Goal: Navigation & Orientation: Find specific page/section

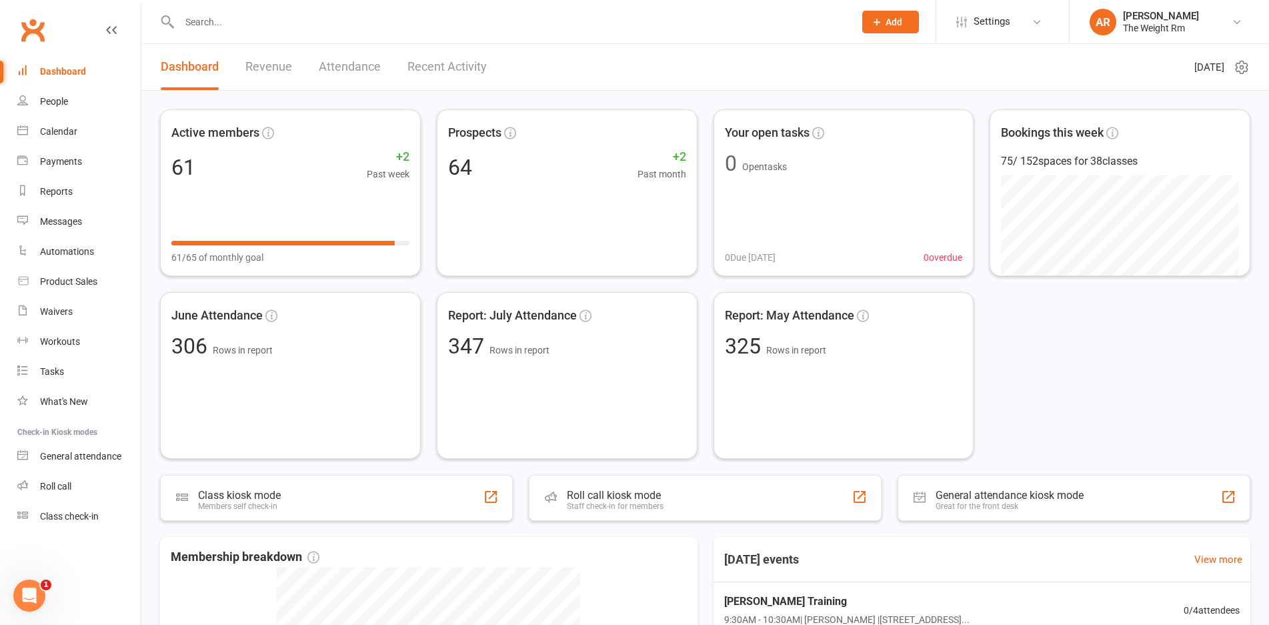
click at [268, 55] on link "Revenue" at bounding box center [268, 67] width 47 height 46
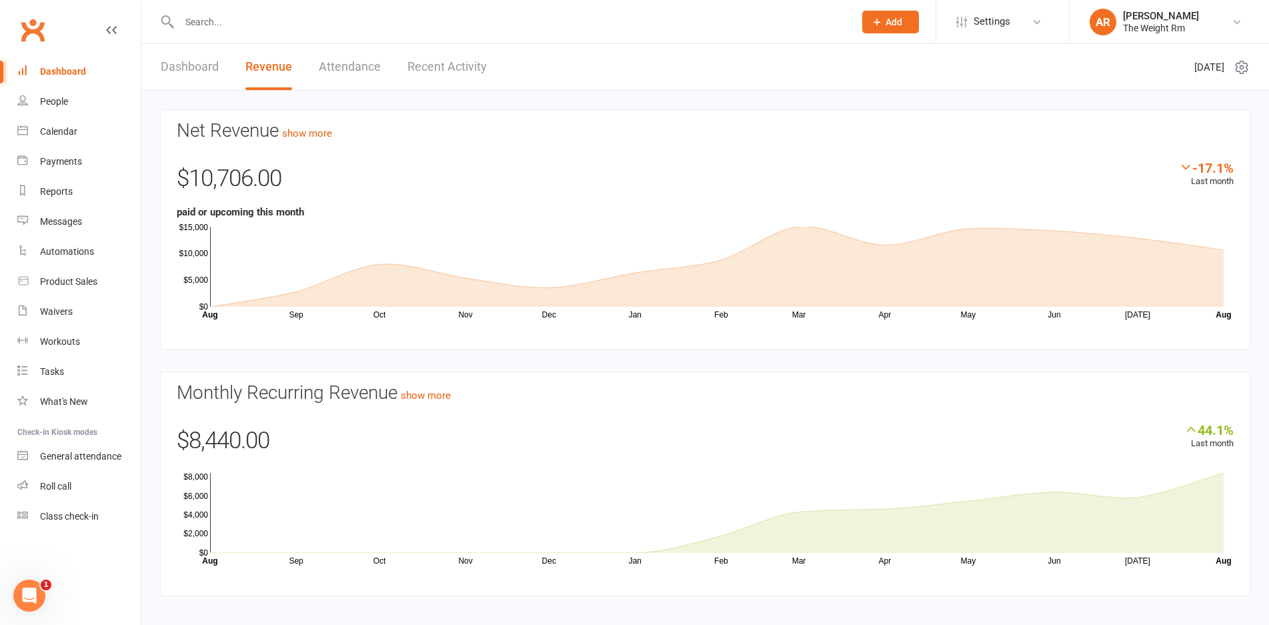
click at [453, 70] on link "Recent Activity" at bounding box center [446, 67] width 79 height 46
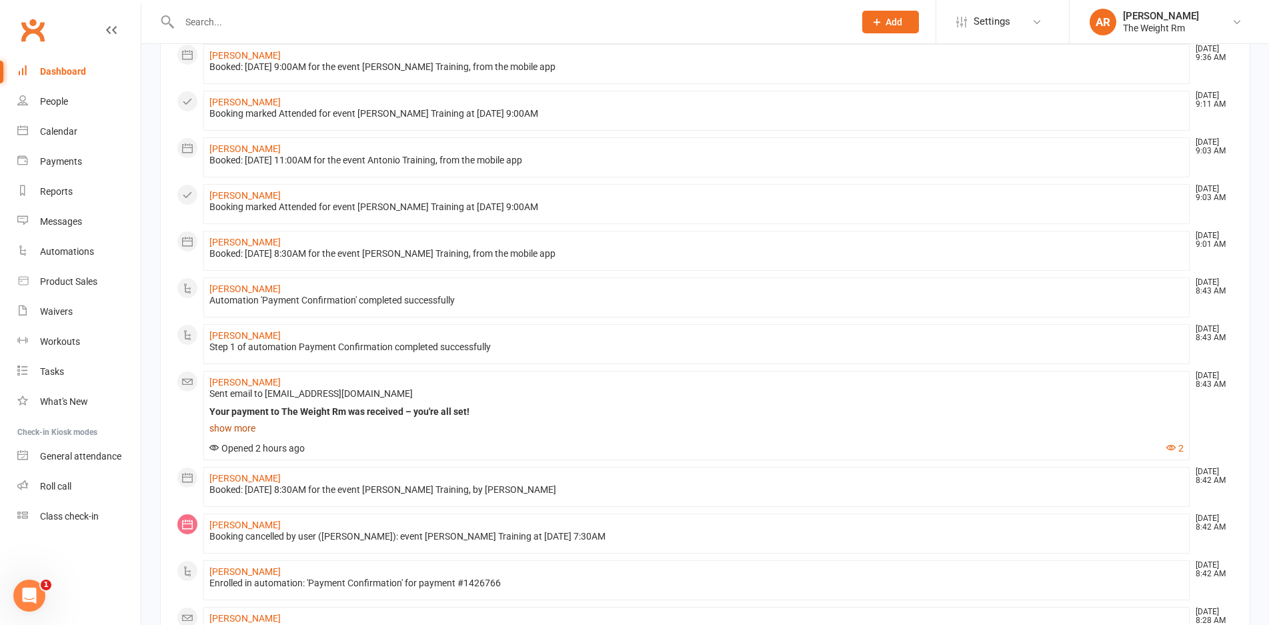
scroll to position [178, 0]
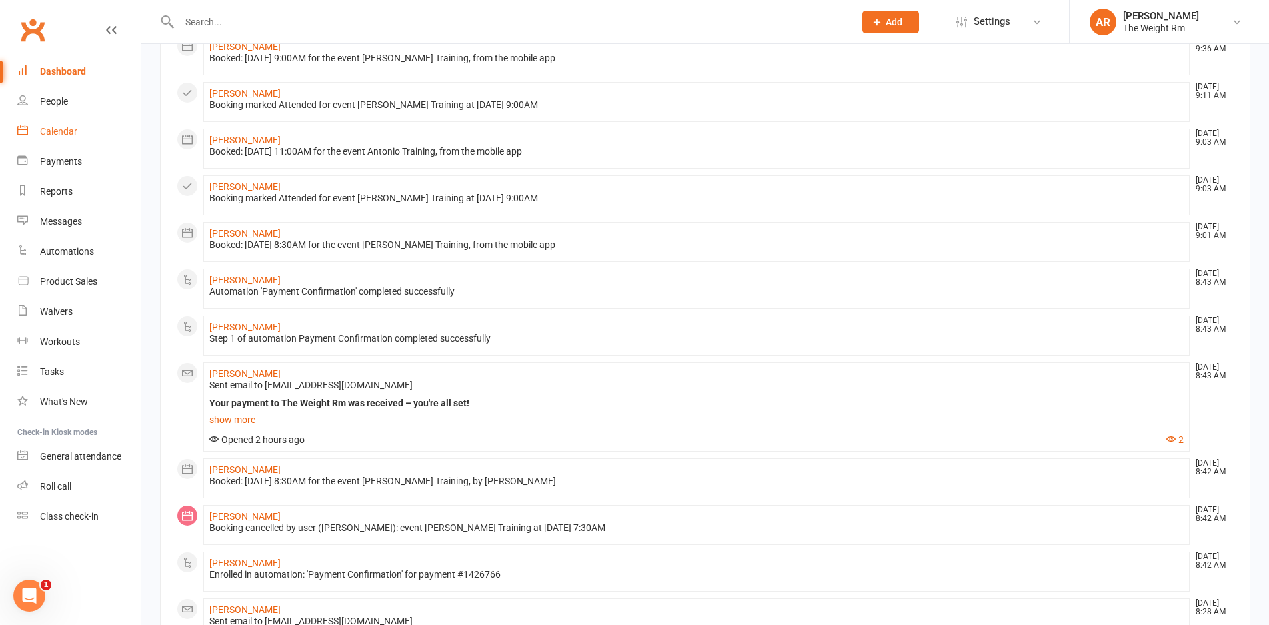
click at [40, 133] on div "Calendar" at bounding box center [58, 131] width 37 height 11
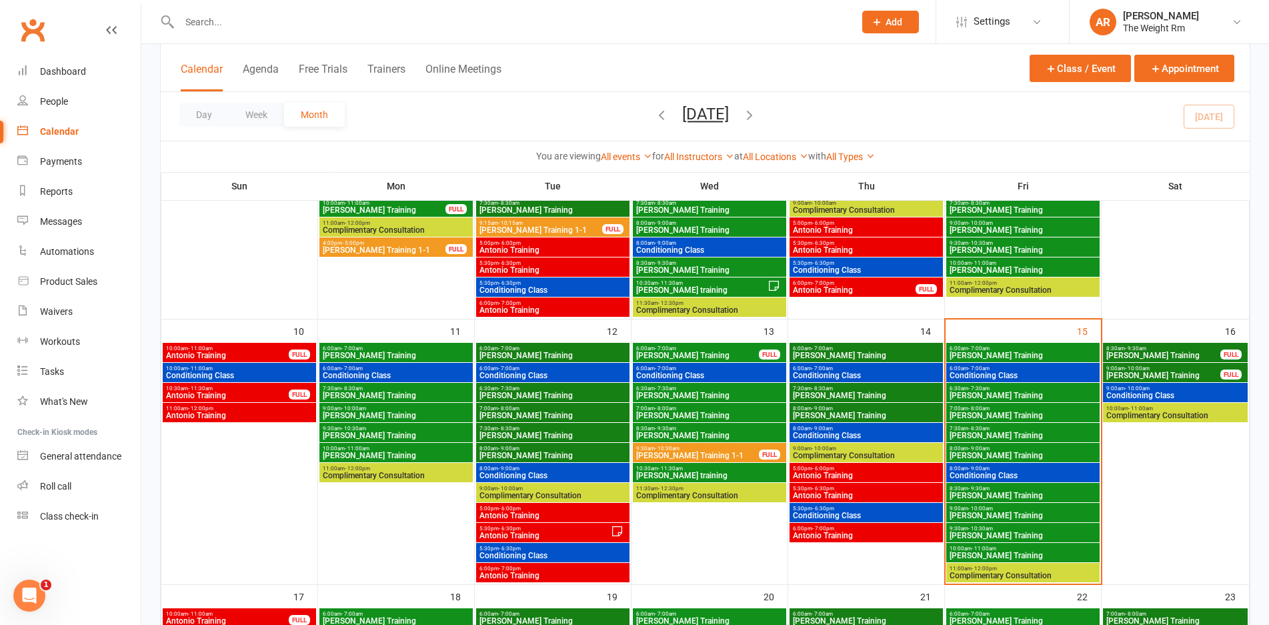
scroll to position [489, 0]
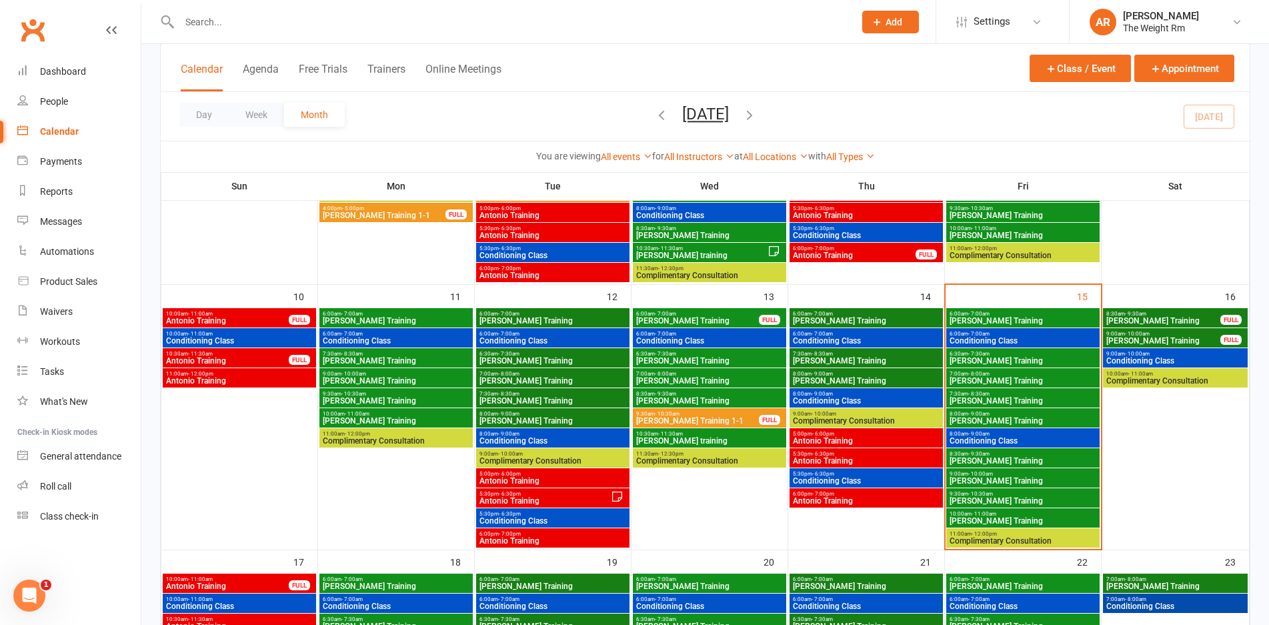
click at [1045, 317] on span "[PERSON_NAME] Training" at bounding box center [1023, 321] width 148 height 8
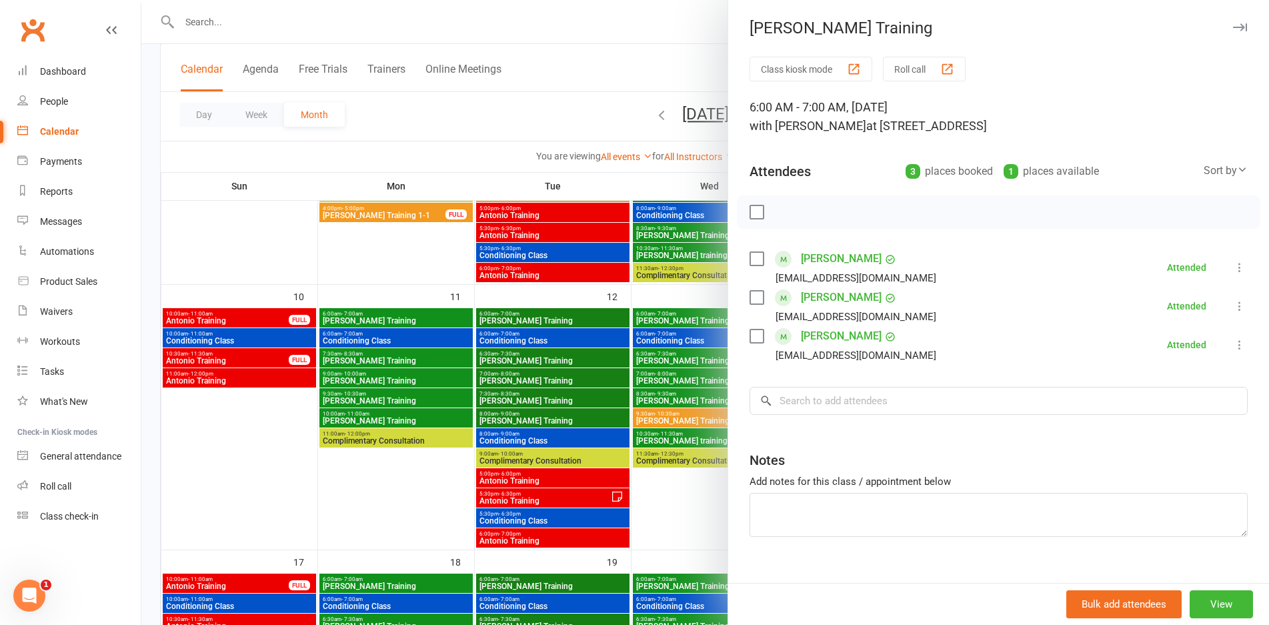
click at [686, 321] on div at bounding box center [704, 312] width 1127 height 625
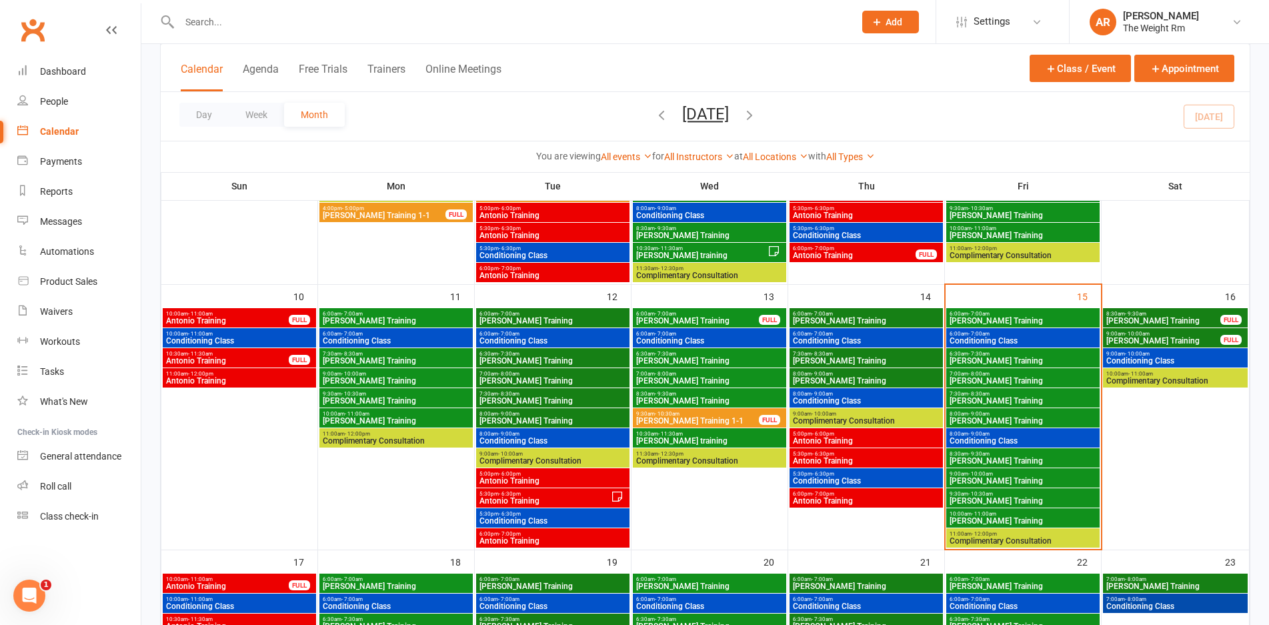
click at [985, 331] on span "- 7:00am" at bounding box center [978, 334] width 21 height 6
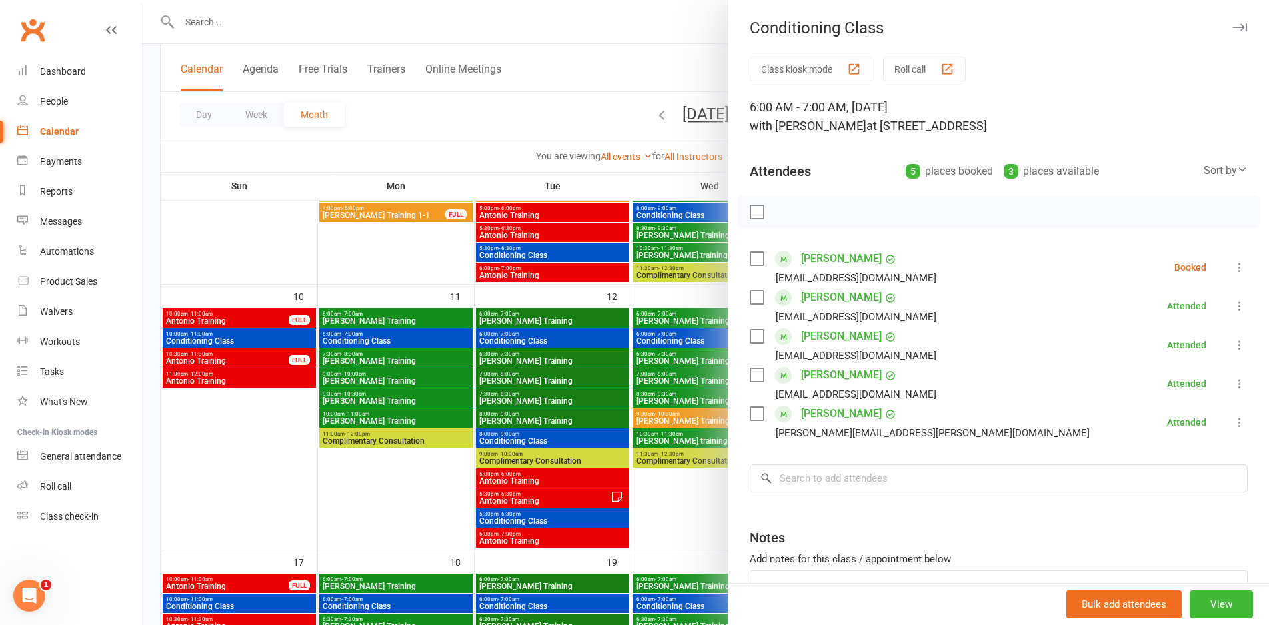
click at [687, 373] on div at bounding box center [704, 312] width 1127 height 625
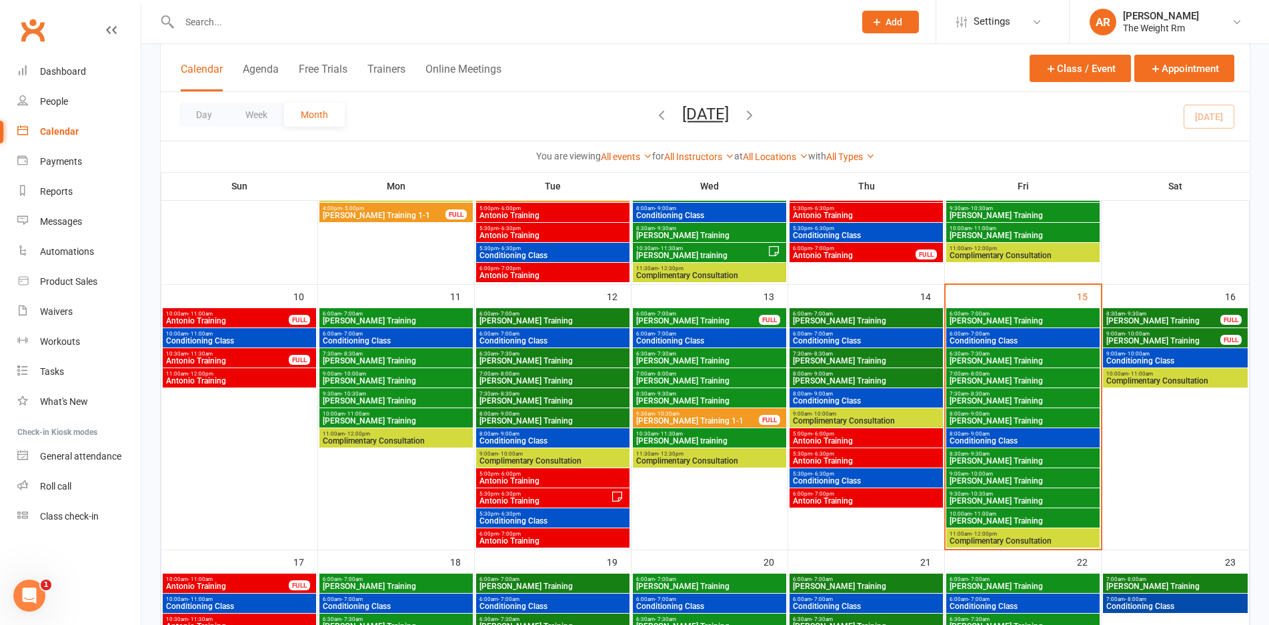
click at [980, 353] on span "- 7:30am" at bounding box center [978, 354] width 21 height 6
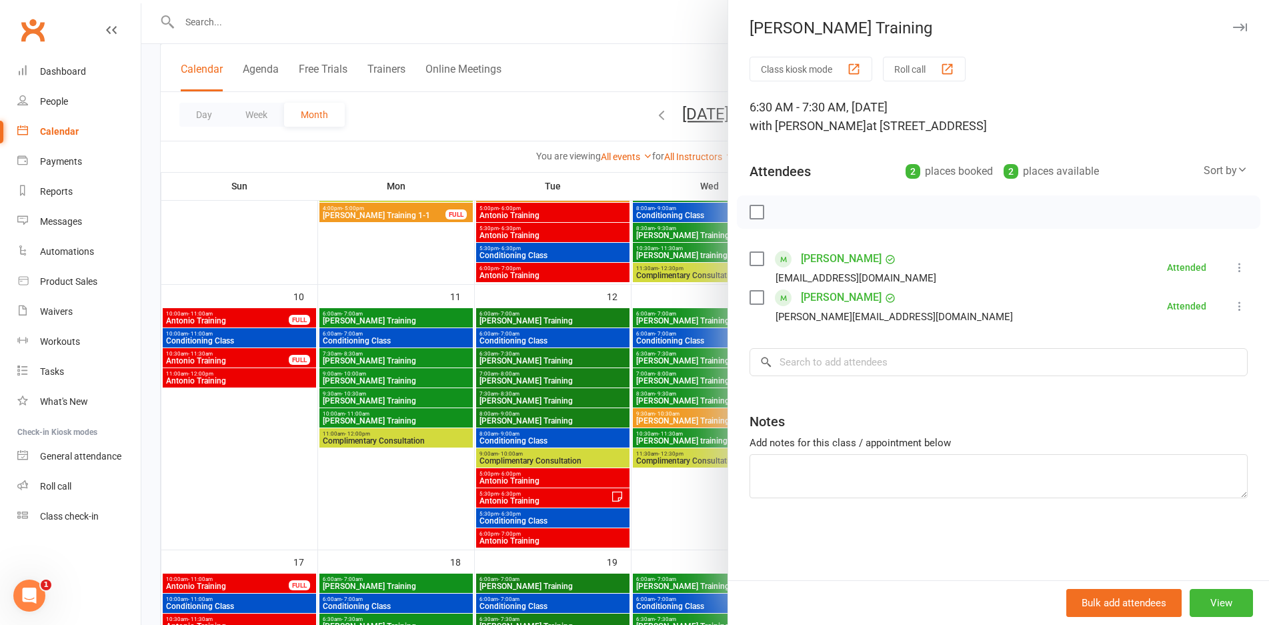
click at [684, 355] on div at bounding box center [704, 312] width 1127 height 625
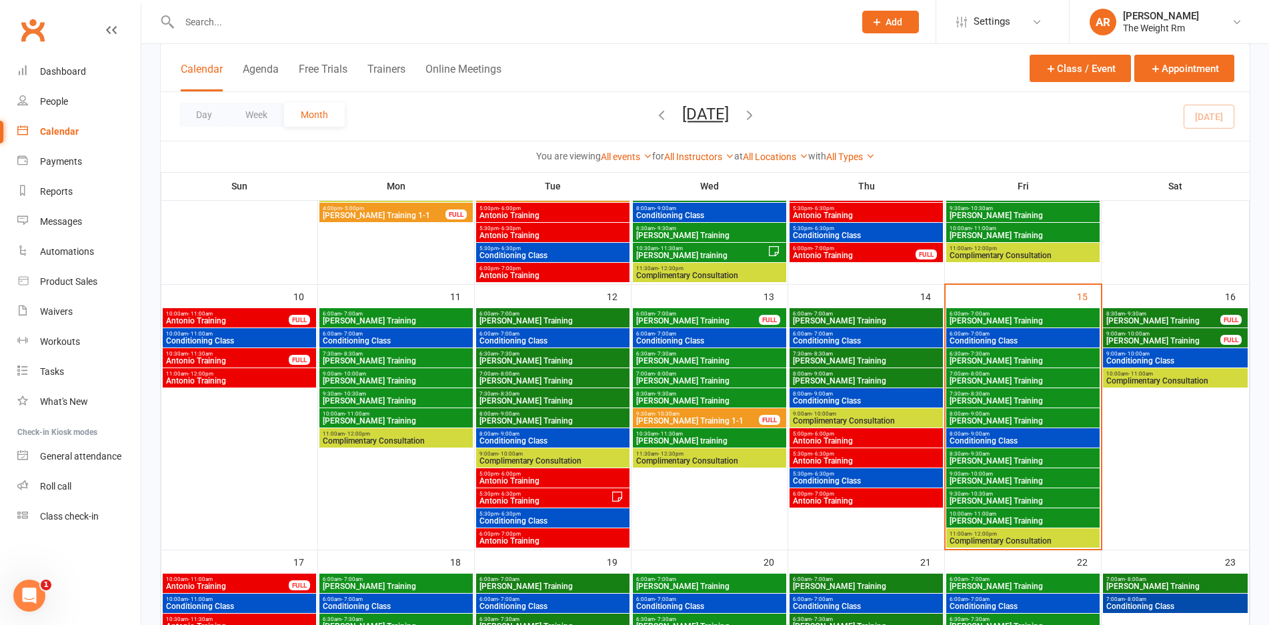
click at [975, 377] on span "[PERSON_NAME] Training" at bounding box center [1023, 381] width 148 height 8
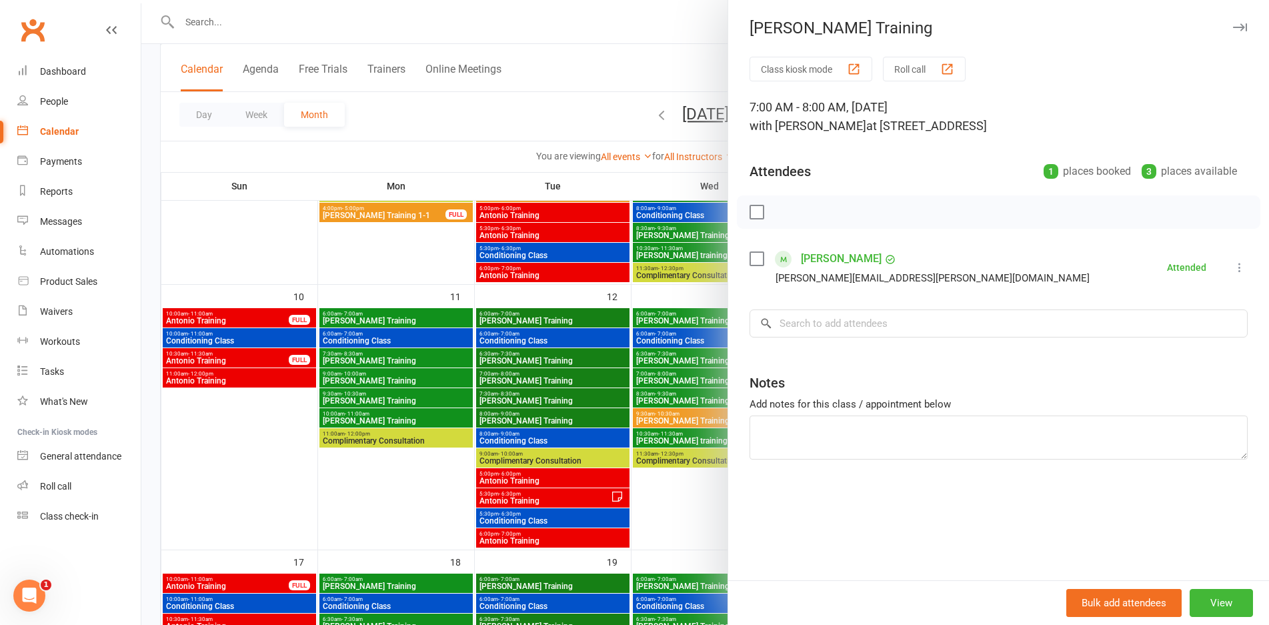
click at [690, 383] on div at bounding box center [704, 312] width 1127 height 625
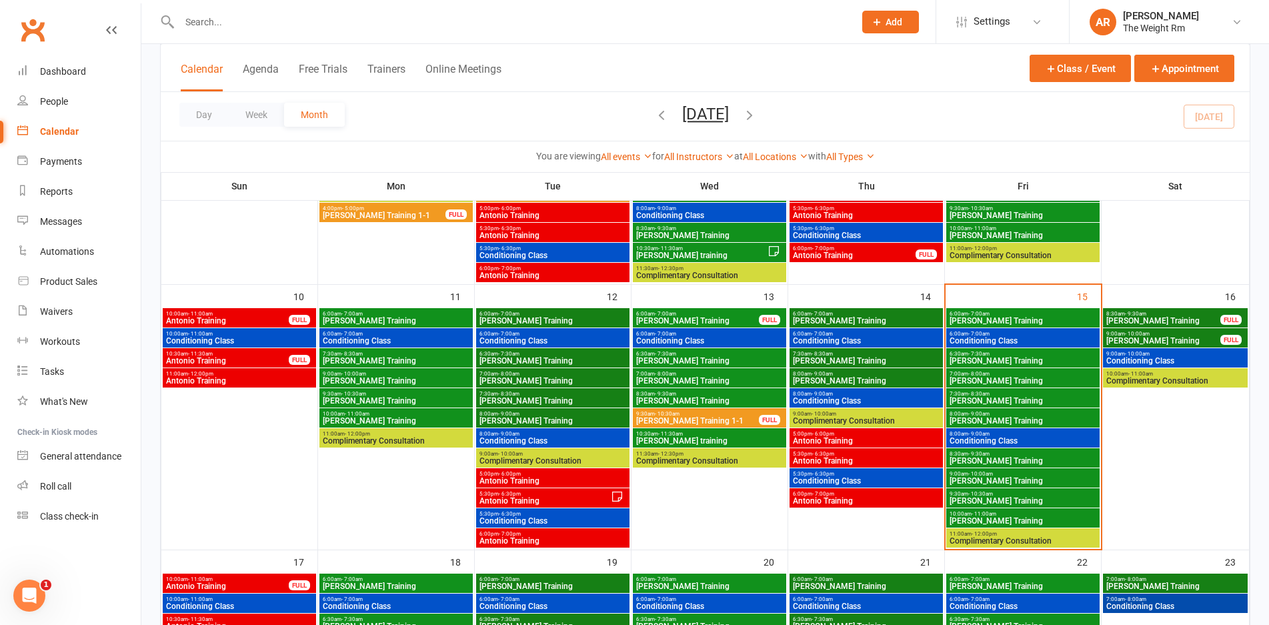
click at [973, 401] on span "[PERSON_NAME] Training" at bounding box center [1023, 401] width 148 height 8
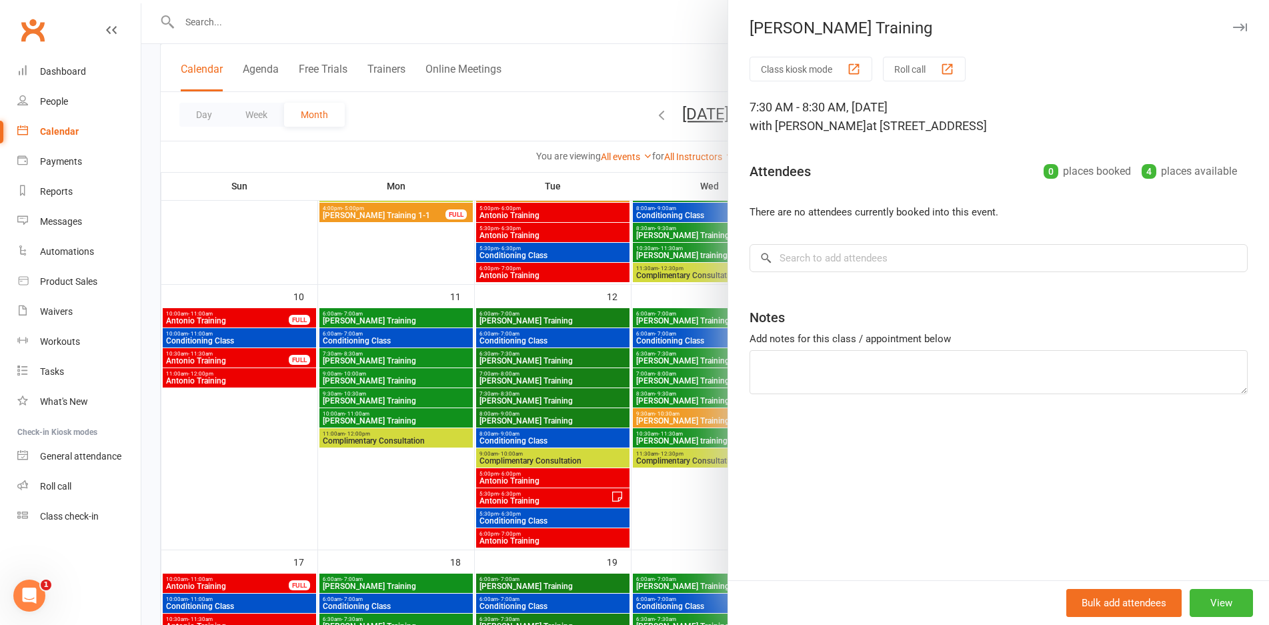
click at [637, 377] on div at bounding box center [704, 312] width 1127 height 625
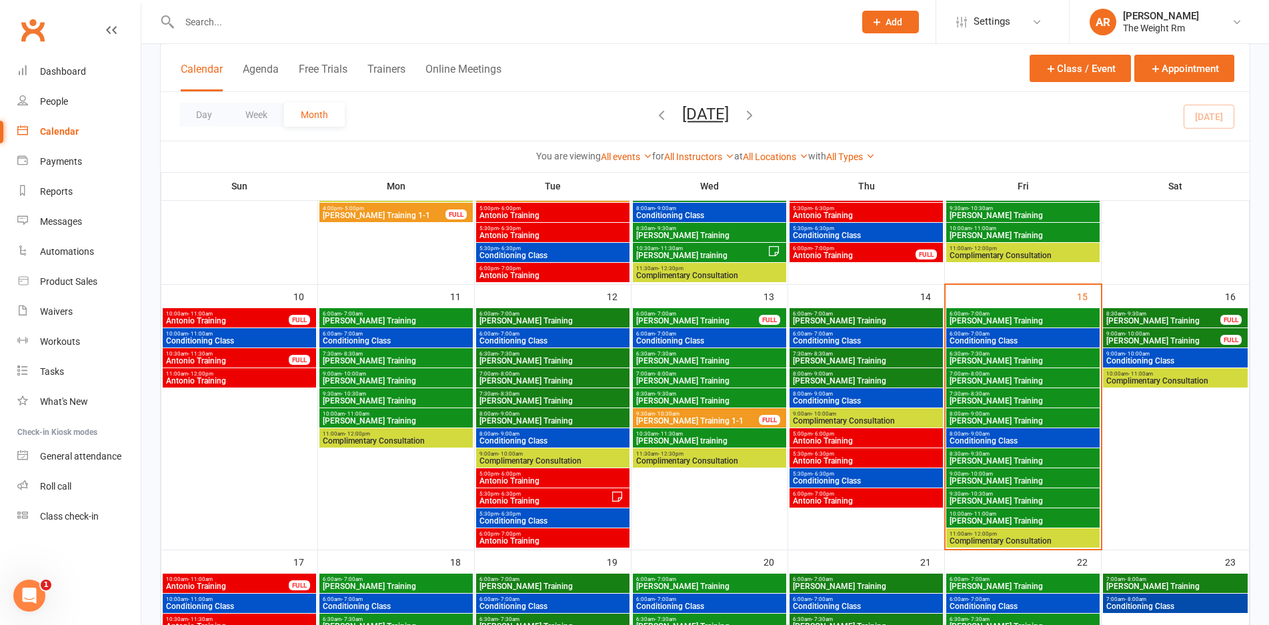
click at [971, 419] on span "[PERSON_NAME] Training" at bounding box center [1023, 421] width 148 height 8
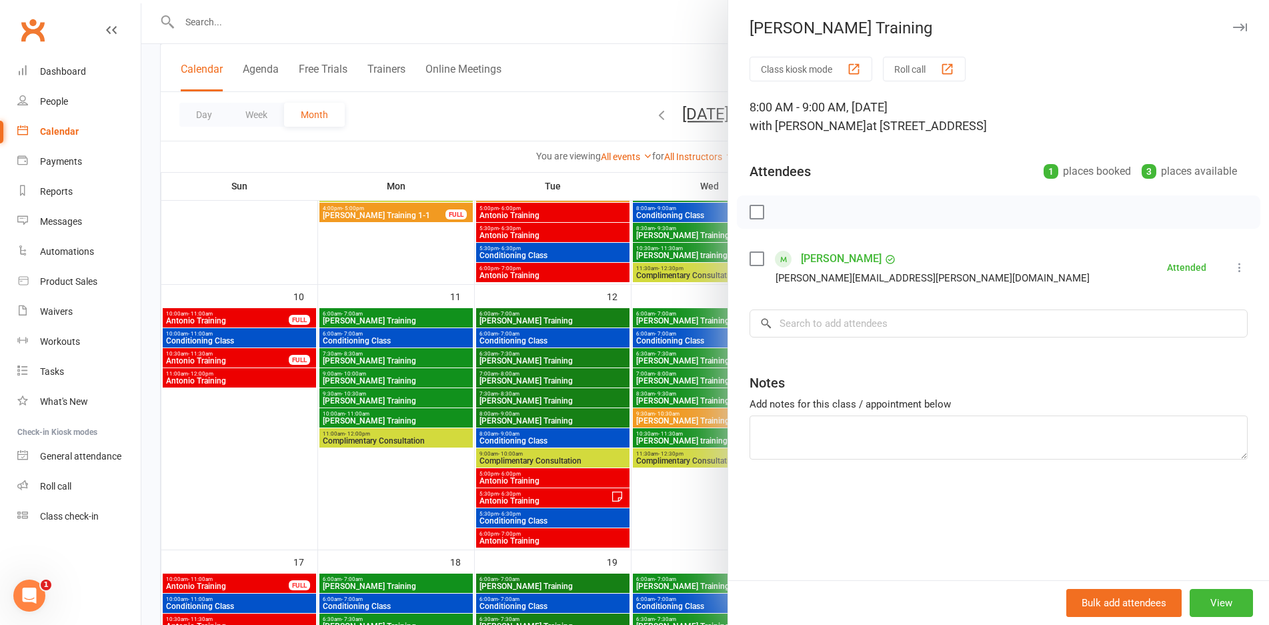
click at [678, 381] on div at bounding box center [704, 312] width 1127 height 625
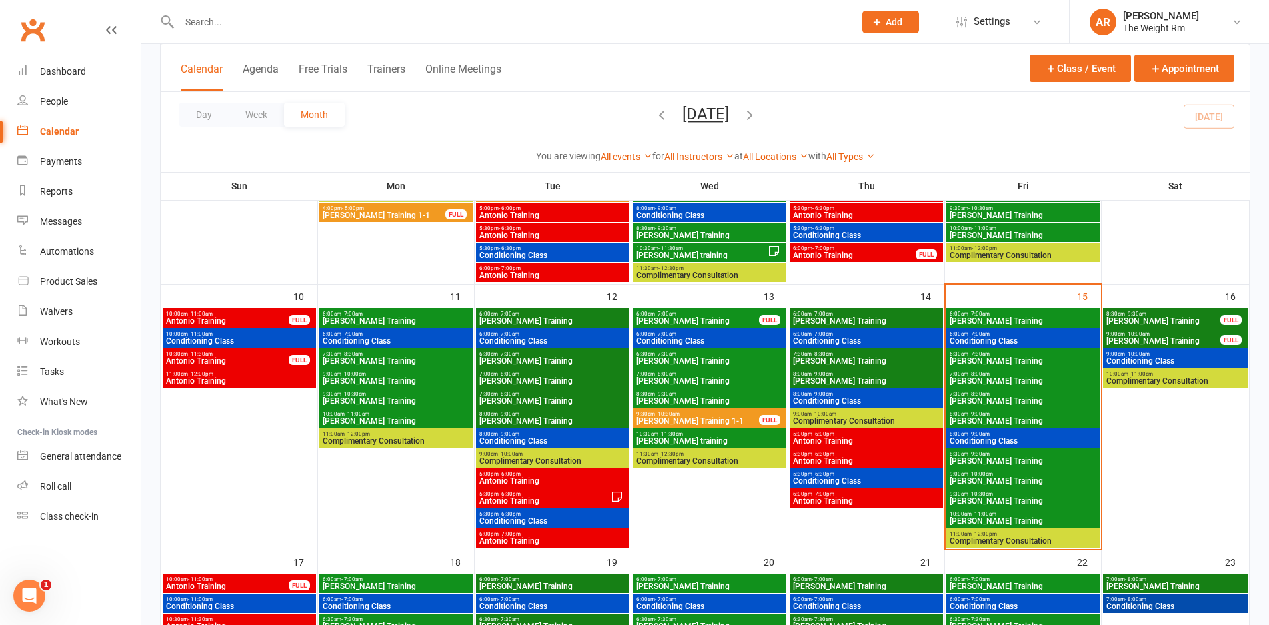
click at [982, 437] on span "Conditioning Class" at bounding box center [1023, 441] width 148 height 8
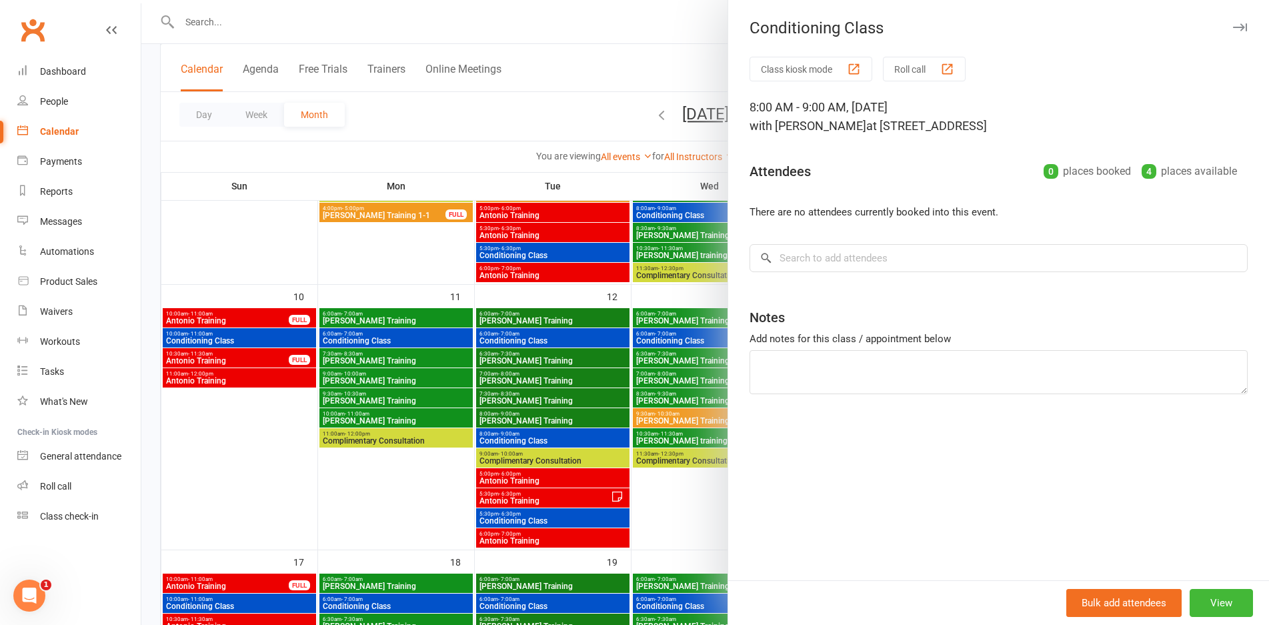
click at [645, 351] on div at bounding box center [704, 312] width 1127 height 625
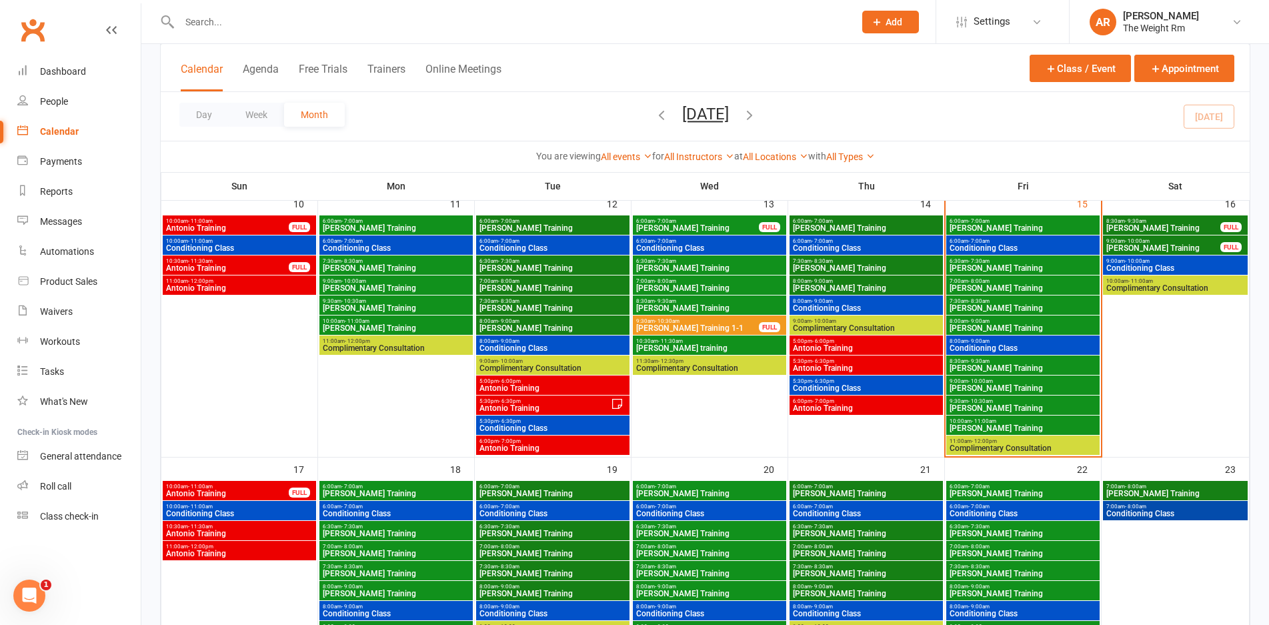
scroll to position [600, 0]
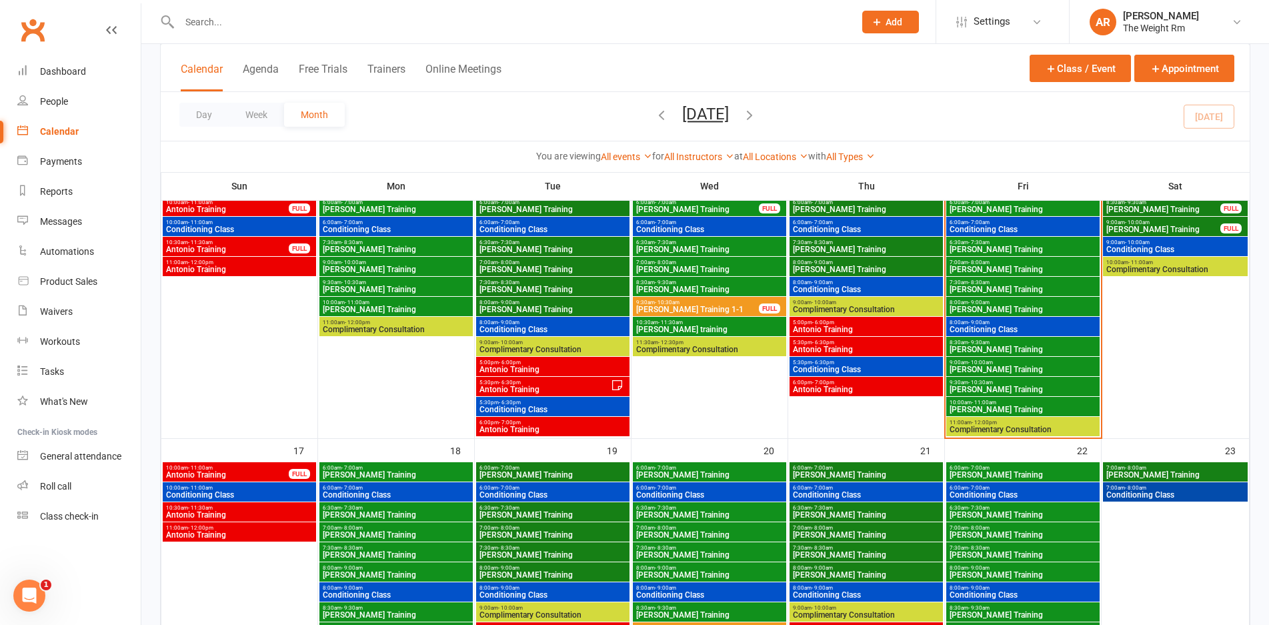
click at [968, 348] on span "[PERSON_NAME] Training" at bounding box center [1023, 349] width 148 height 8
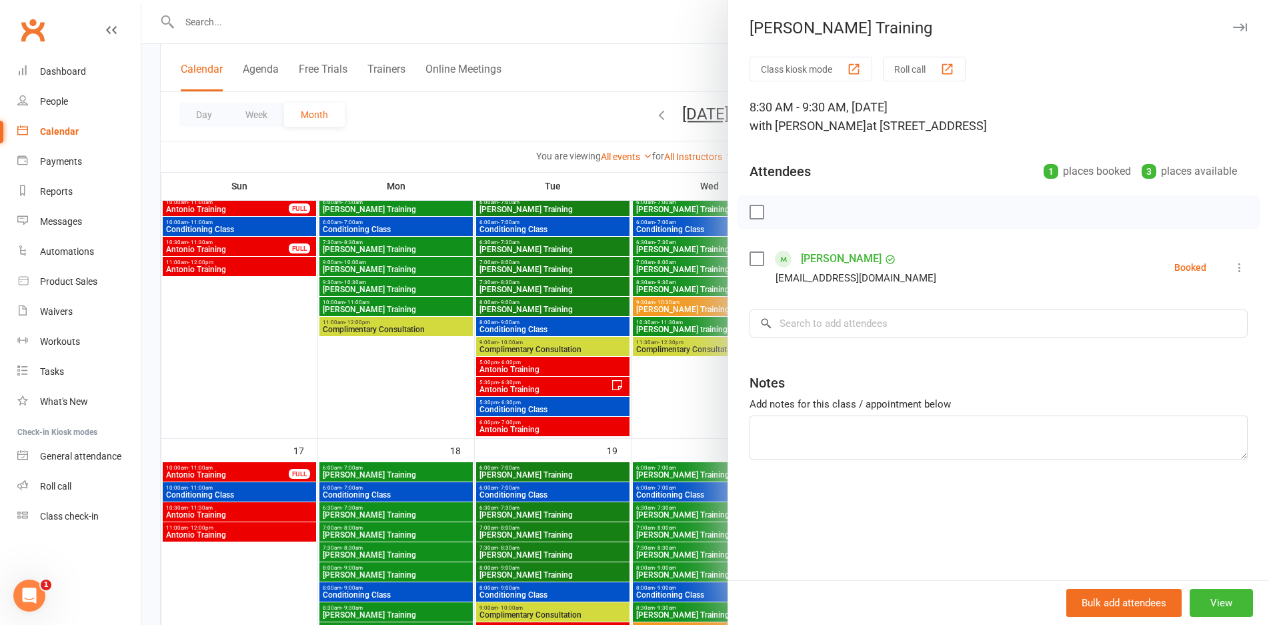
click at [692, 336] on div at bounding box center [704, 312] width 1127 height 625
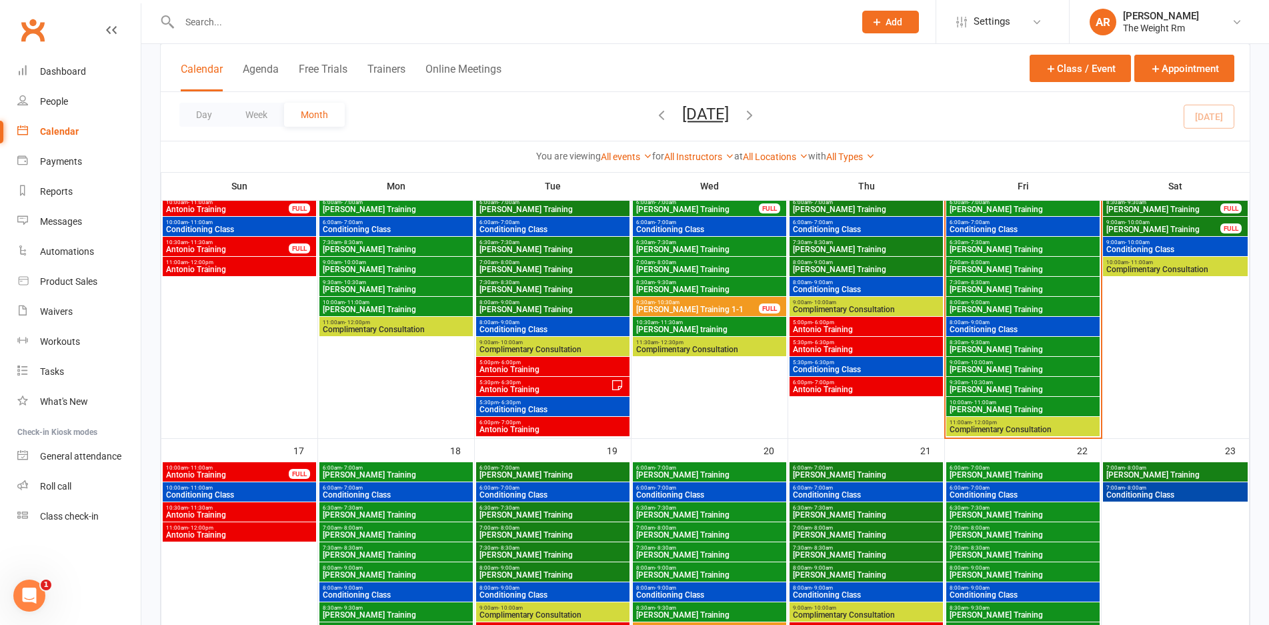
click at [966, 369] on span "[PERSON_NAME] Training" at bounding box center [1023, 369] width 148 height 8
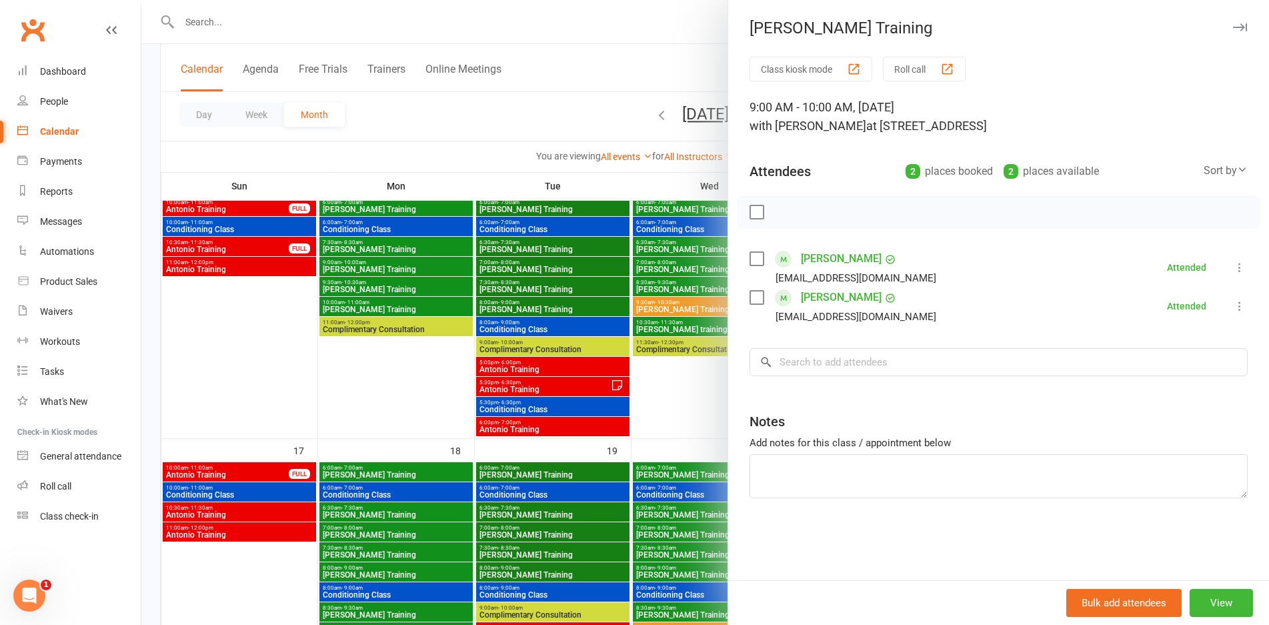
click at [651, 307] on div at bounding box center [704, 312] width 1127 height 625
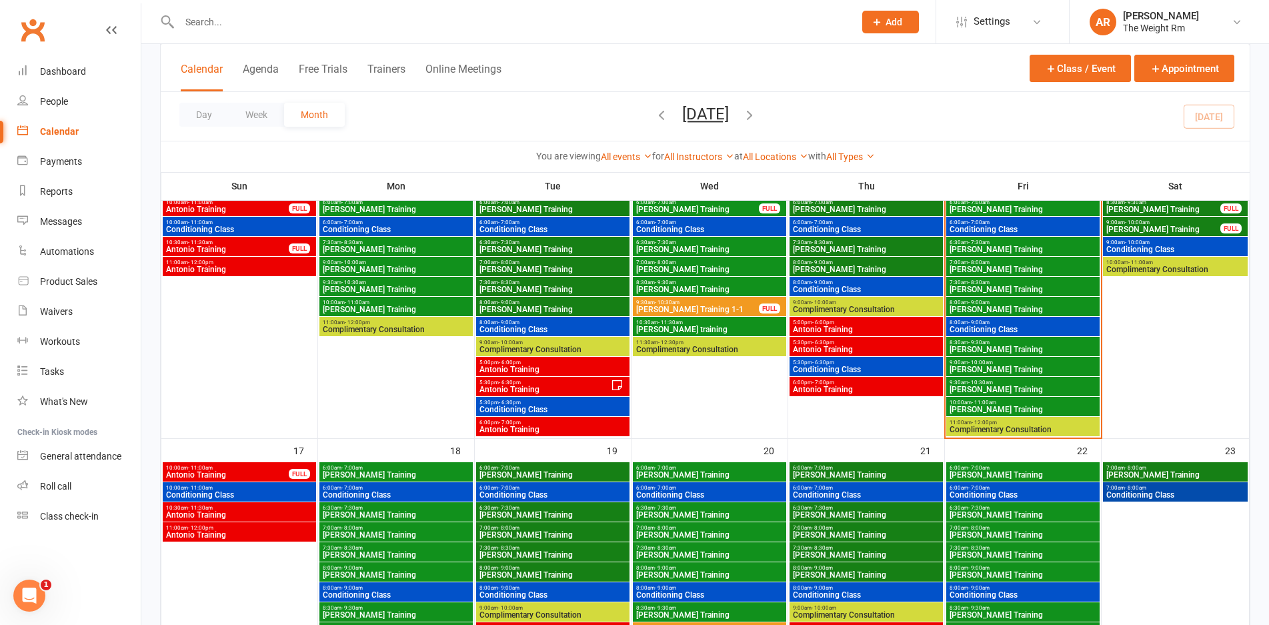
click at [1011, 367] on span "[PERSON_NAME] Training" at bounding box center [1023, 369] width 148 height 8
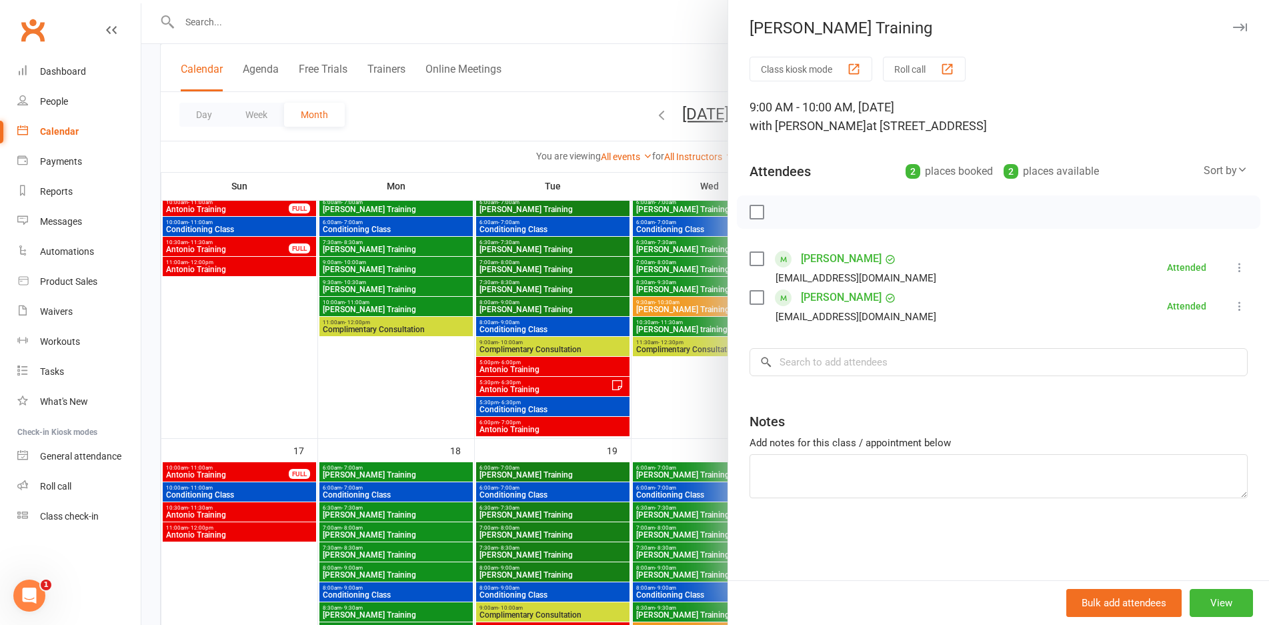
click at [675, 335] on div at bounding box center [704, 312] width 1127 height 625
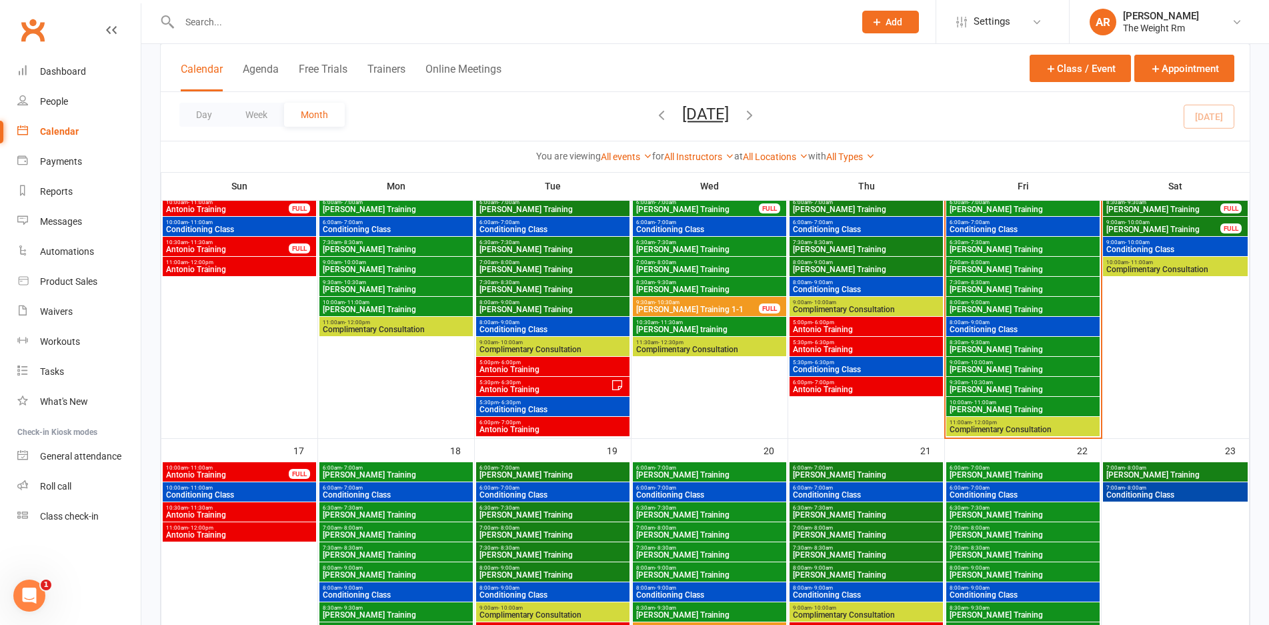
click at [954, 391] on span "[PERSON_NAME] Training" at bounding box center [1023, 389] width 148 height 8
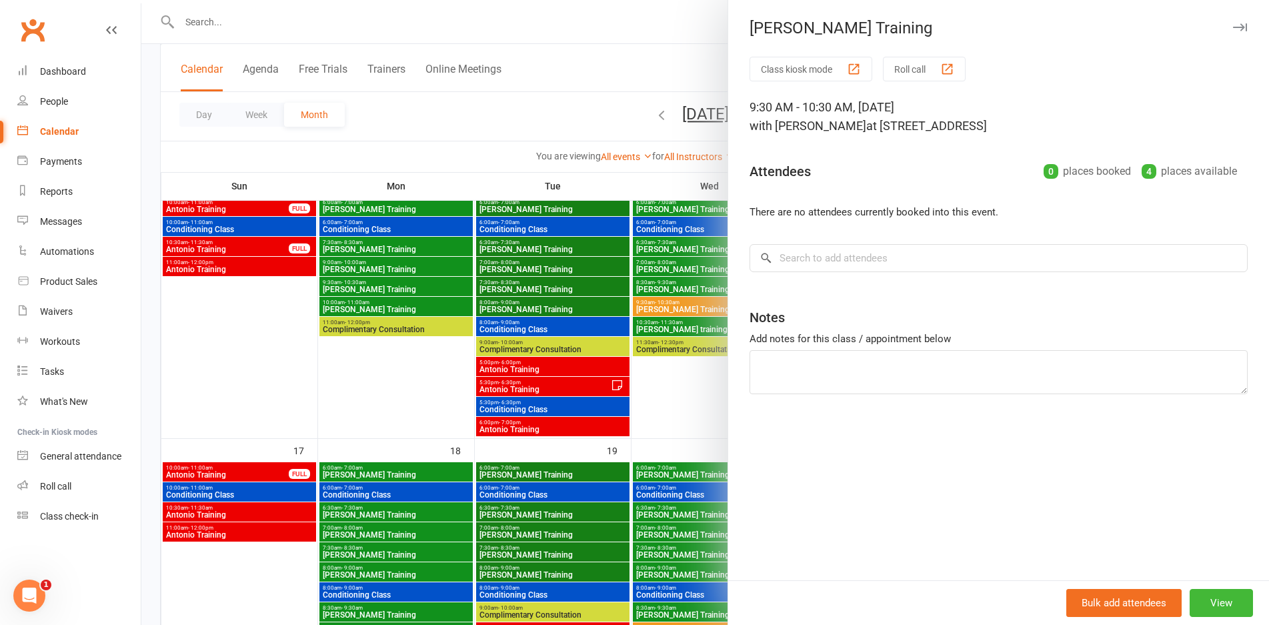
click at [659, 309] on div at bounding box center [704, 312] width 1127 height 625
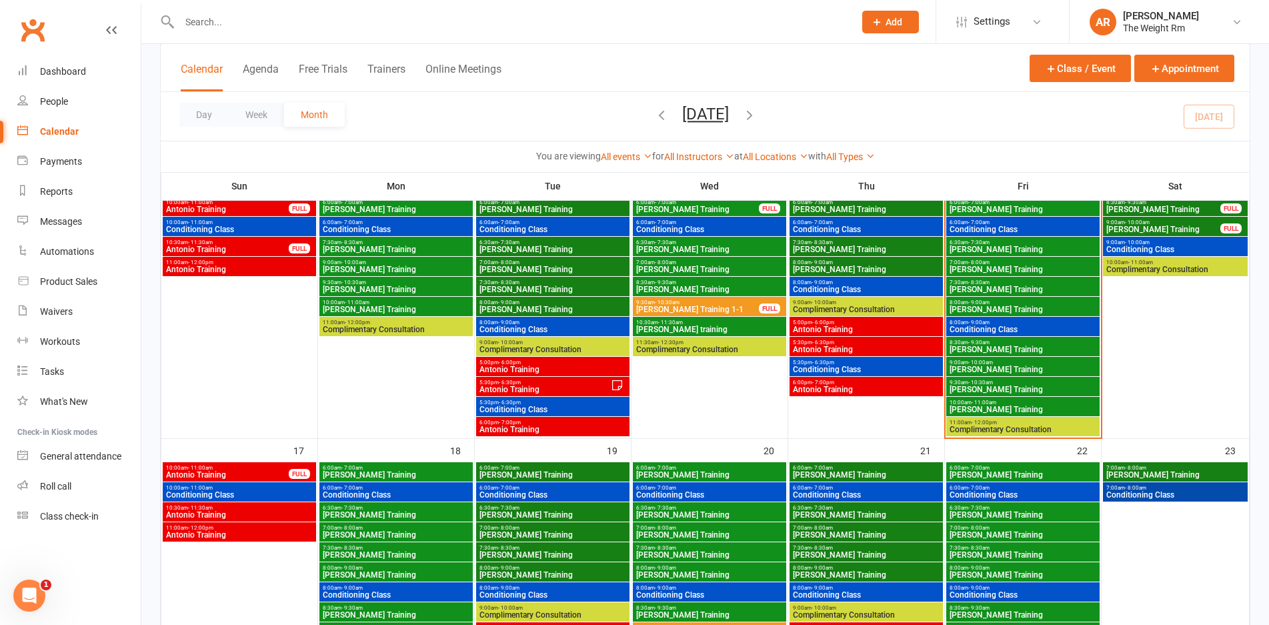
click at [977, 403] on span "- 11:00am" at bounding box center [983, 402] width 25 height 6
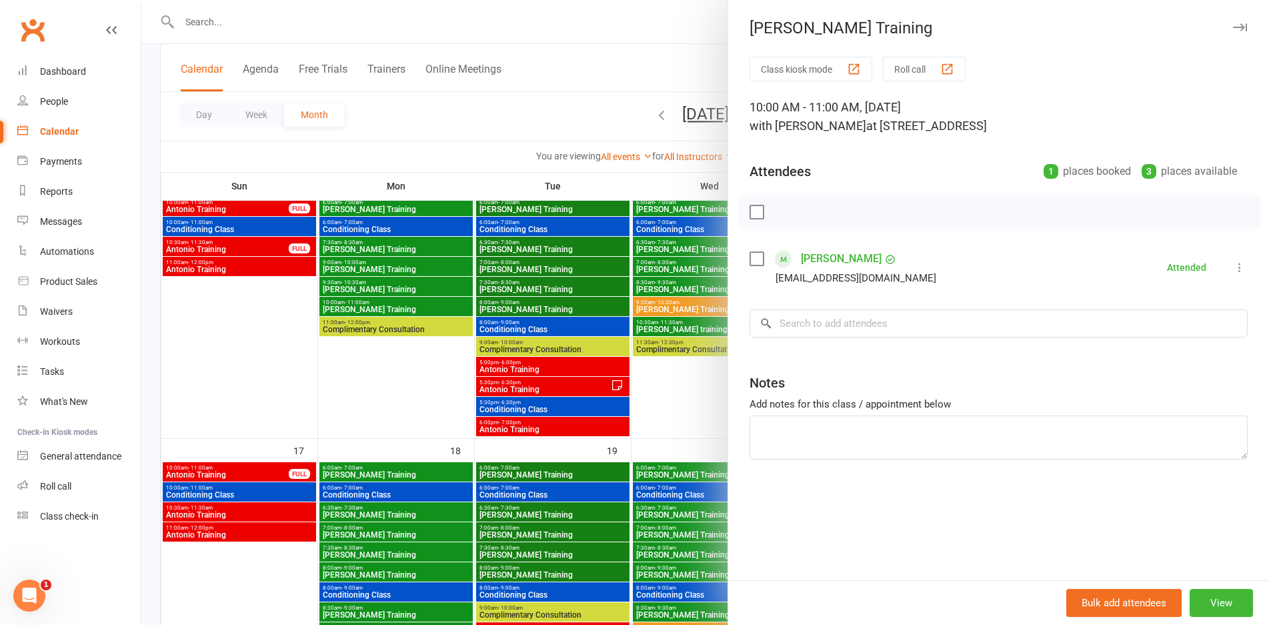
click at [655, 289] on div at bounding box center [704, 312] width 1127 height 625
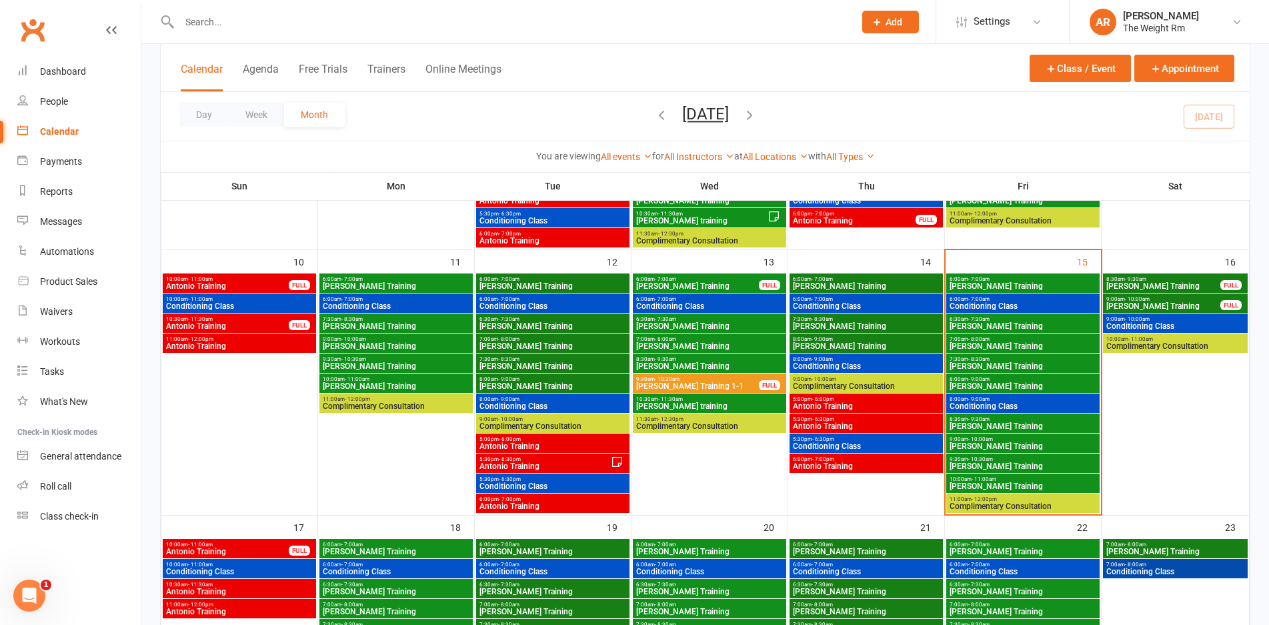
scroll to position [511, 0]
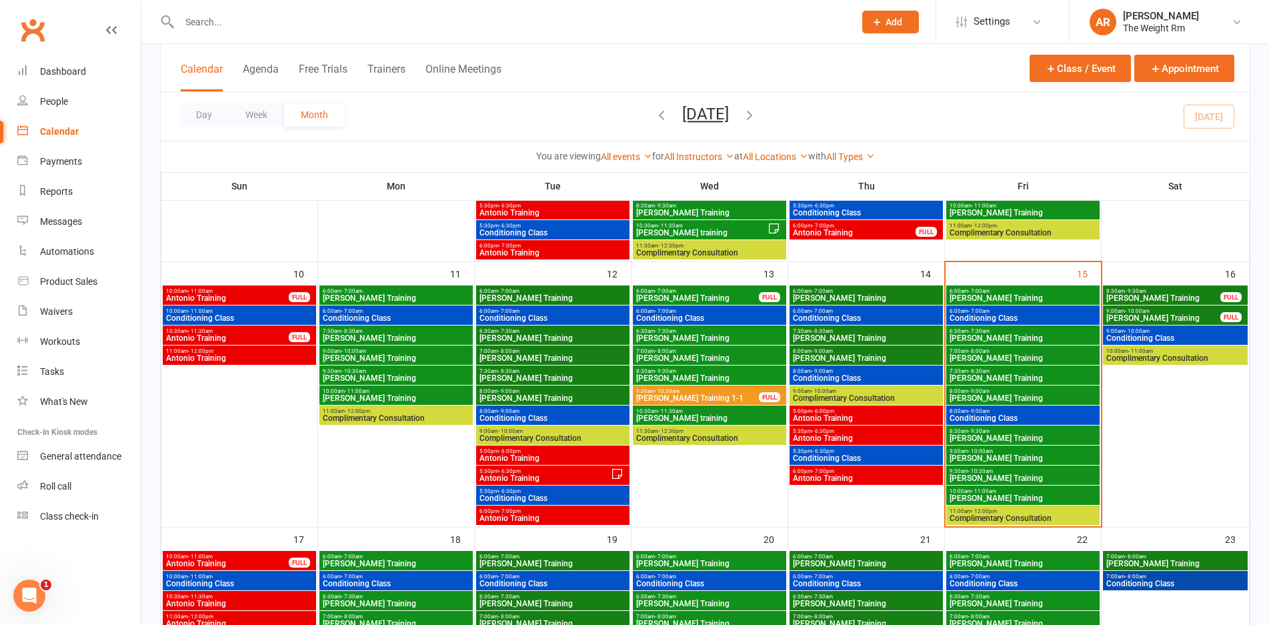
click at [1147, 295] on span "[PERSON_NAME] Training" at bounding box center [1162, 298] width 115 height 8
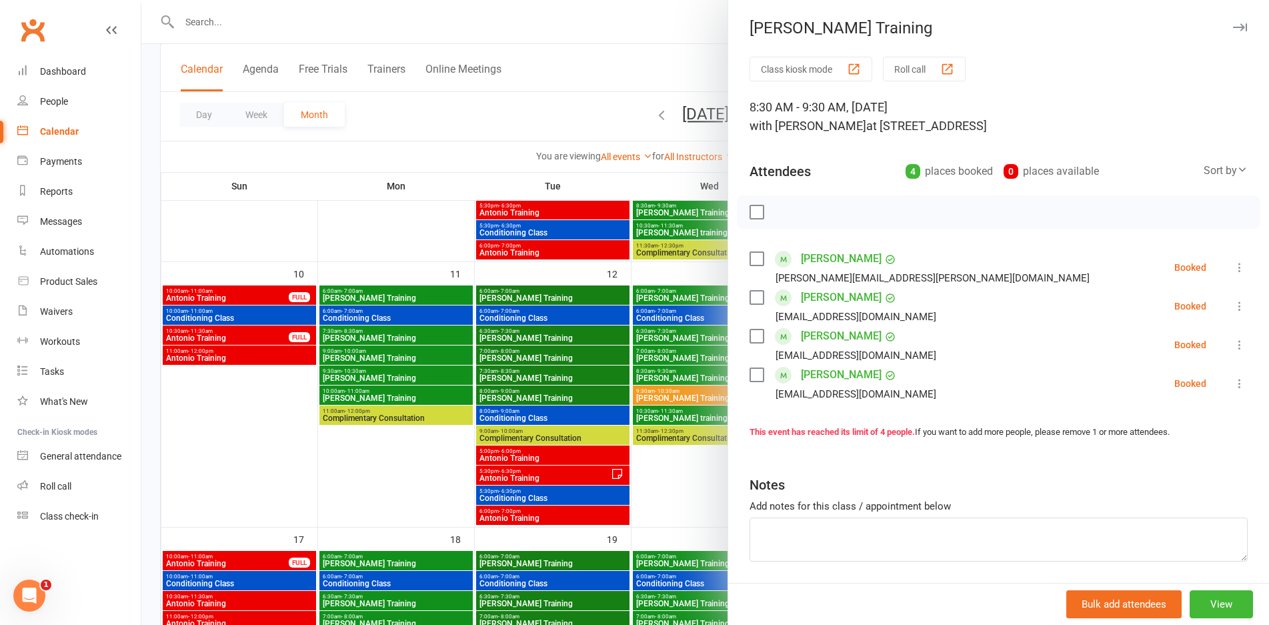
click at [688, 361] on div at bounding box center [704, 312] width 1127 height 625
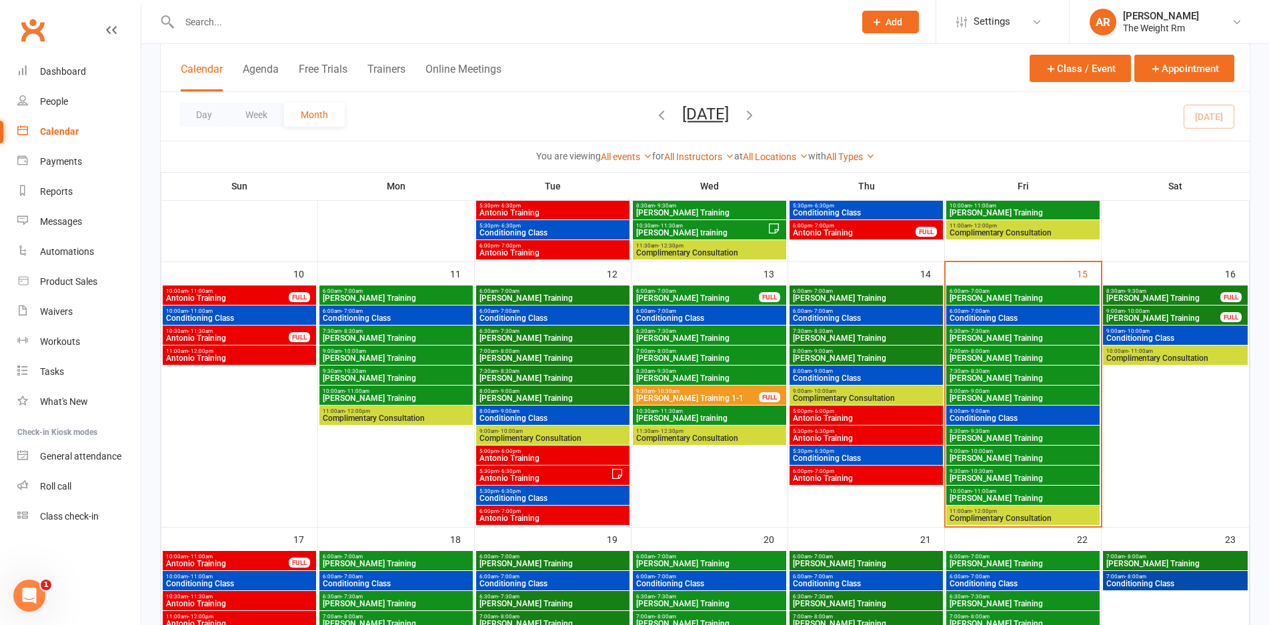
click at [1113, 317] on span "[PERSON_NAME] Training" at bounding box center [1162, 318] width 115 height 8
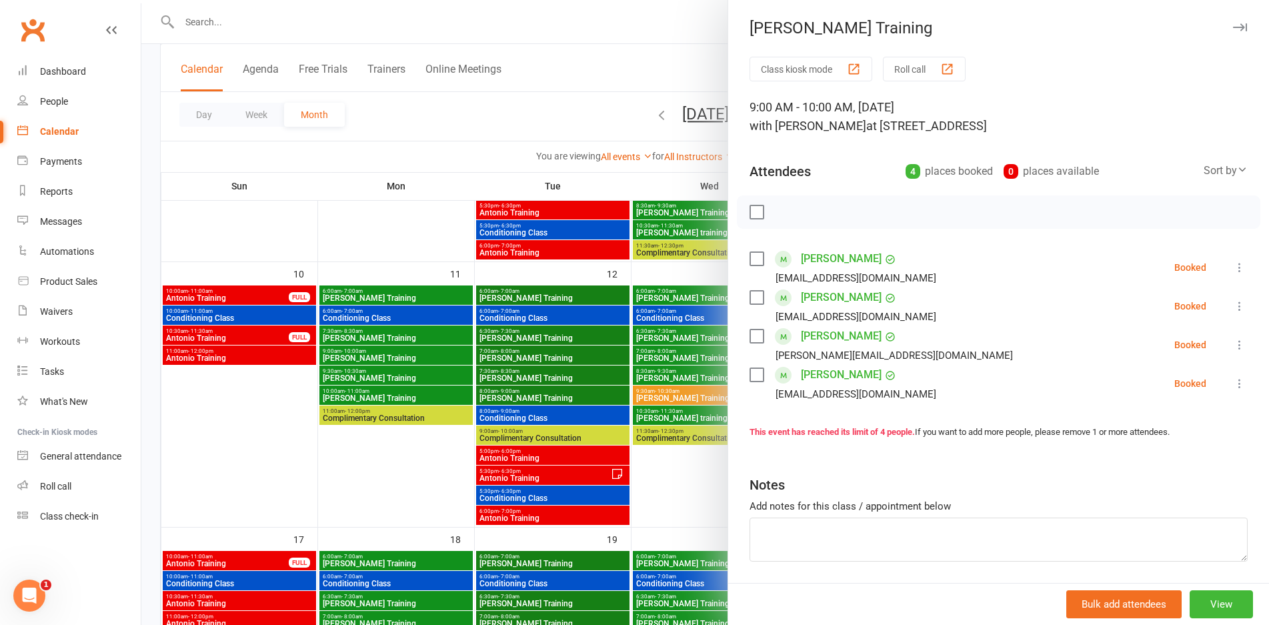
click at [629, 368] on div at bounding box center [704, 312] width 1127 height 625
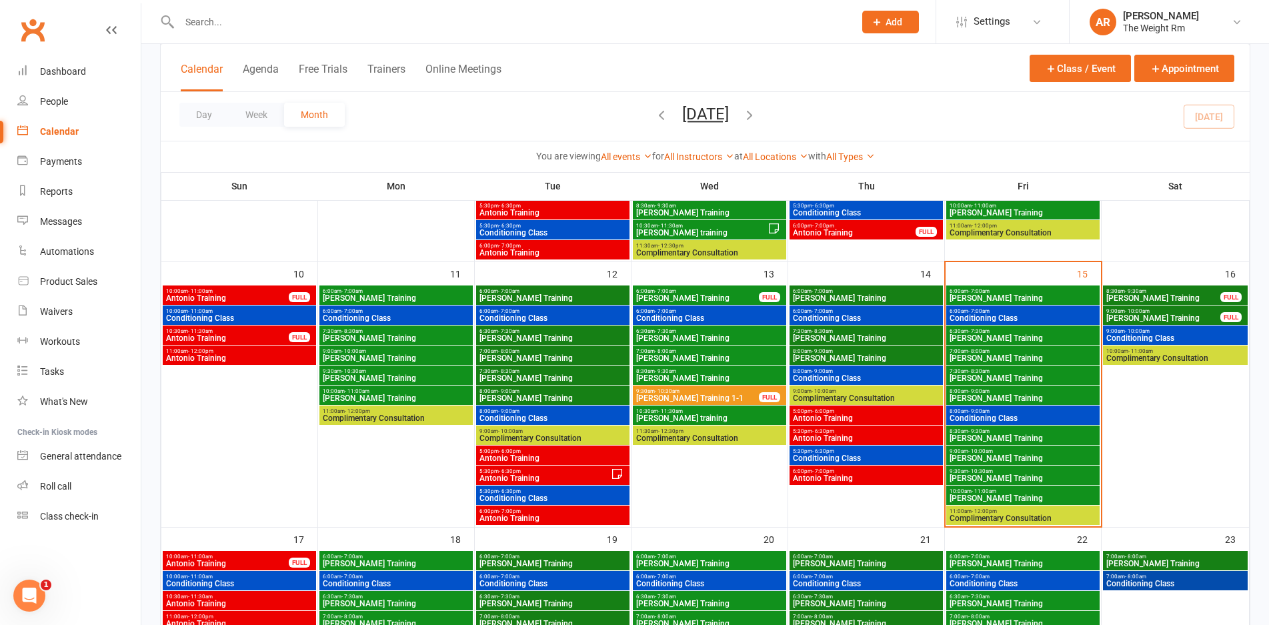
click at [1141, 339] on span "Conditioning Class" at bounding box center [1174, 338] width 139 height 8
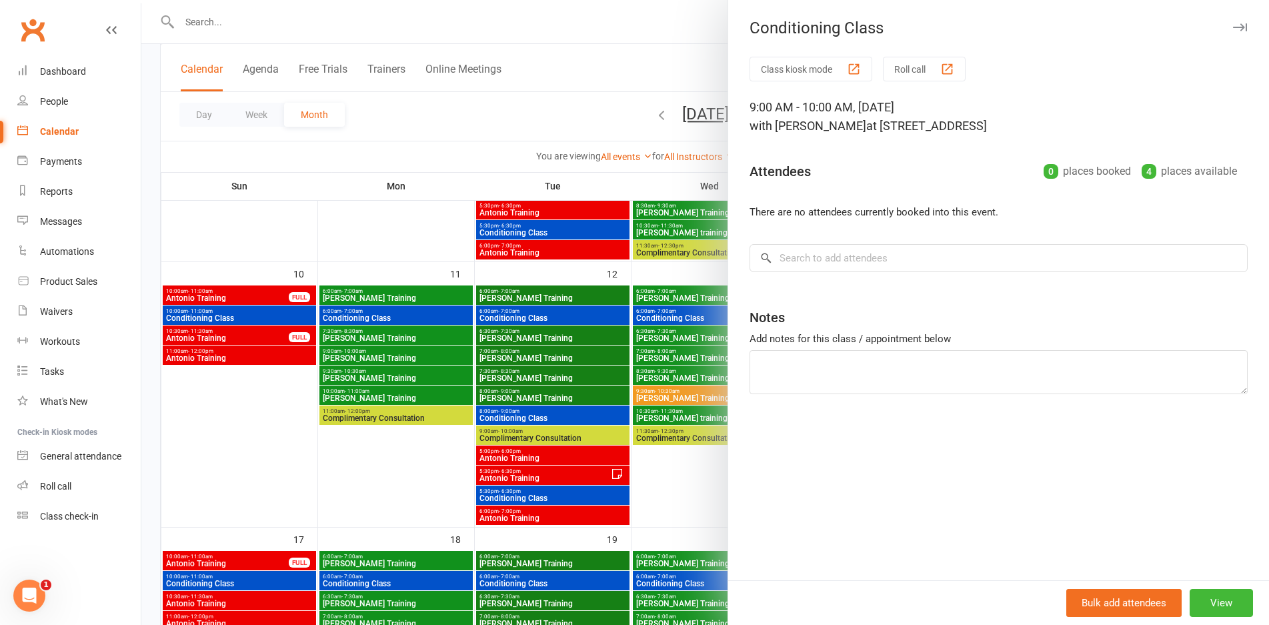
click at [615, 391] on div at bounding box center [704, 312] width 1127 height 625
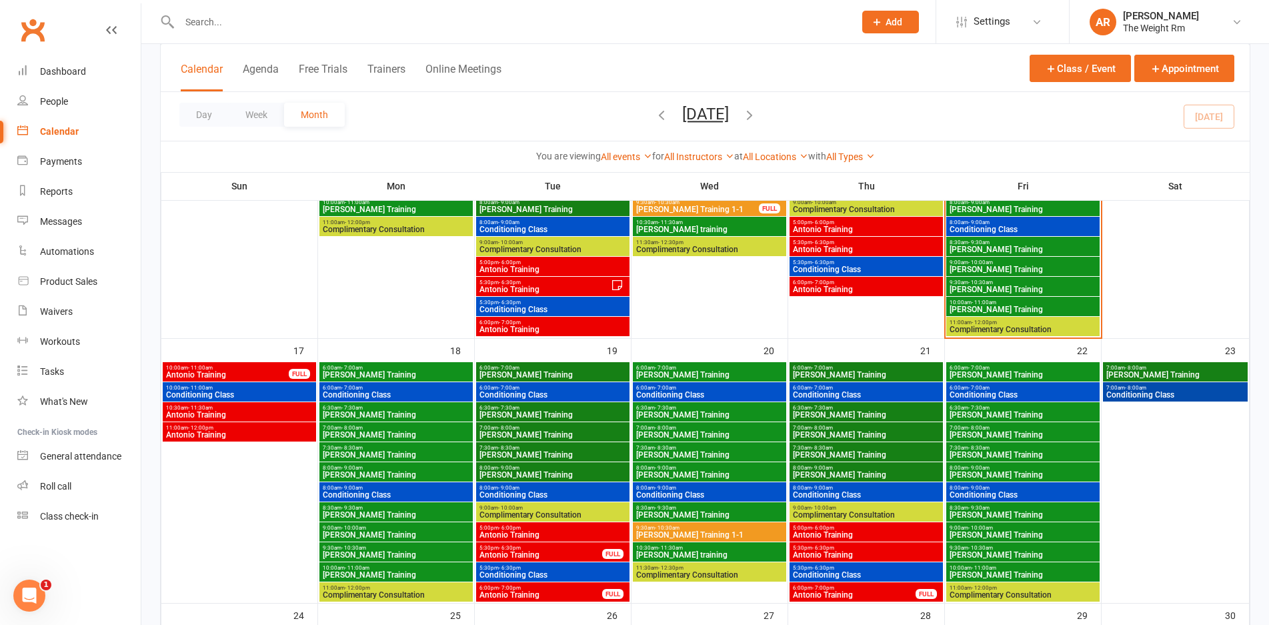
scroll to position [733, 0]
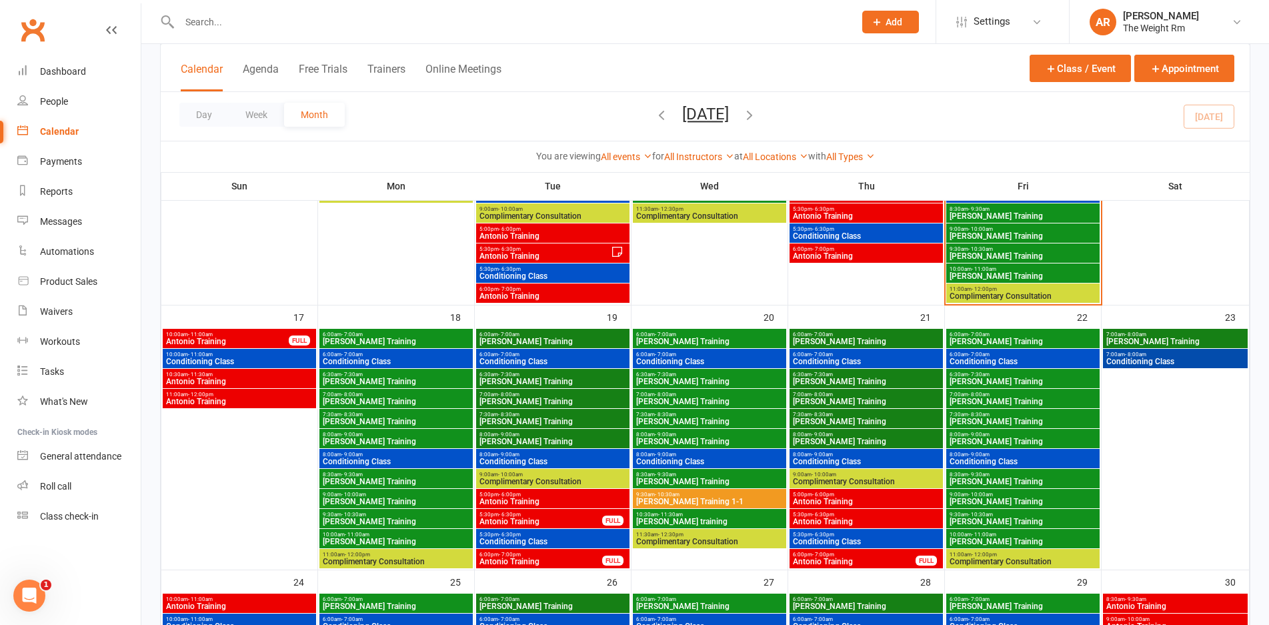
click at [242, 339] on span "Antonio Training" at bounding box center [227, 341] width 124 height 8
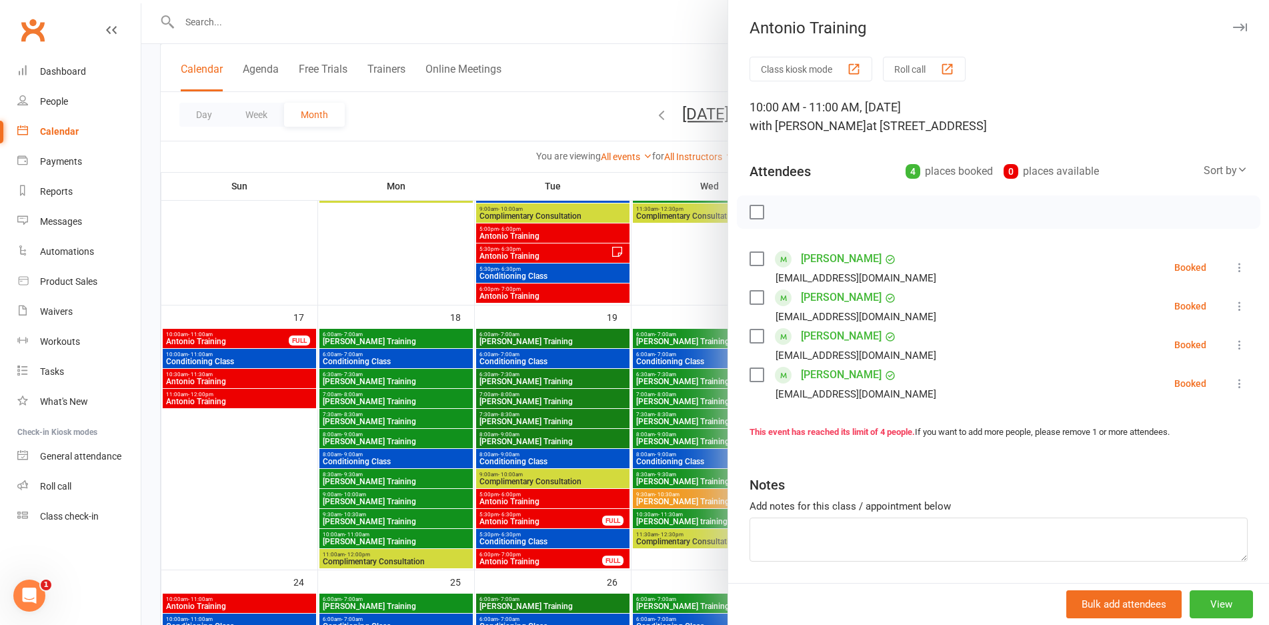
click at [242, 339] on div at bounding box center [704, 312] width 1127 height 625
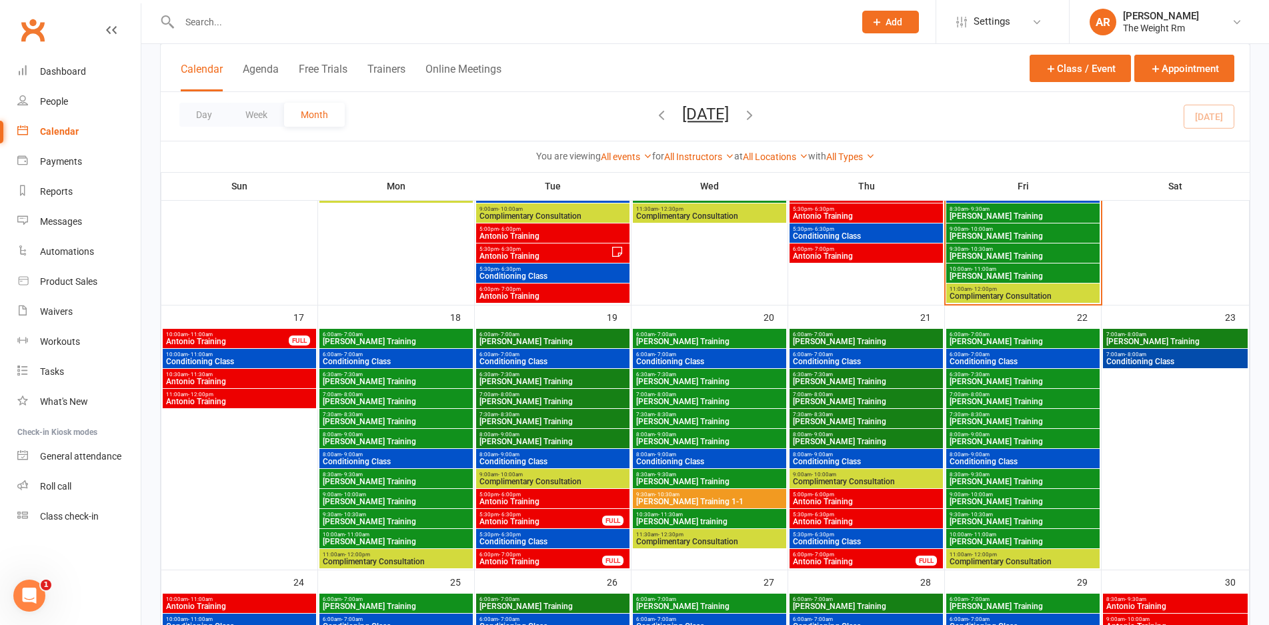
click at [261, 362] on span "Conditioning Class" at bounding box center [239, 361] width 148 height 8
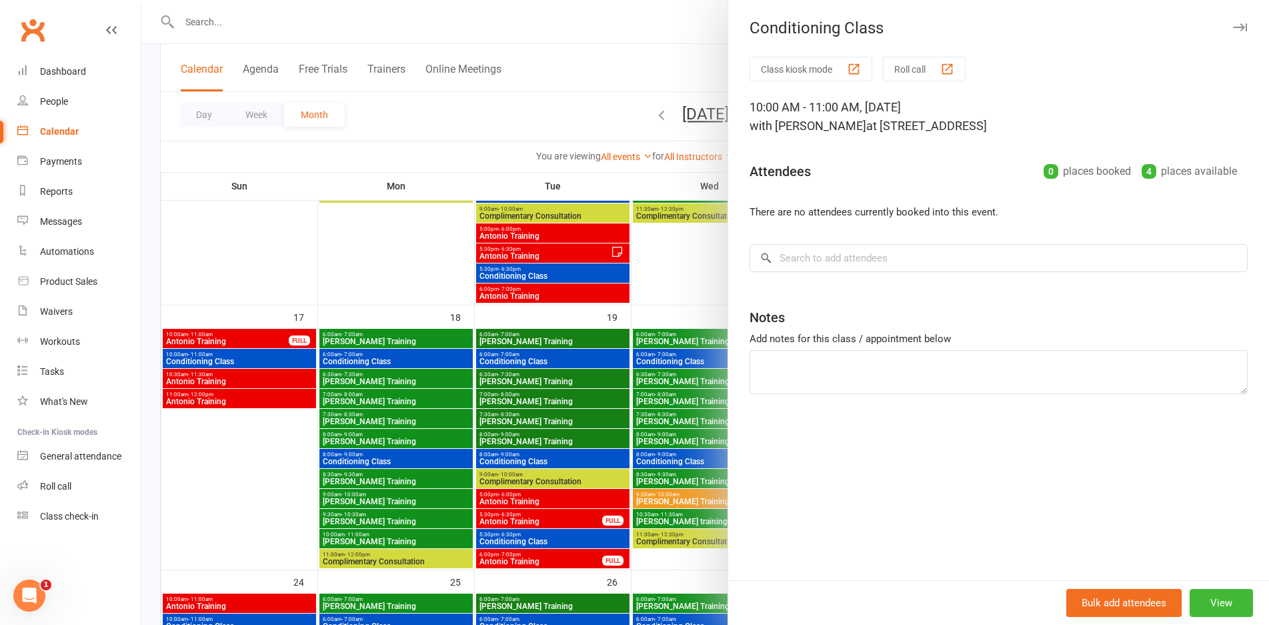
click at [261, 362] on div at bounding box center [704, 312] width 1127 height 625
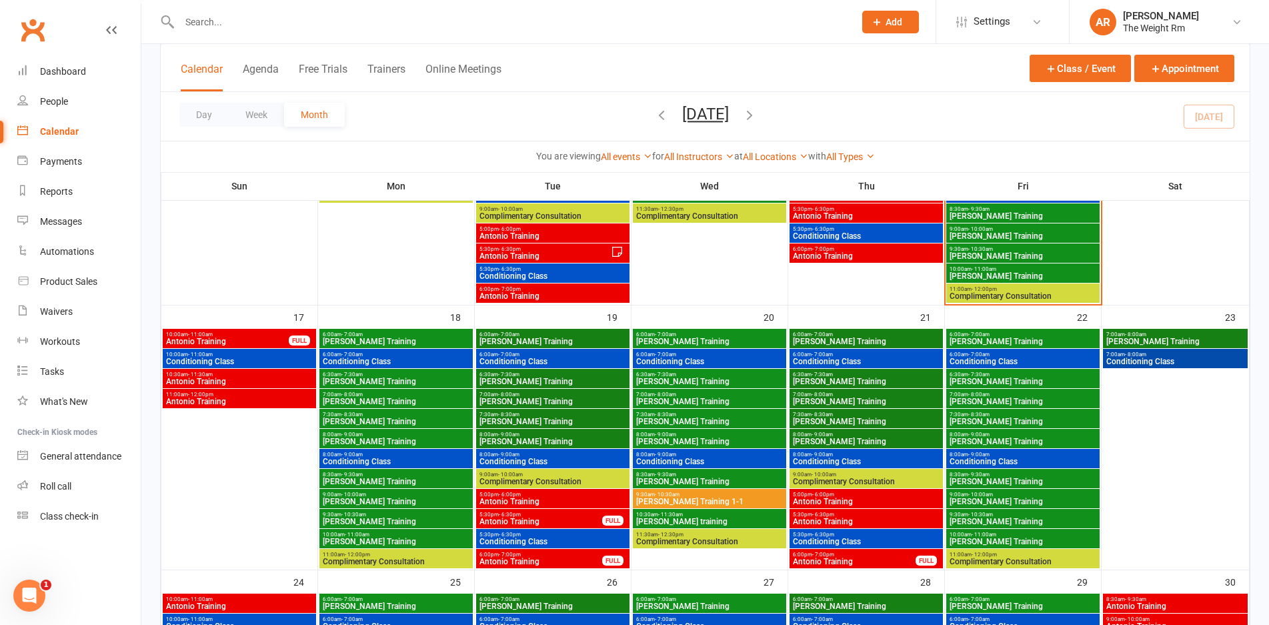
click at [265, 383] on span "Antonio Training" at bounding box center [239, 381] width 148 height 8
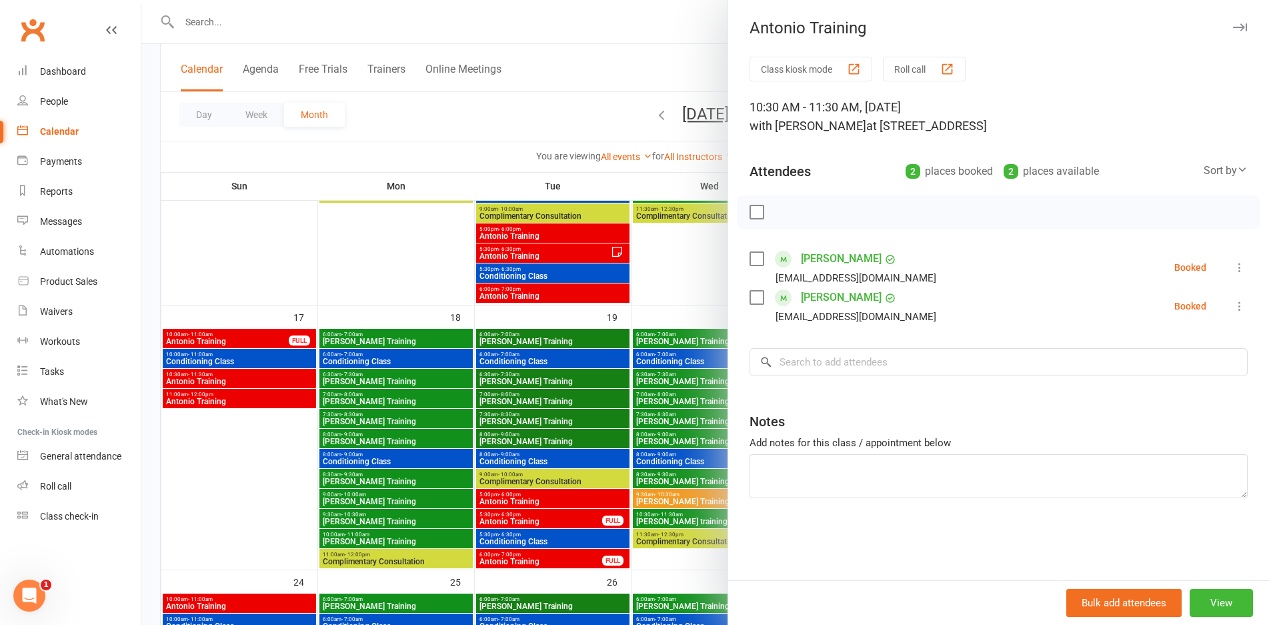
click at [265, 383] on div at bounding box center [704, 312] width 1127 height 625
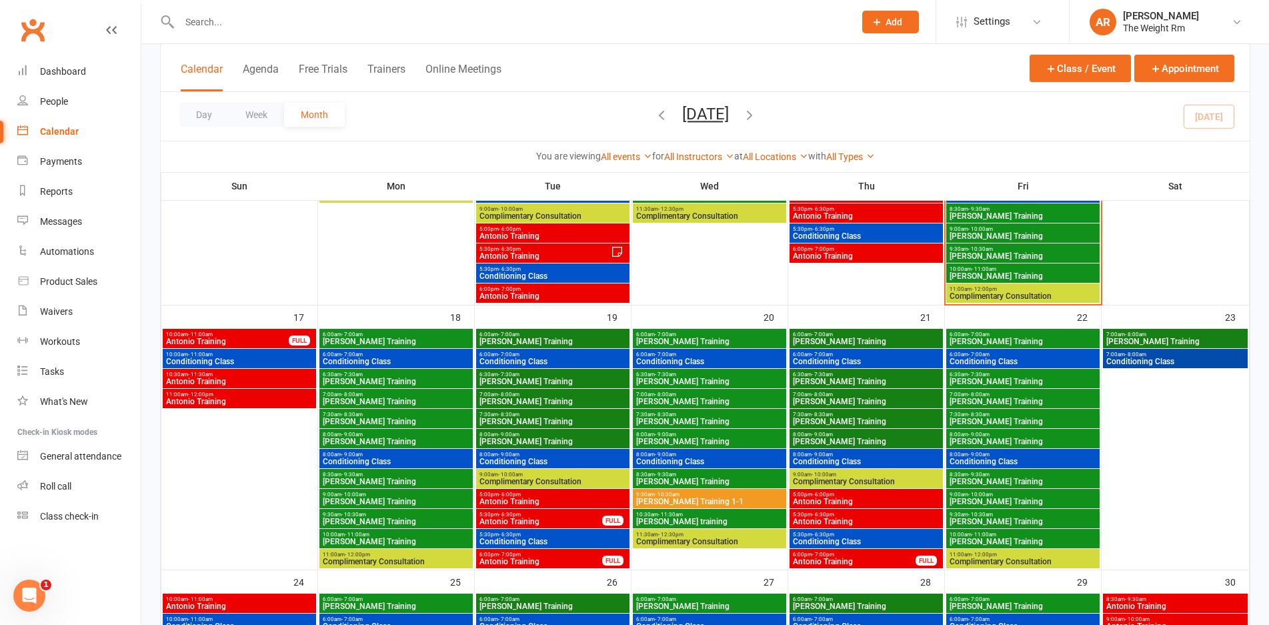
click at [269, 397] on span "Antonio Training" at bounding box center [239, 401] width 148 height 8
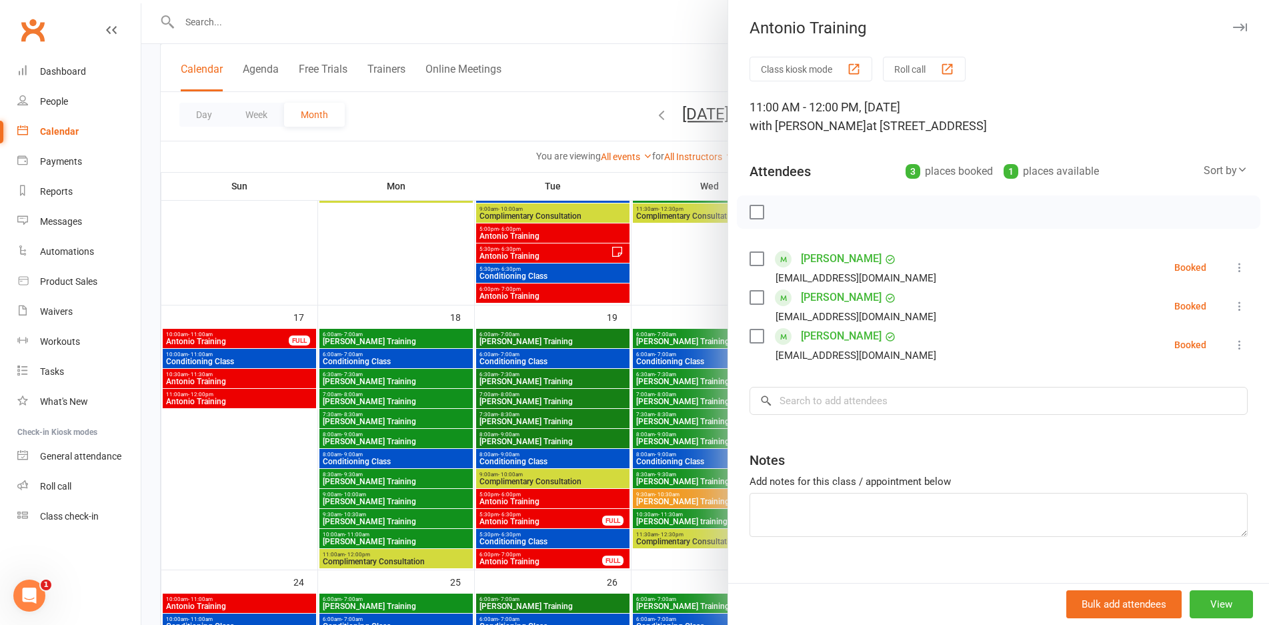
click at [269, 397] on div at bounding box center [704, 312] width 1127 height 625
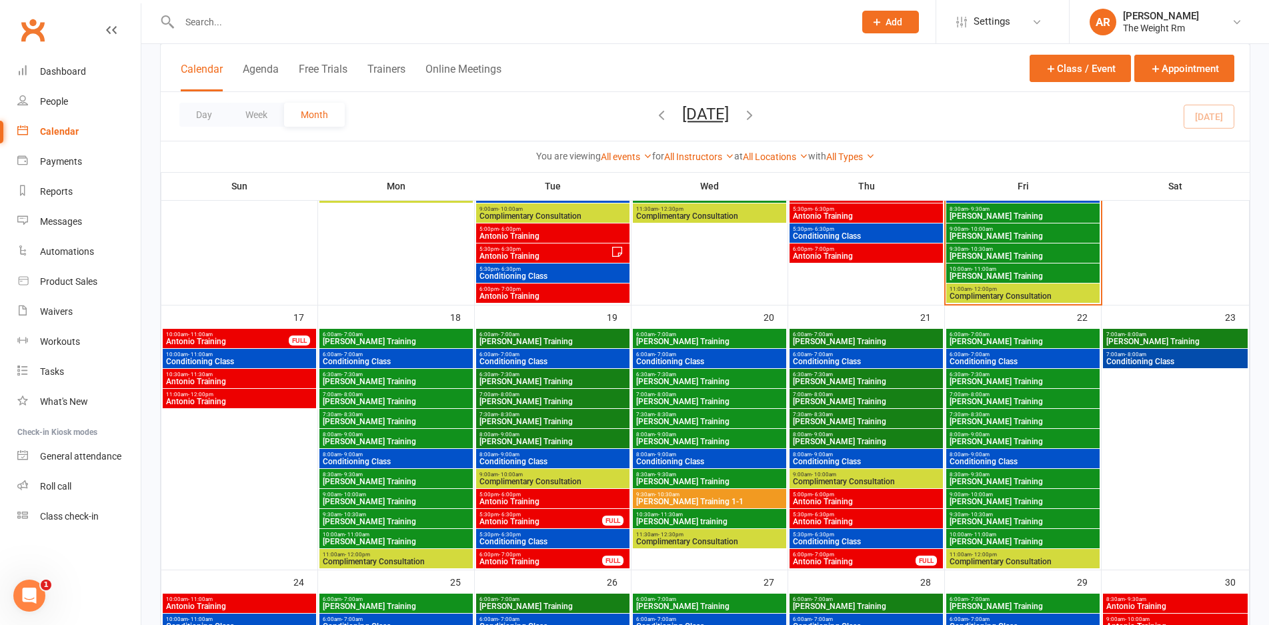
click at [429, 344] on span "[PERSON_NAME] Training" at bounding box center [396, 341] width 148 height 8
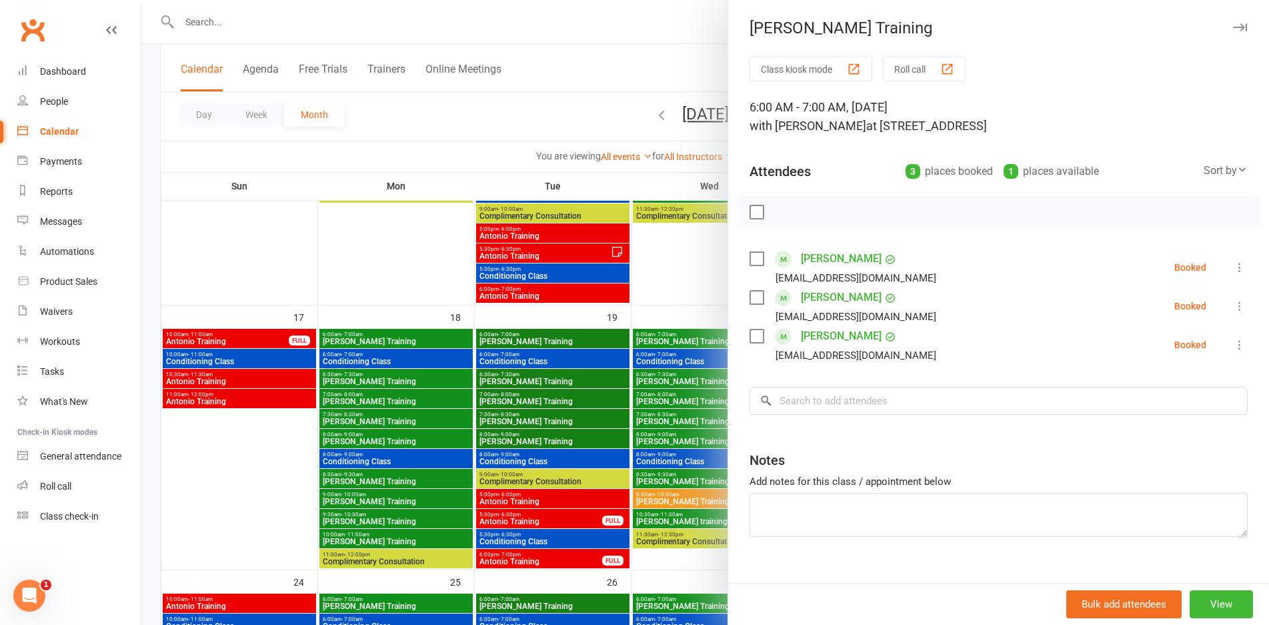
click at [429, 344] on div at bounding box center [704, 312] width 1127 height 625
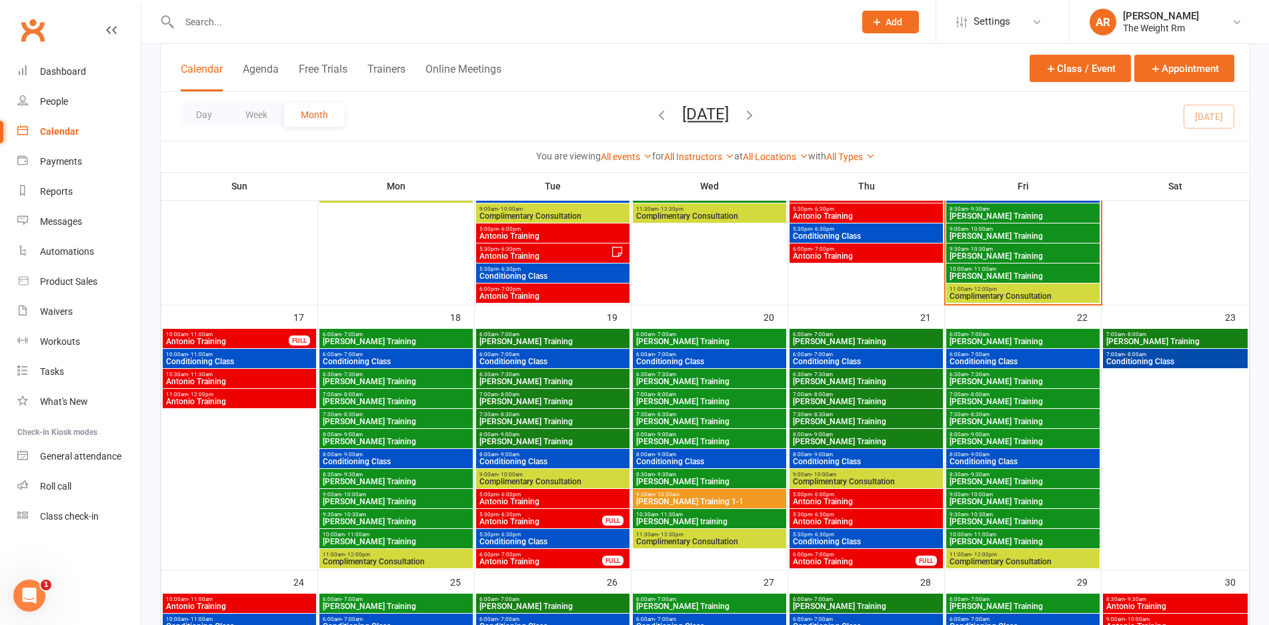
click at [423, 357] on span "Conditioning Class" at bounding box center [396, 361] width 148 height 8
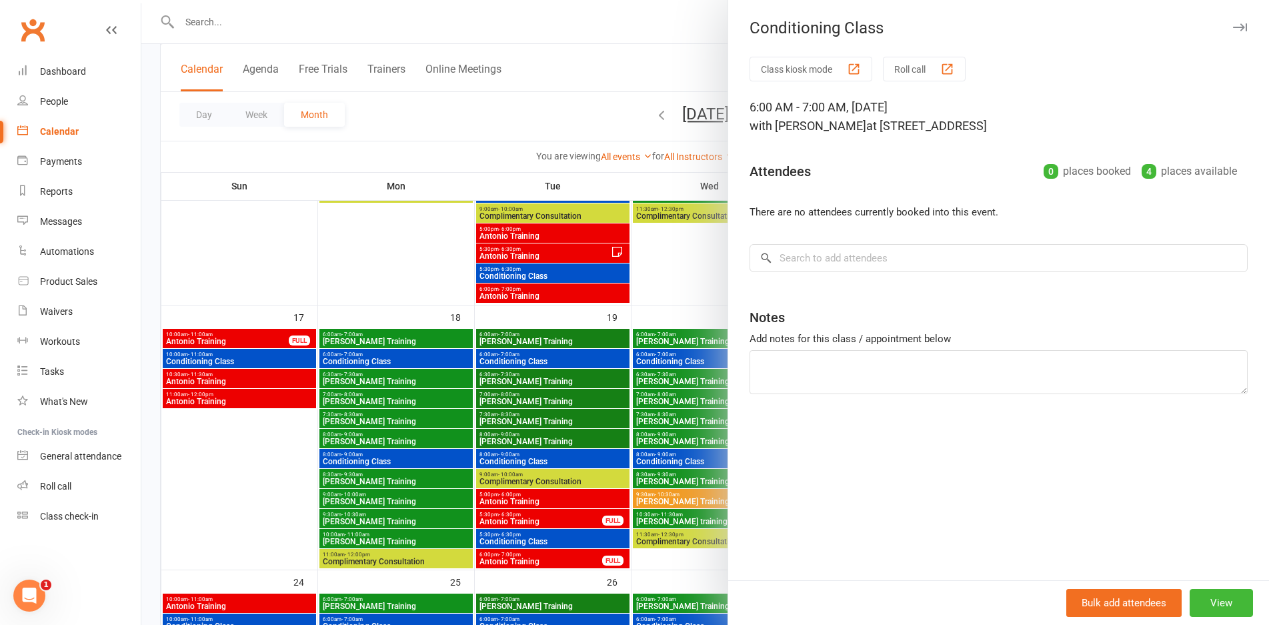
click at [423, 357] on div at bounding box center [704, 312] width 1127 height 625
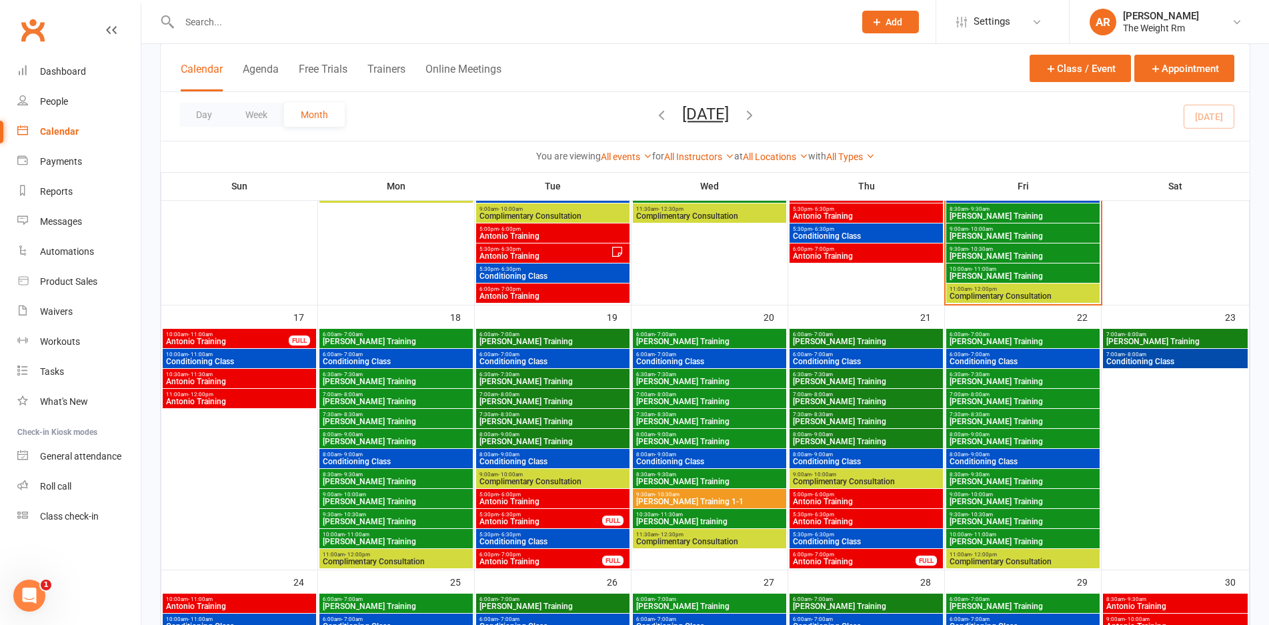
click at [420, 376] on span "6:30am - 7:30am" at bounding box center [396, 374] width 148 height 6
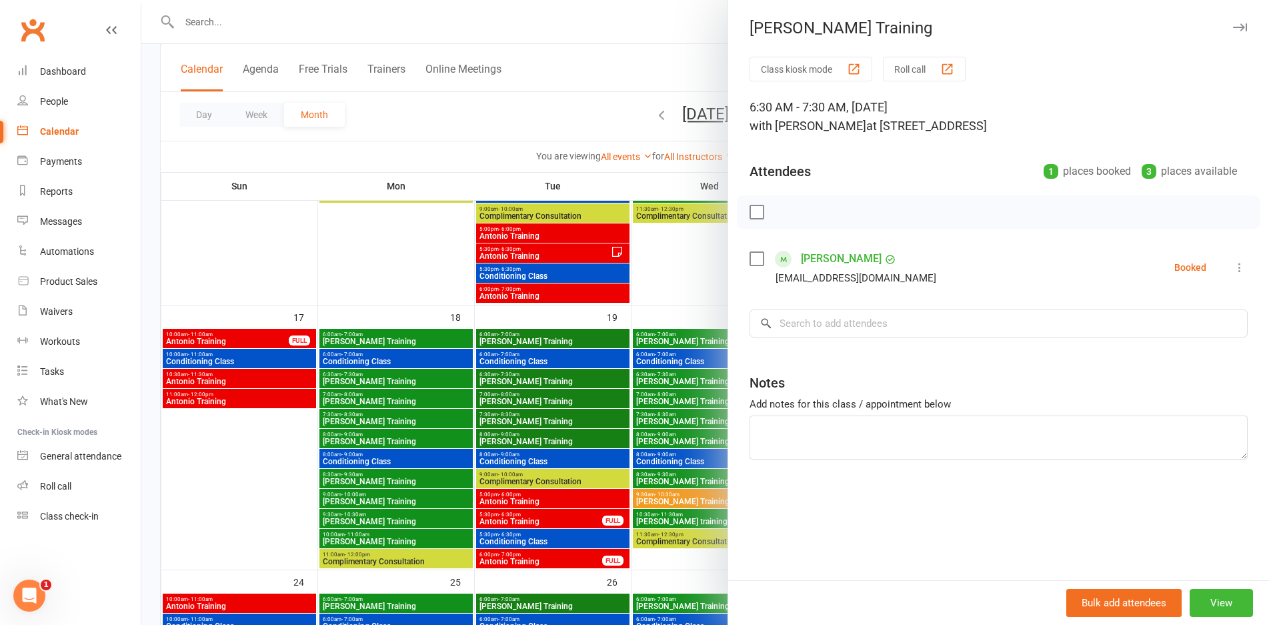
click at [420, 376] on div at bounding box center [704, 312] width 1127 height 625
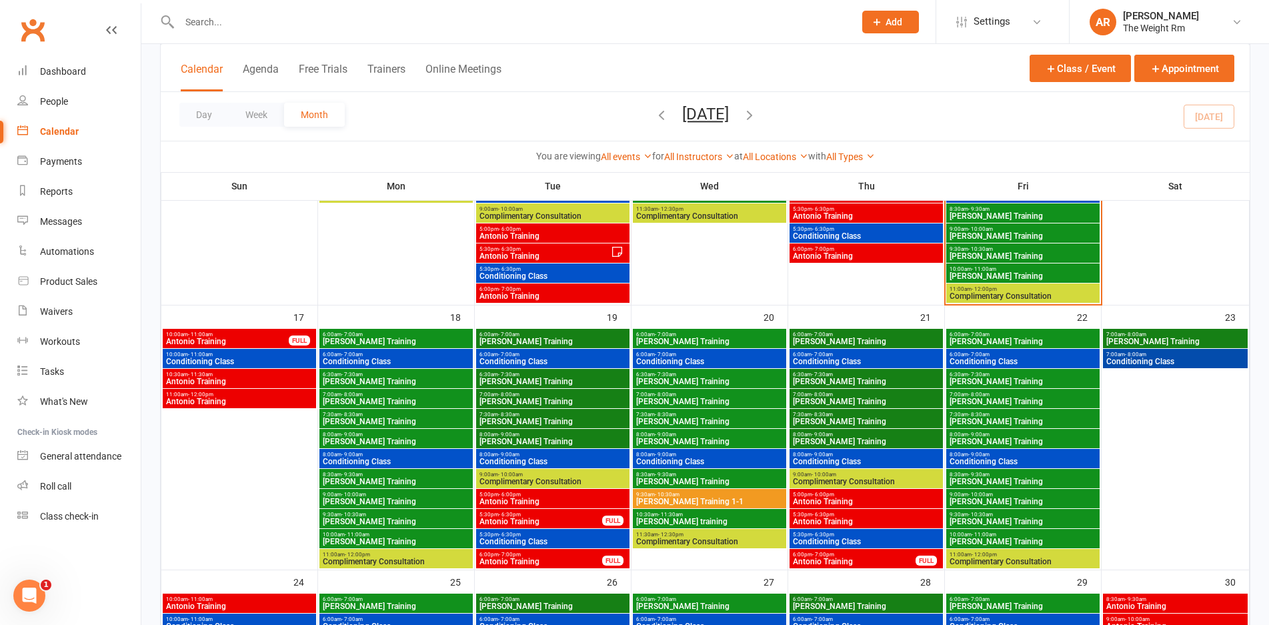
click at [424, 392] on span "7:00am - 8:00am" at bounding box center [396, 394] width 148 height 6
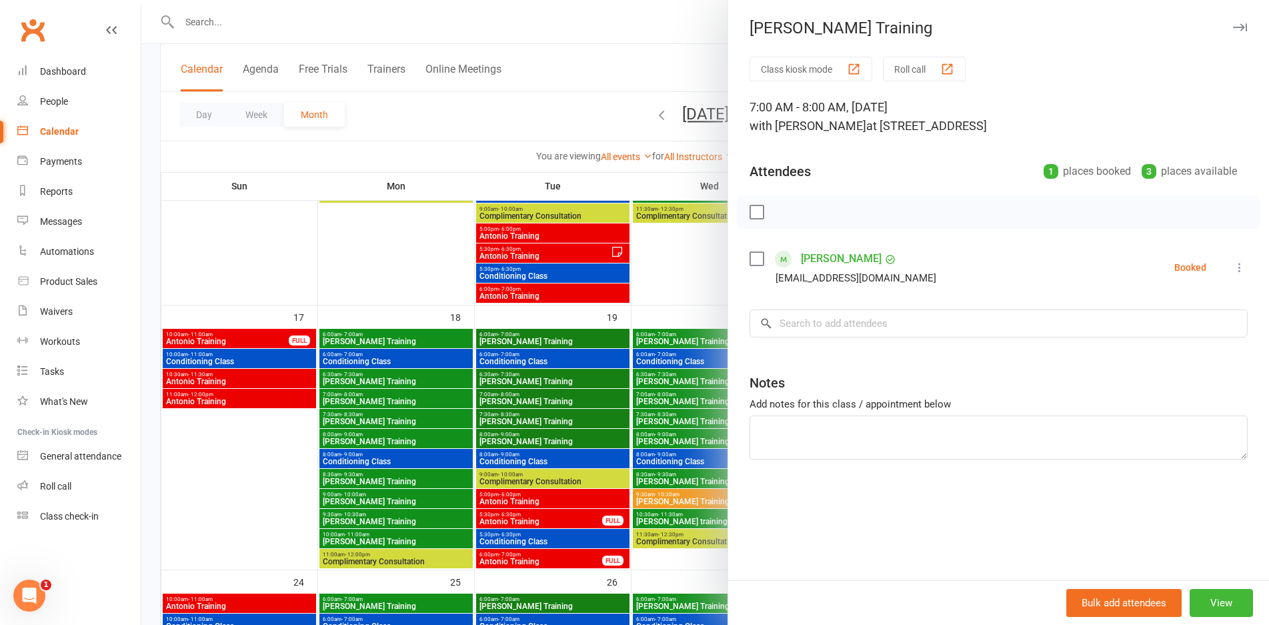
click at [419, 397] on div at bounding box center [704, 312] width 1127 height 625
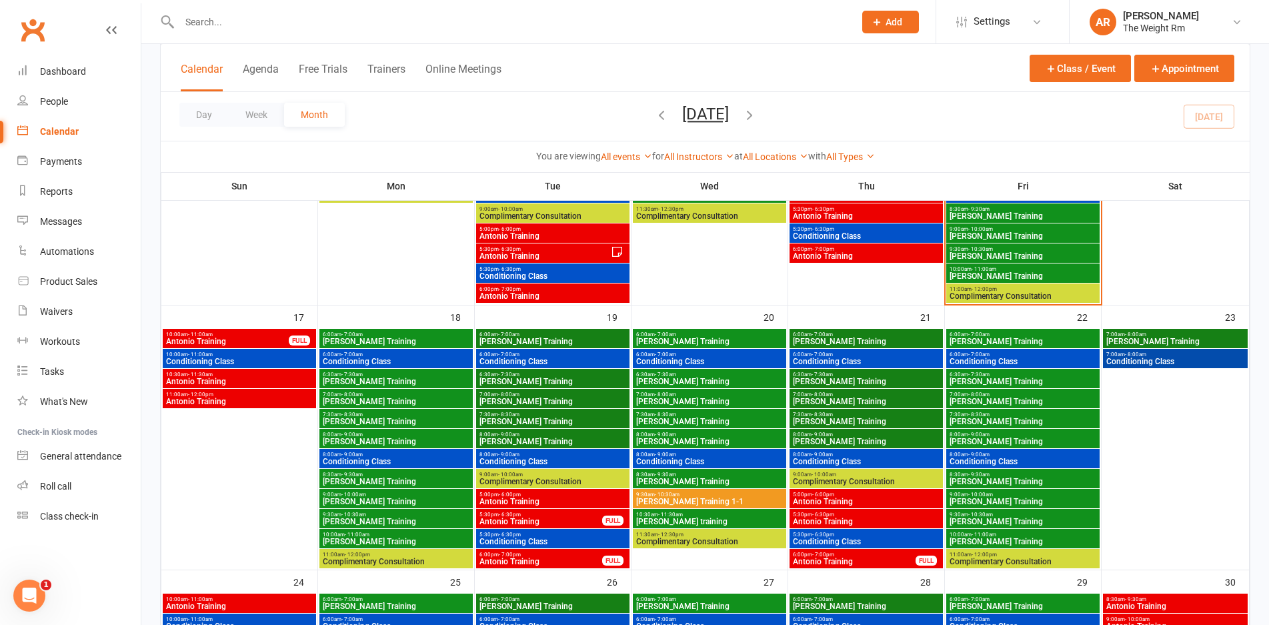
click at [430, 420] on span "[PERSON_NAME] Training" at bounding box center [396, 421] width 148 height 8
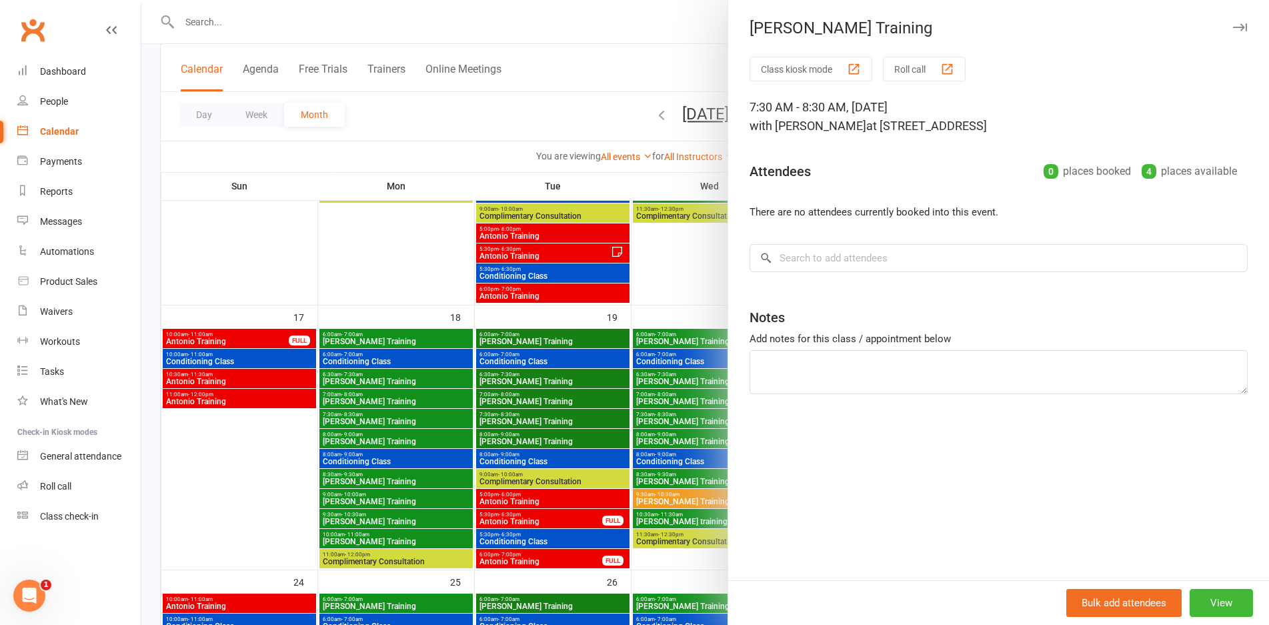
click at [430, 420] on div at bounding box center [704, 312] width 1127 height 625
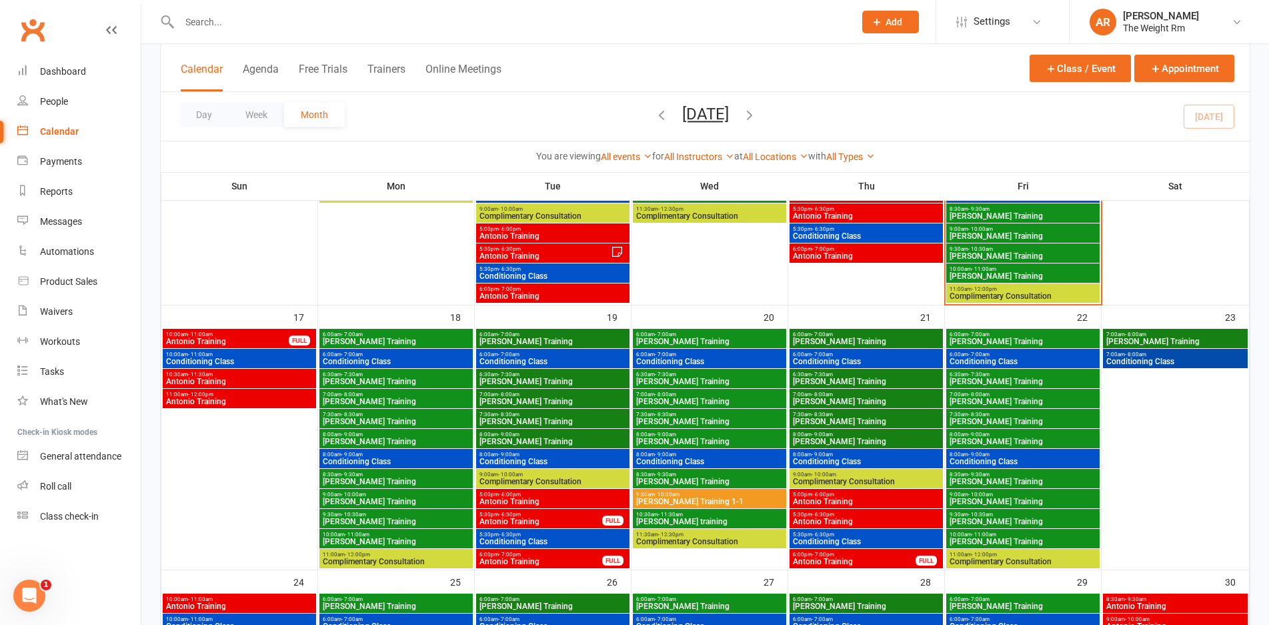
click at [435, 441] on span "[PERSON_NAME] Training" at bounding box center [396, 441] width 148 height 8
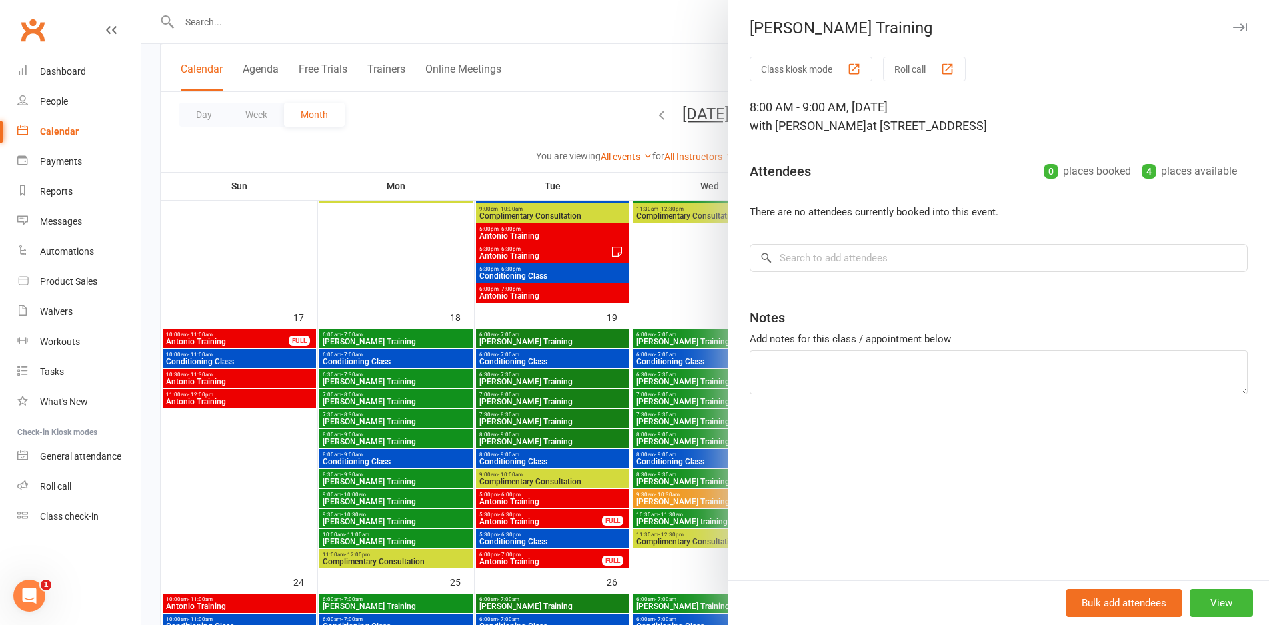
click at [435, 441] on div at bounding box center [704, 312] width 1127 height 625
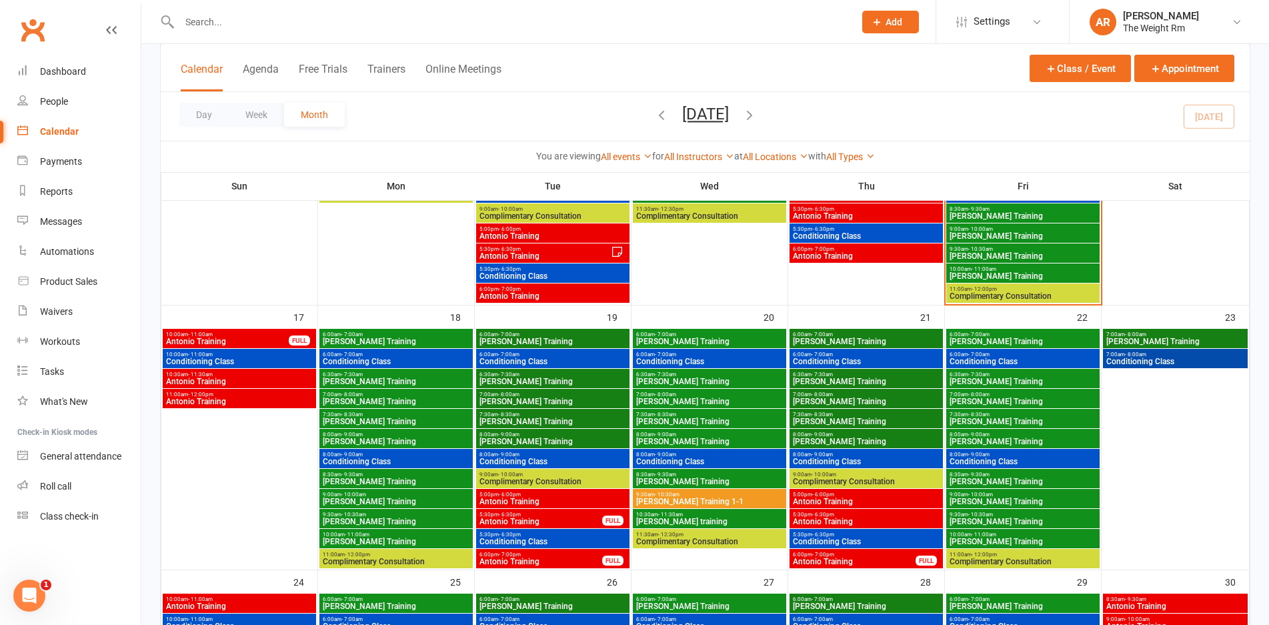
click at [437, 459] on span "Conditioning Class" at bounding box center [396, 461] width 148 height 8
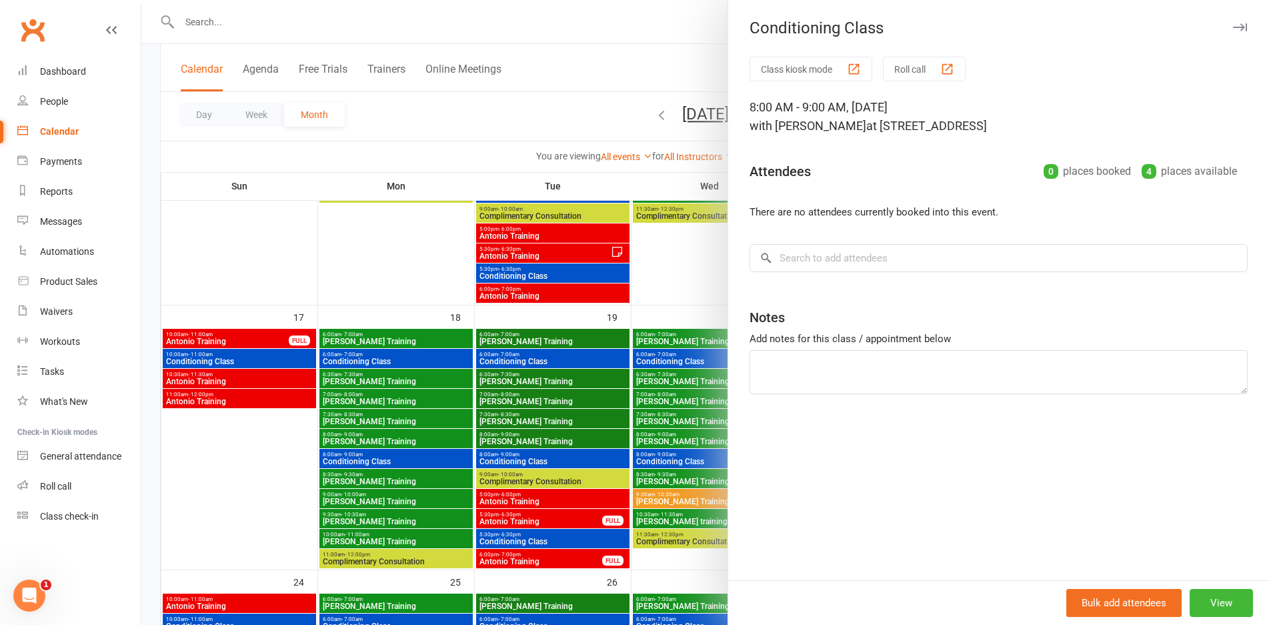
click at [433, 445] on div at bounding box center [704, 312] width 1127 height 625
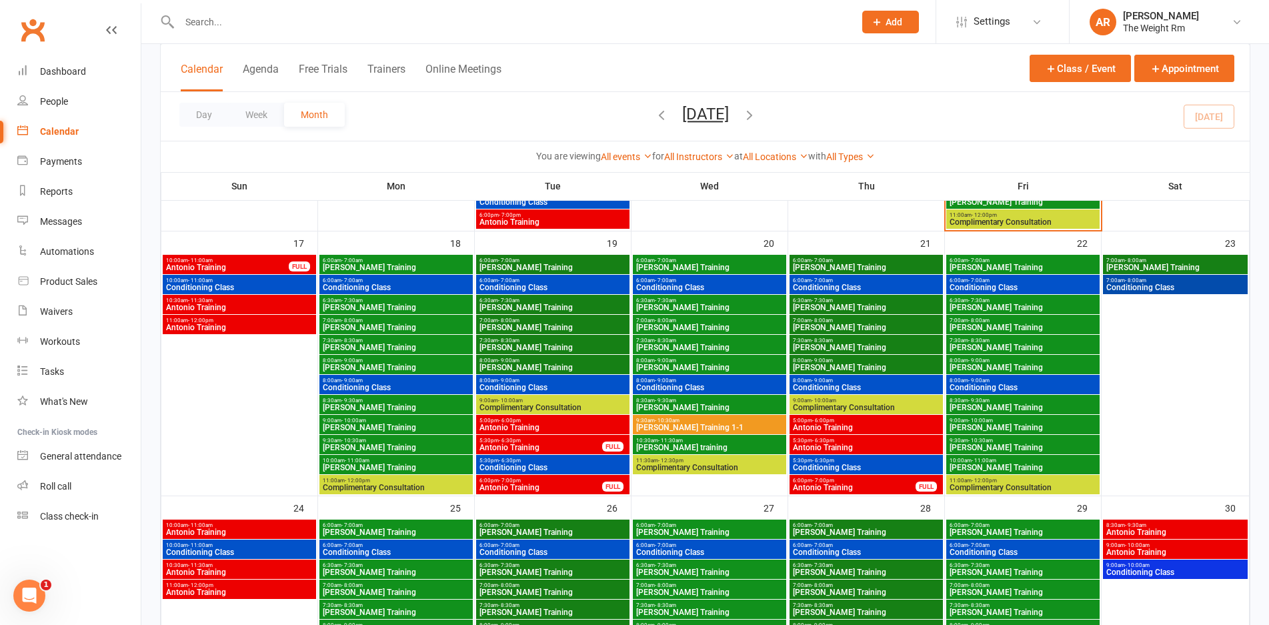
scroll to position [822, 0]
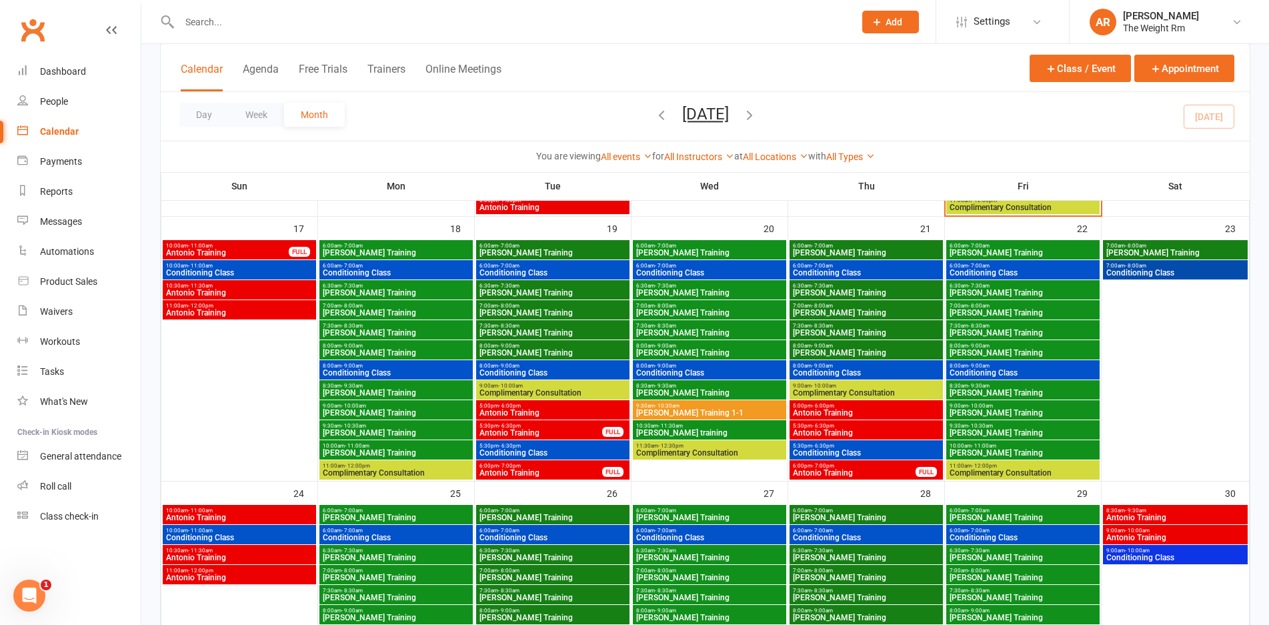
click at [581, 413] on span "Antonio Training" at bounding box center [553, 413] width 148 height 8
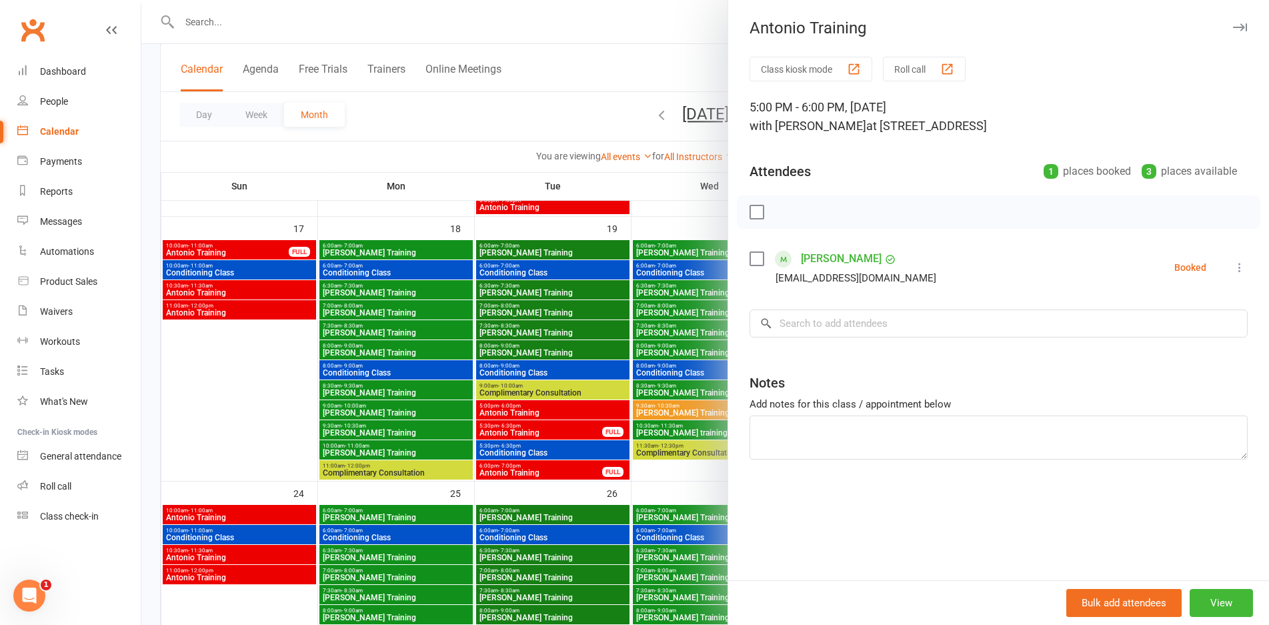
click at [581, 413] on div at bounding box center [704, 312] width 1127 height 625
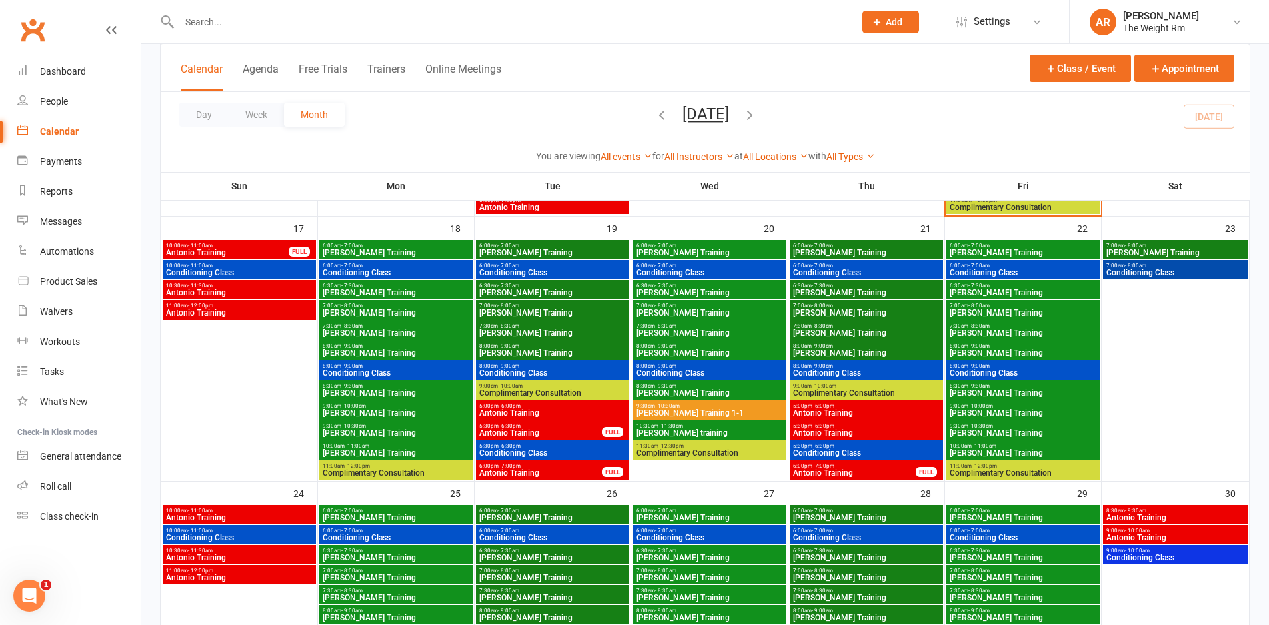
click at [571, 431] on span "Antonio Training" at bounding box center [541, 433] width 124 height 8
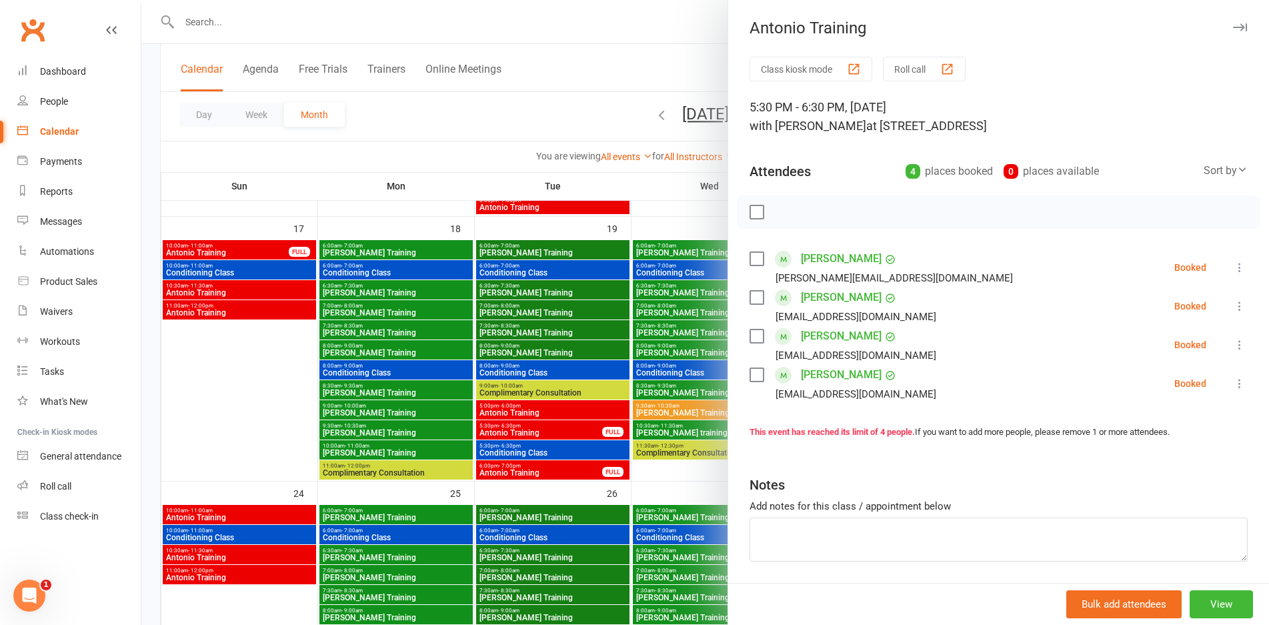
click at [571, 431] on div at bounding box center [704, 312] width 1127 height 625
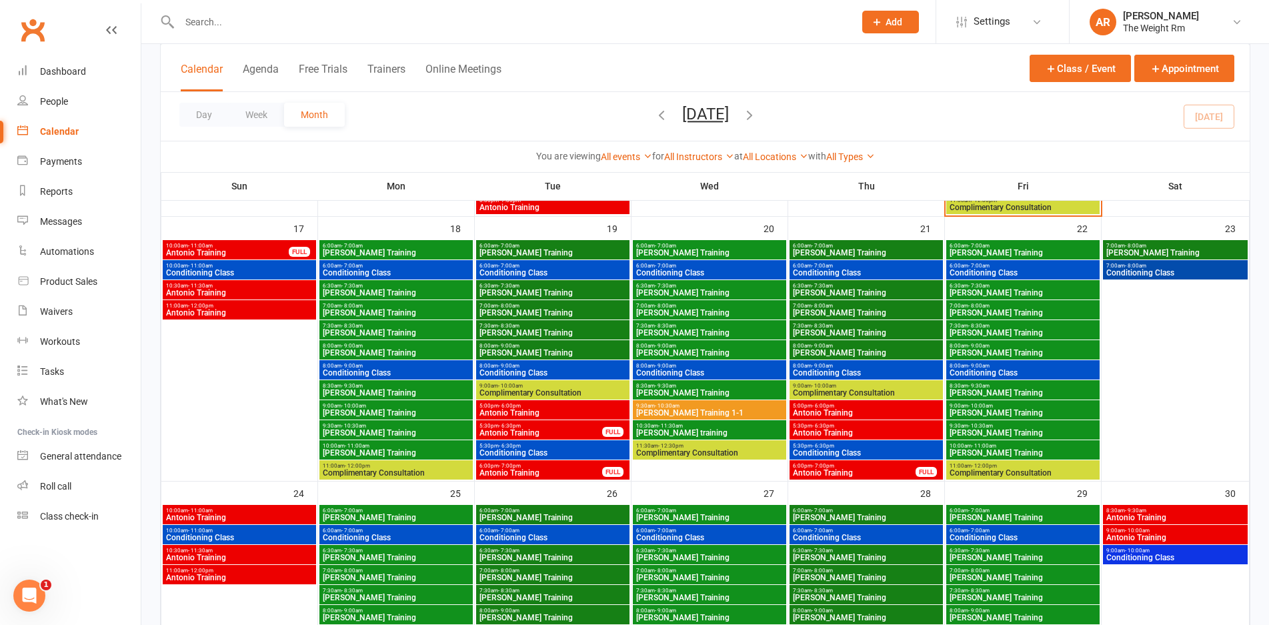
click at [565, 449] on span "Conditioning Class" at bounding box center [553, 453] width 148 height 8
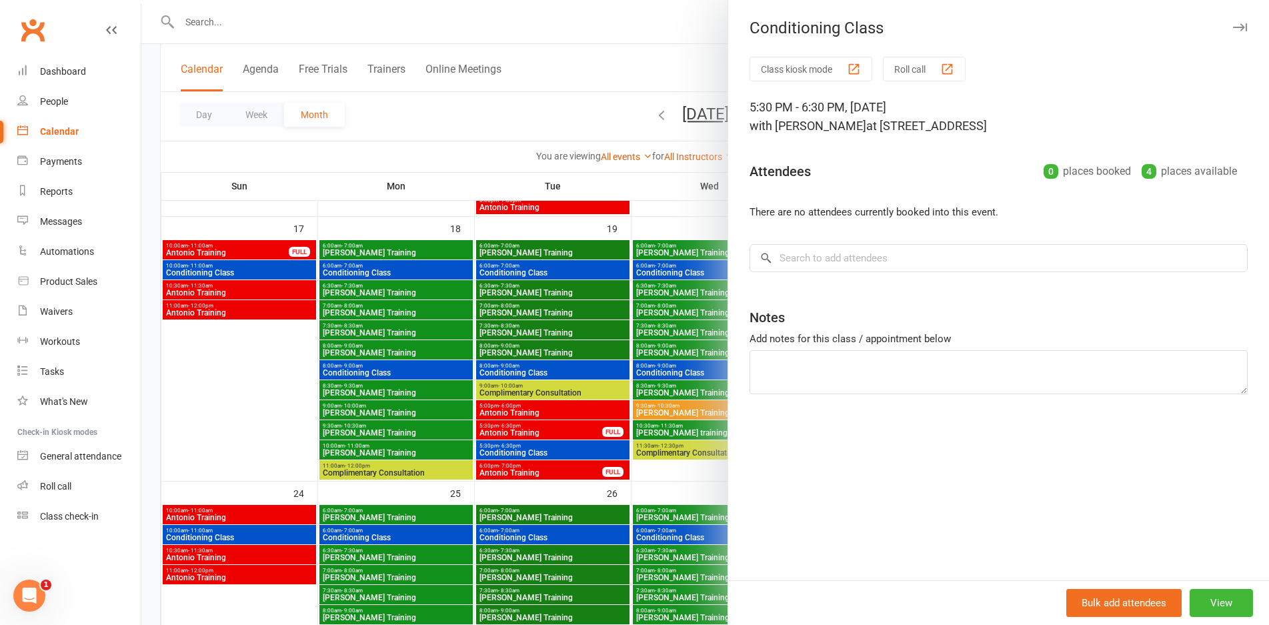
click at [565, 449] on div at bounding box center [704, 312] width 1127 height 625
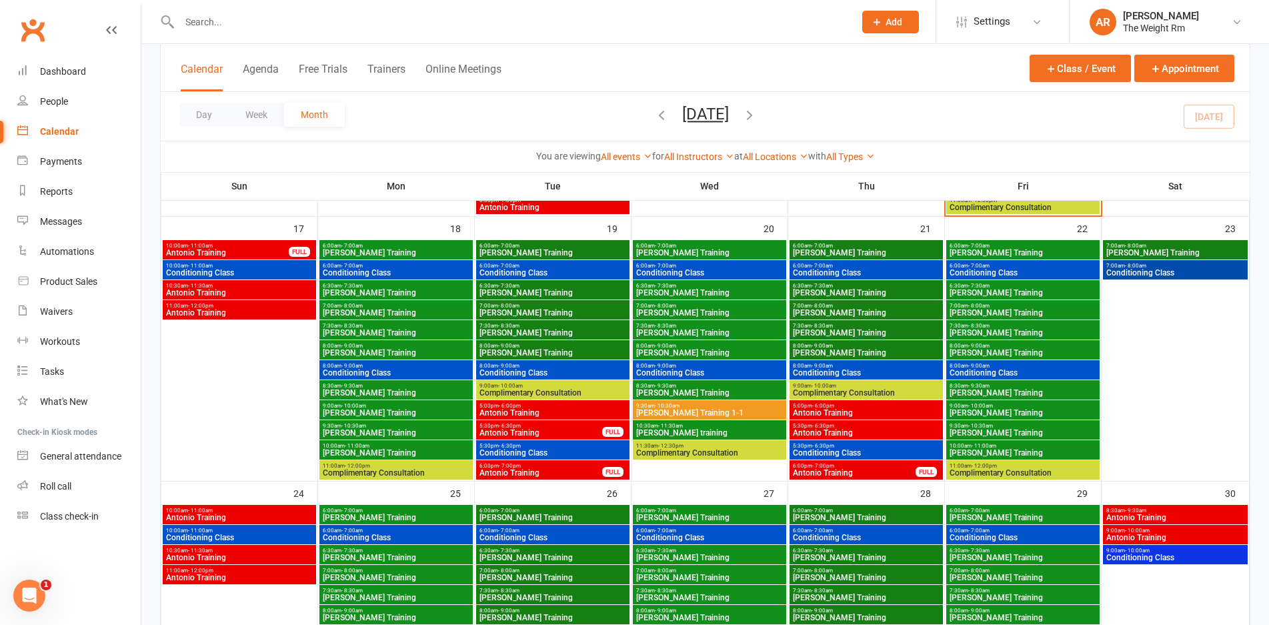
click at [563, 469] on span "Antonio Training" at bounding box center [541, 473] width 124 height 8
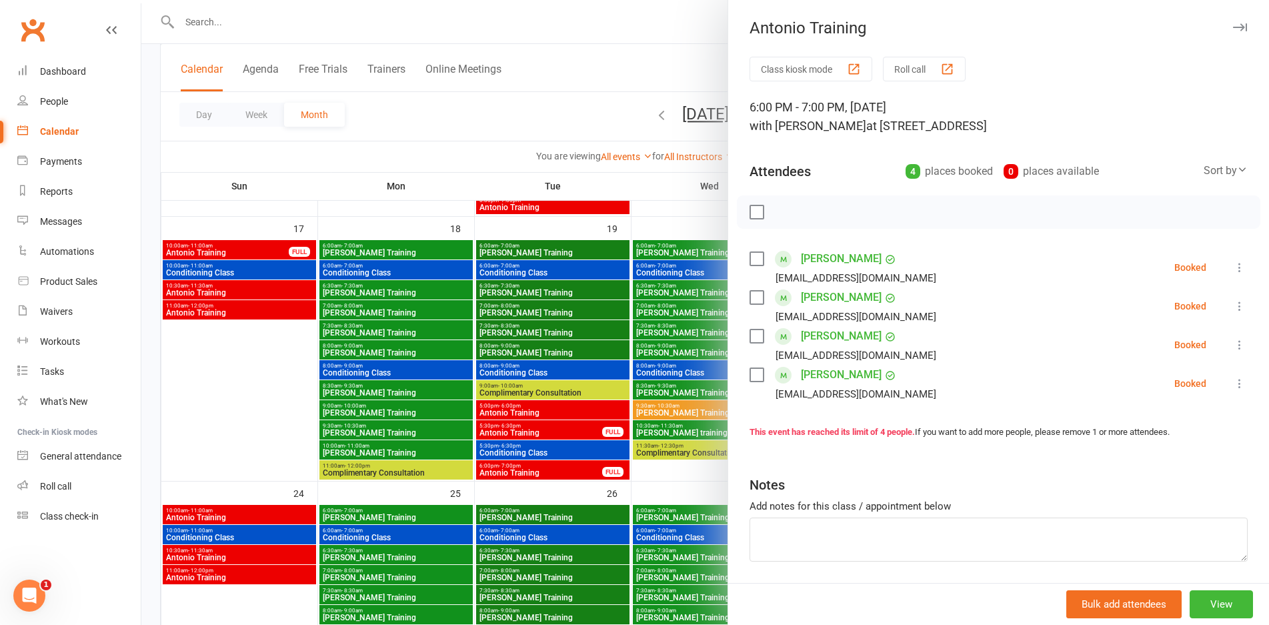
click at [563, 469] on div at bounding box center [704, 312] width 1127 height 625
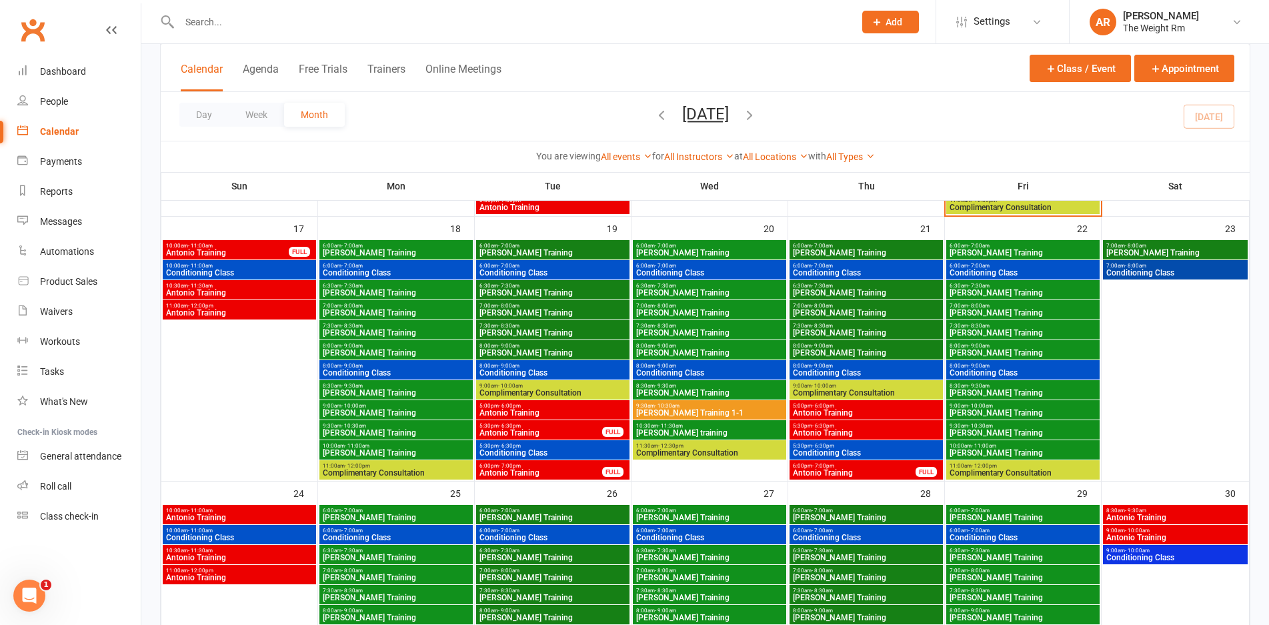
click at [817, 469] on span "Antonio Training" at bounding box center [854, 473] width 124 height 8
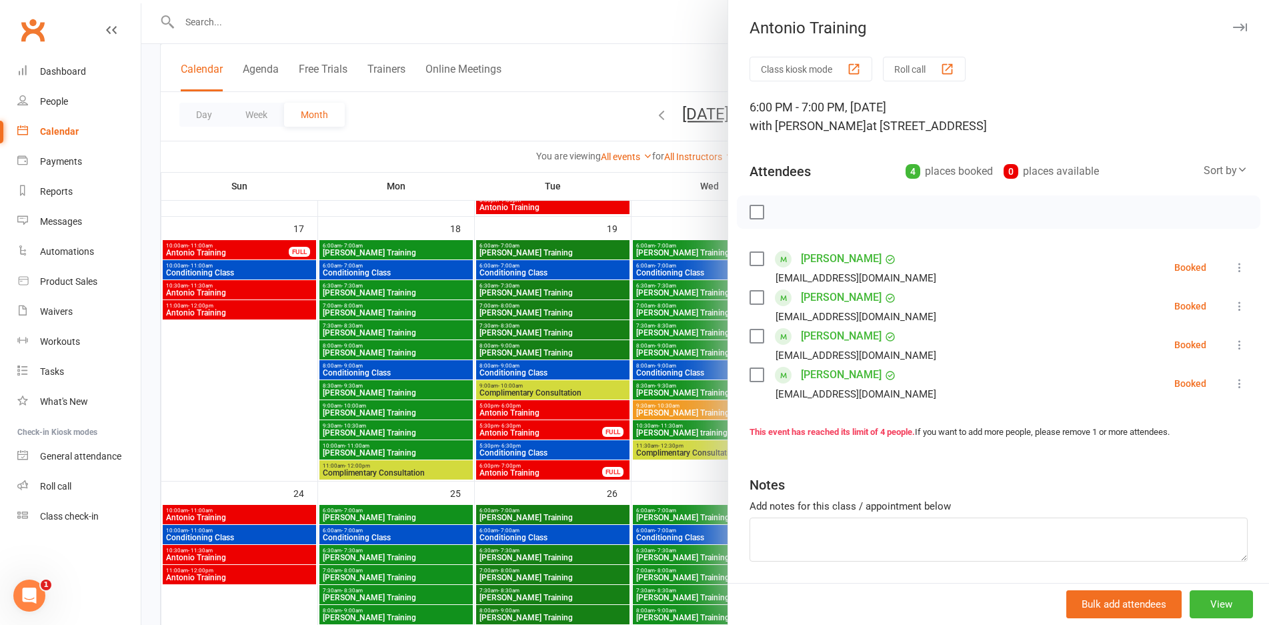
click at [677, 432] on div at bounding box center [704, 312] width 1127 height 625
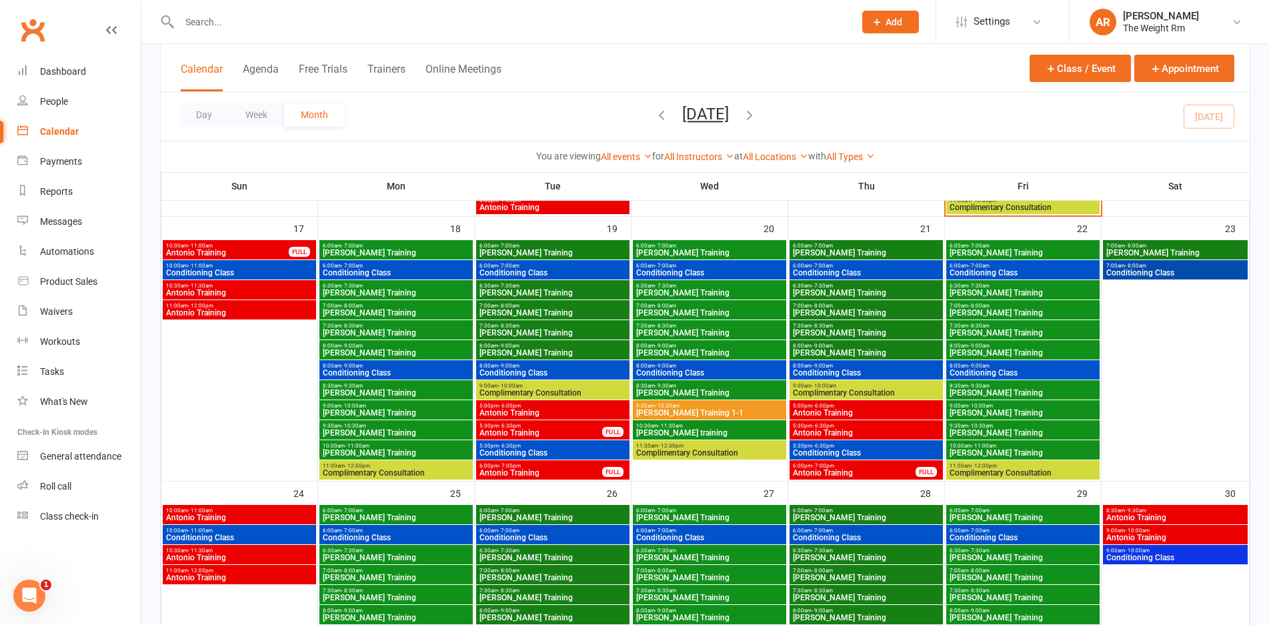
click at [818, 425] on span "- 6:30pm" at bounding box center [823, 426] width 22 height 6
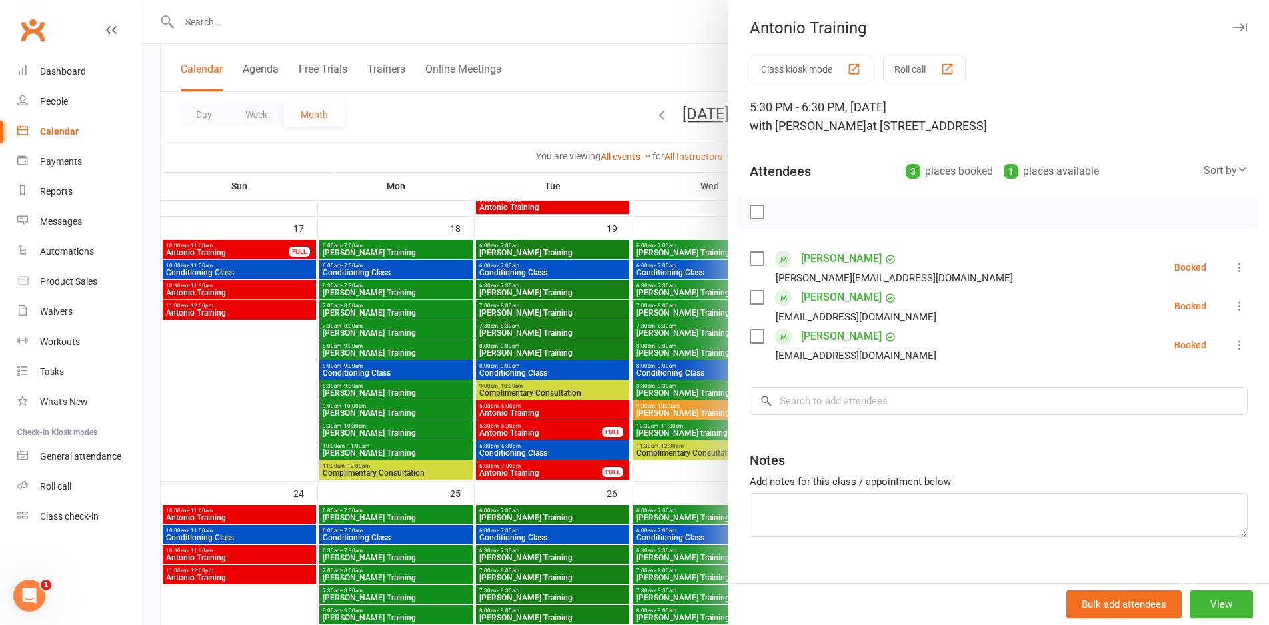
click at [673, 431] on div at bounding box center [704, 312] width 1127 height 625
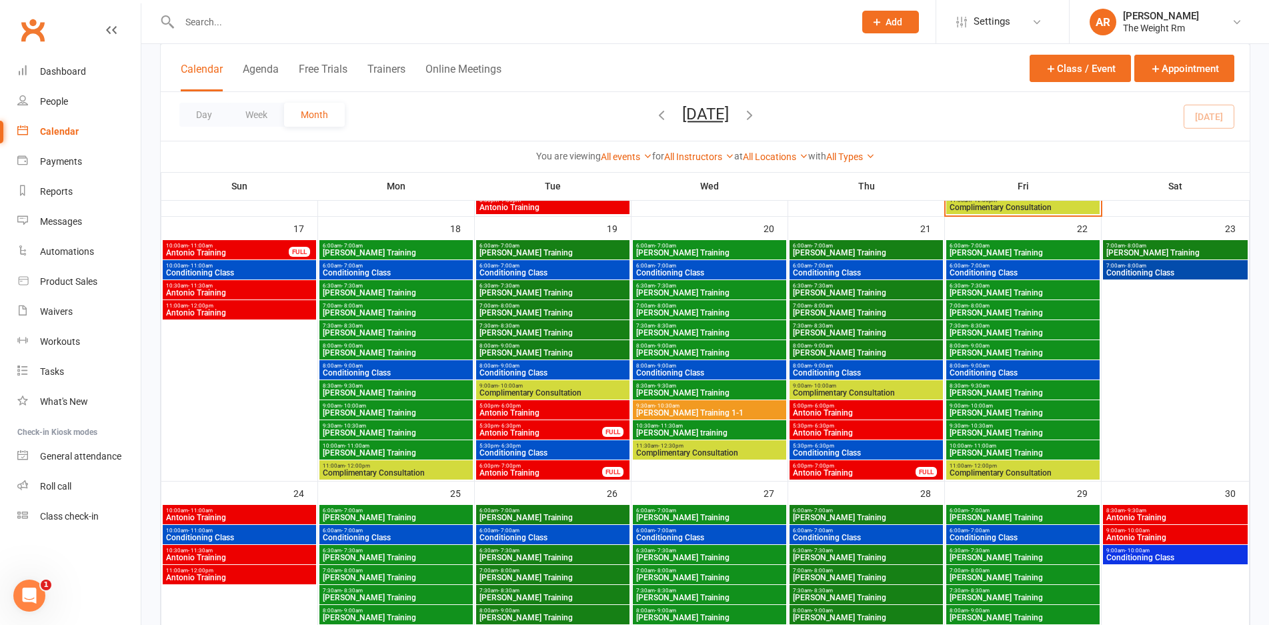
click at [802, 406] on span "5:00pm - 6:00pm" at bounding box center [866, 406] width 148 height 6
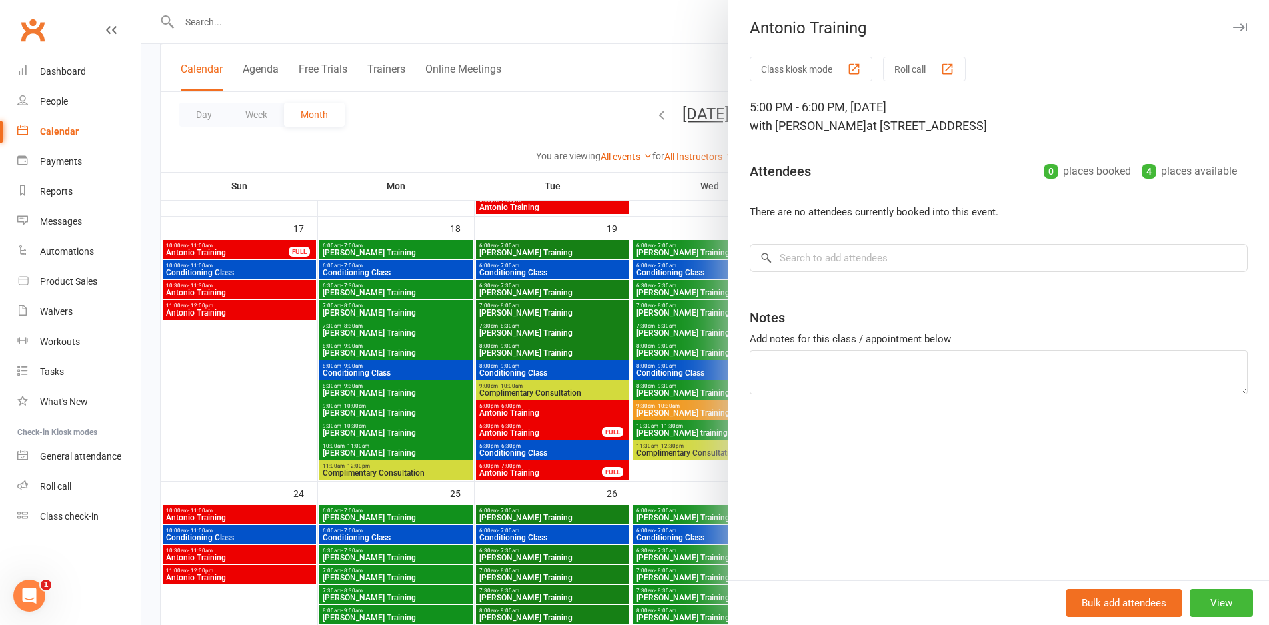
click at [671, 391] on div at bounding box center [704, 312] width 1127 height 625
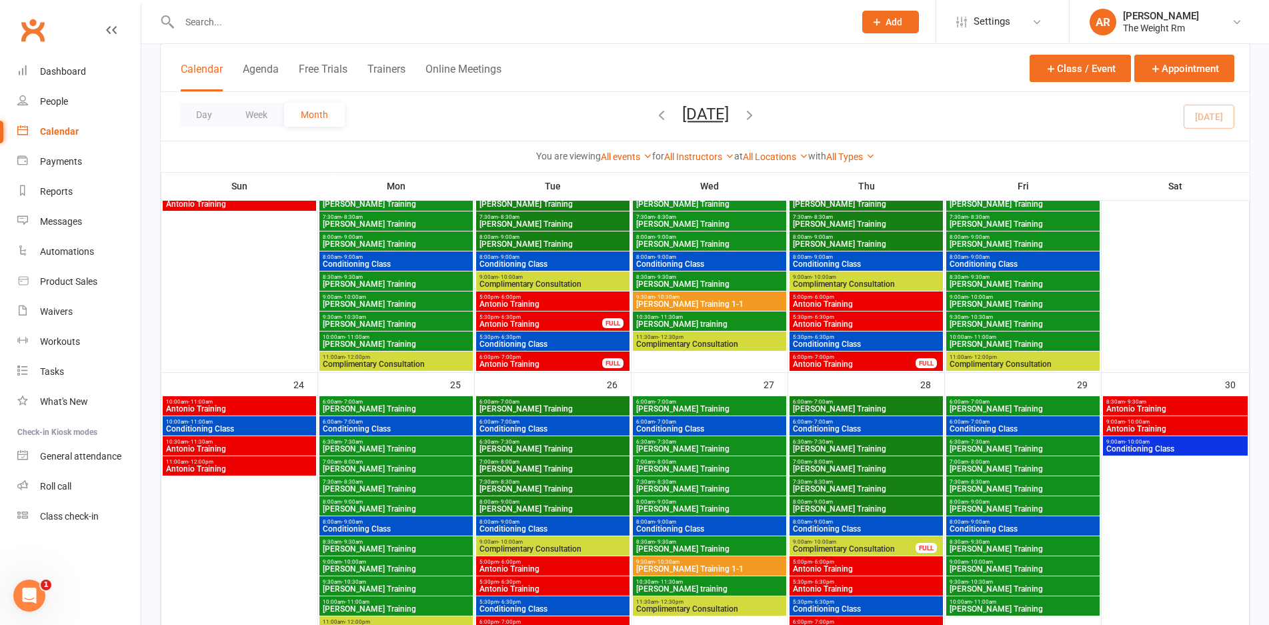
scroll to position [933, 0]
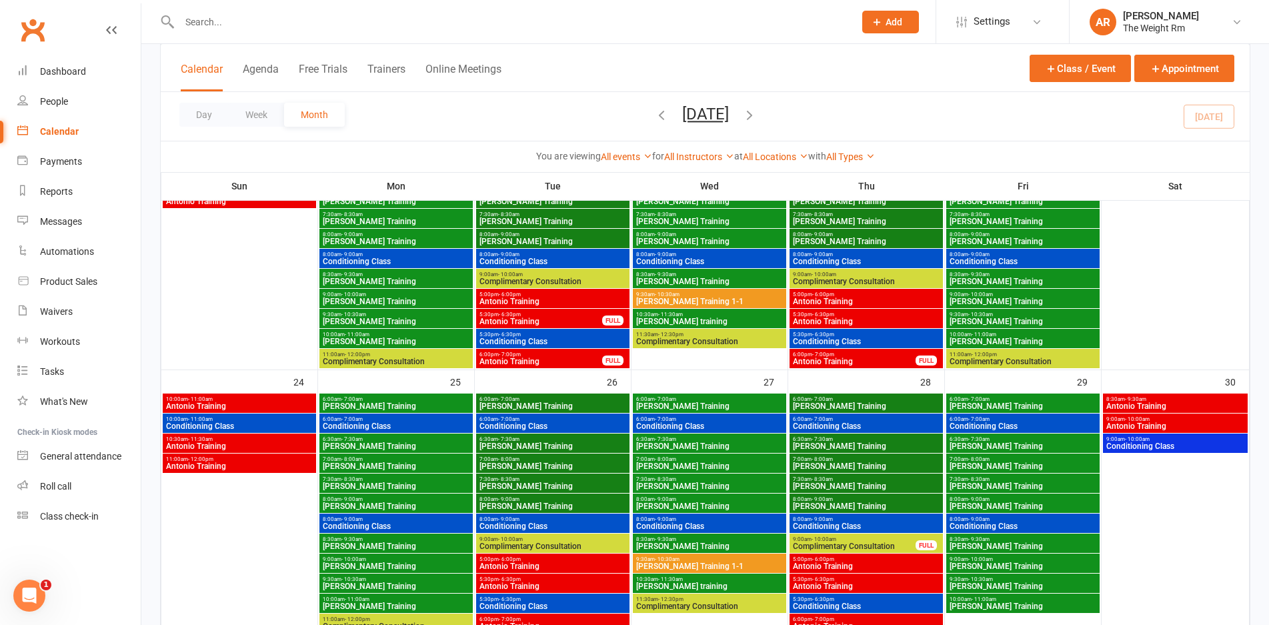
click at [271, 398] on span "10:00am - 11:00am" at bounding box center [239, 399] width 148 height 6
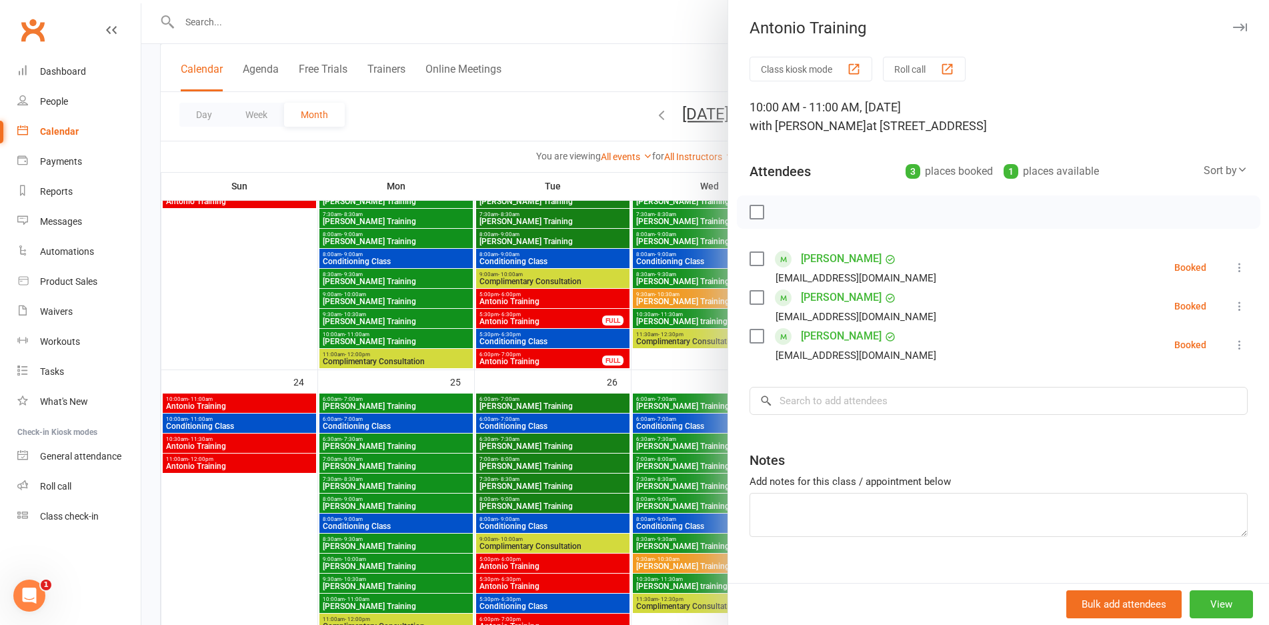
click at [271, 398] on div at bounding box center [704, 312] width 1127 height 625
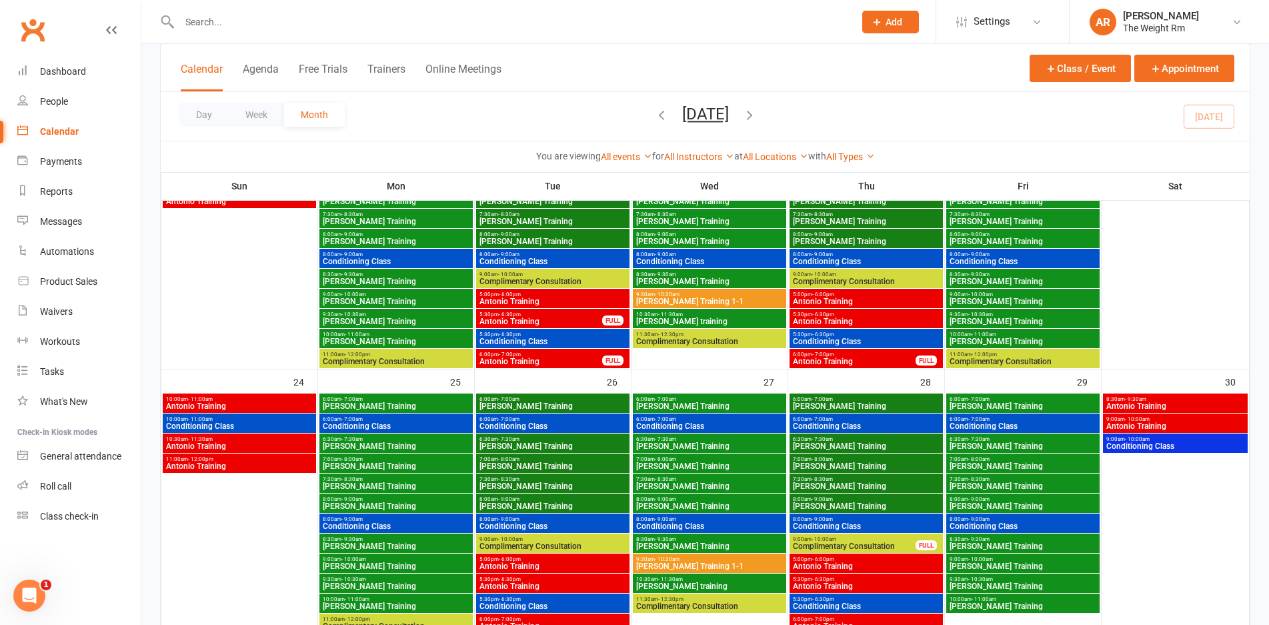
click at [267, 426] on span "Conditioning Class" at bounding box center [239, 426] width 148 height 8
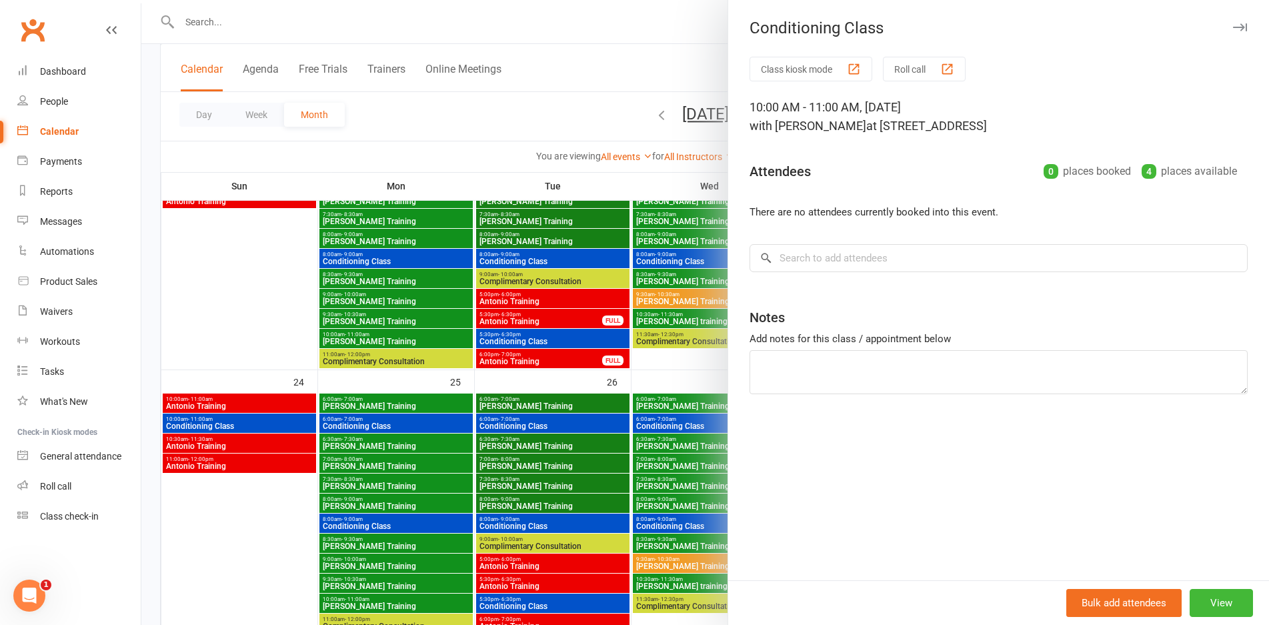
click at [267, 426] on div at bounding box center [704, 312] width 1127 height 625
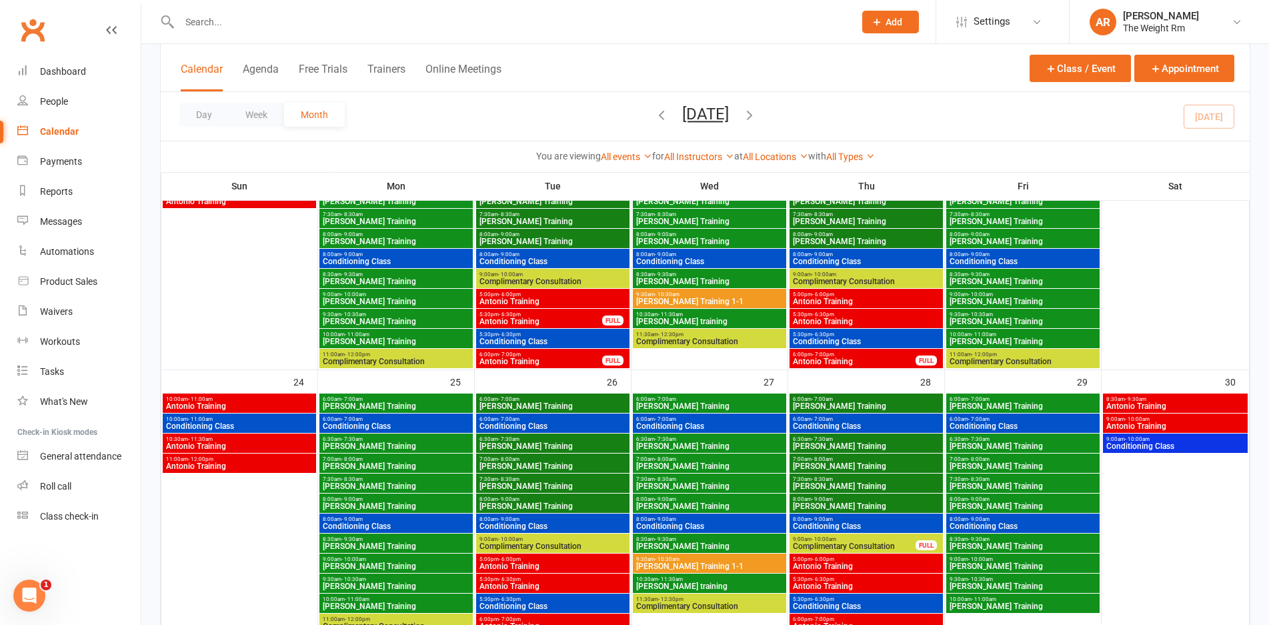
click at [272, 445] on span "Antonio Training" at bounding box center [239, 446] width 148 height 8
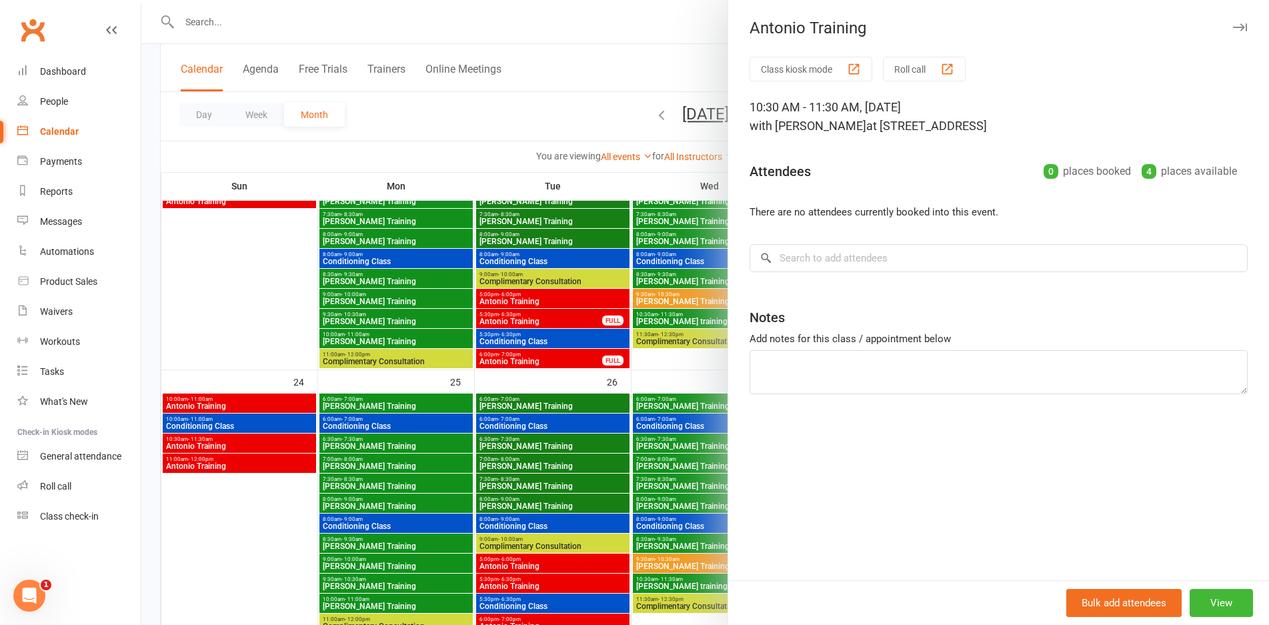
click at [272, 445] on div at bounding box center [704, 312] width 1127 height 625
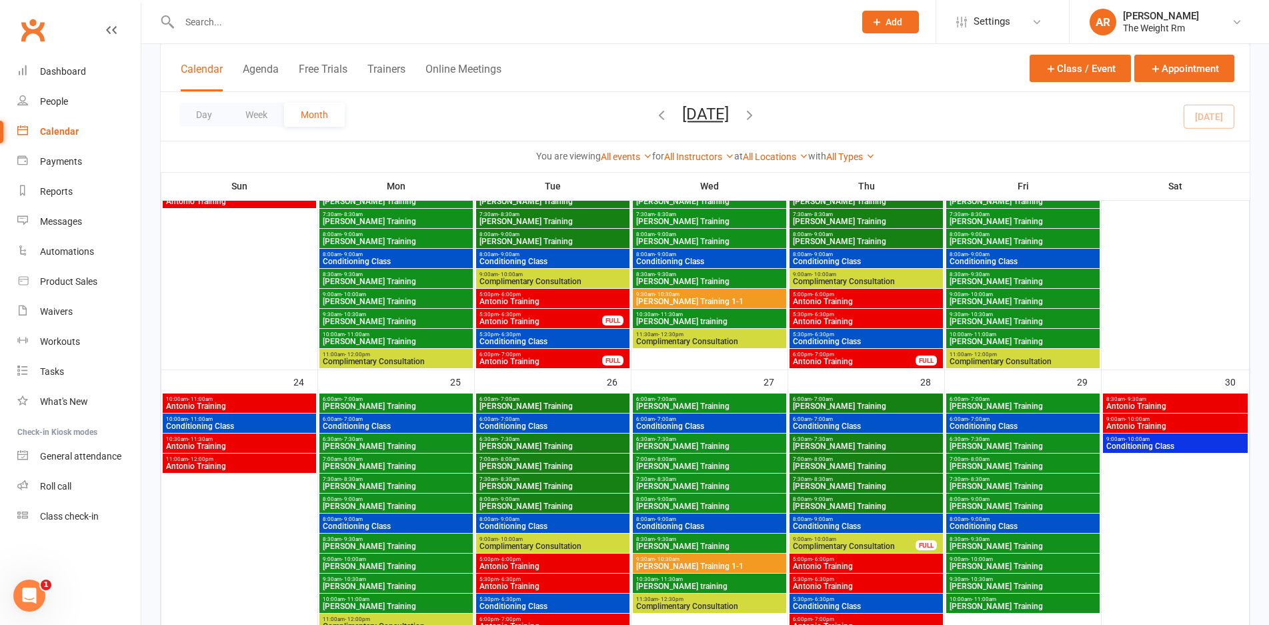
click at [278, 467] on span "Antonio Training" at bounding box center [239, 466] width 148 height 8
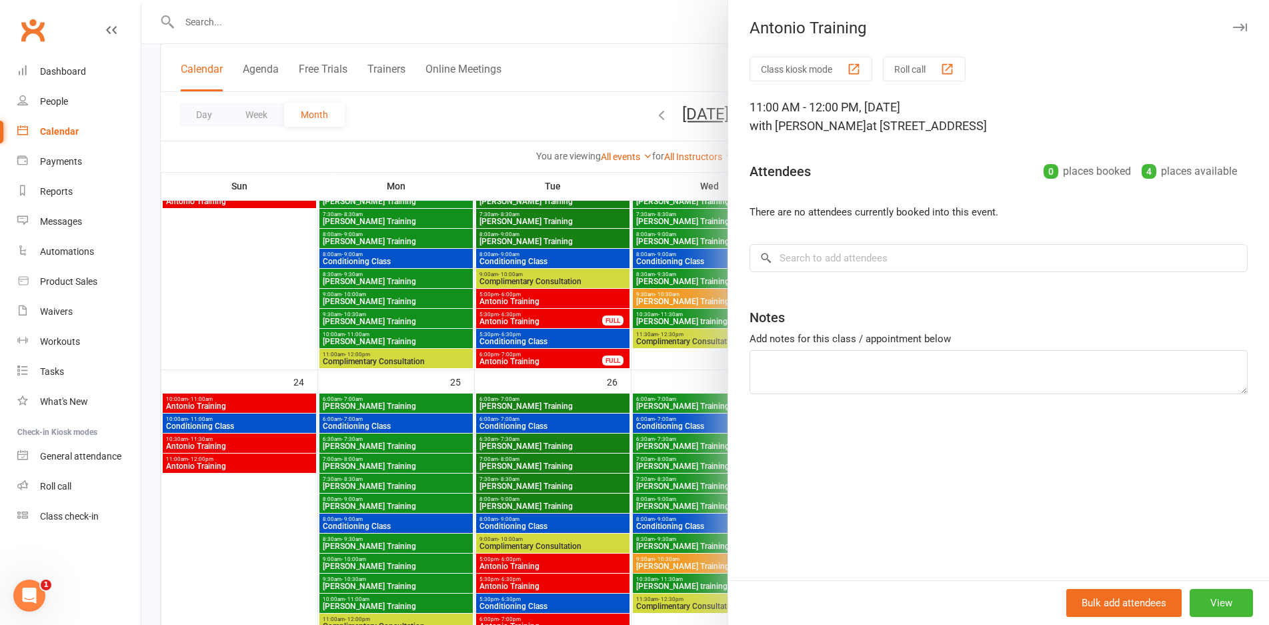
click at [278, 467] on div at bounding box center [704, 312] width 1127 height 625
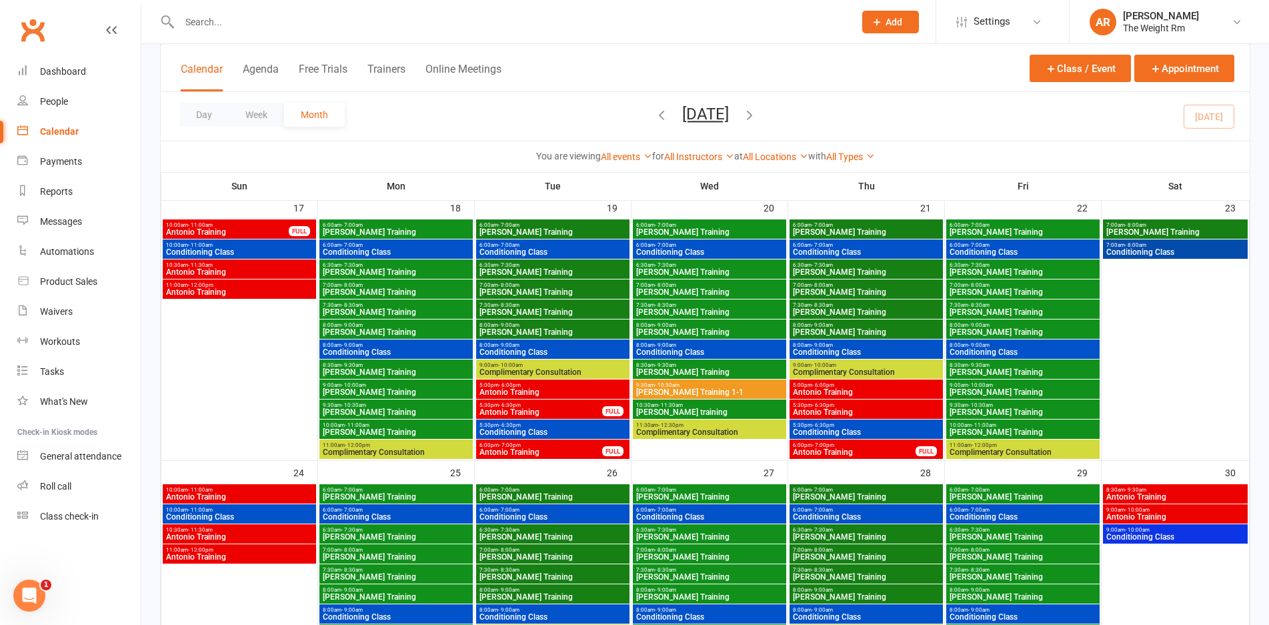
scroll to position [822, 0]
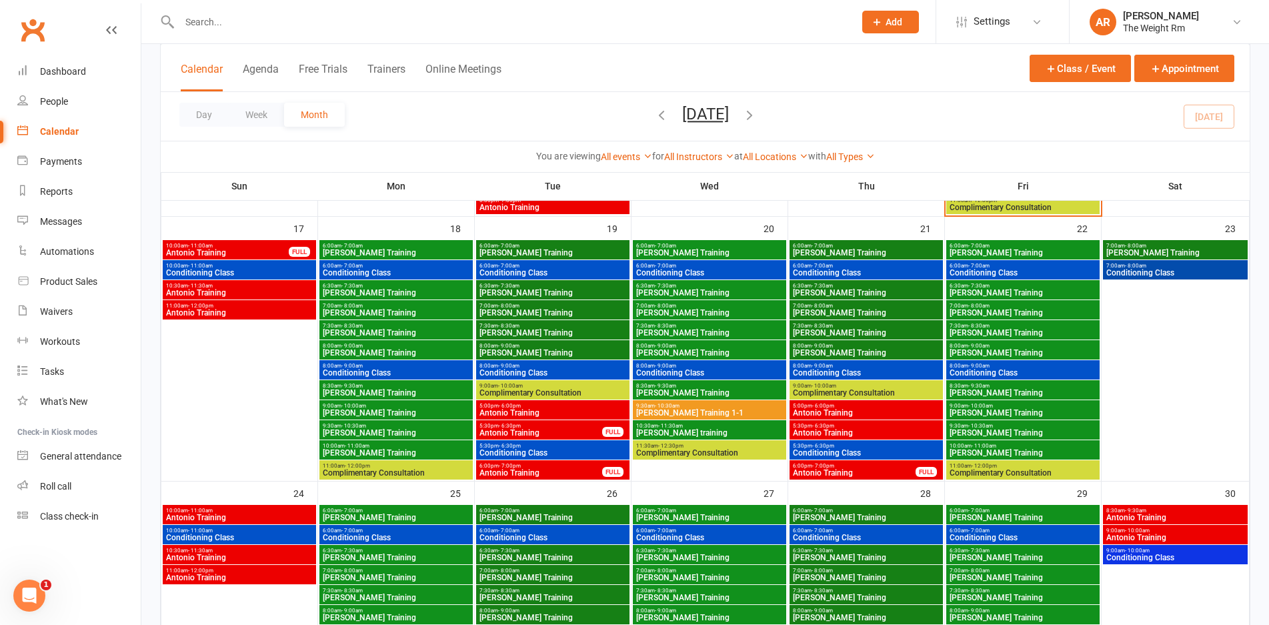
click at [1168, 517] on span "Antonio Training" at bounding box center [1174, 517] width 139 height 8
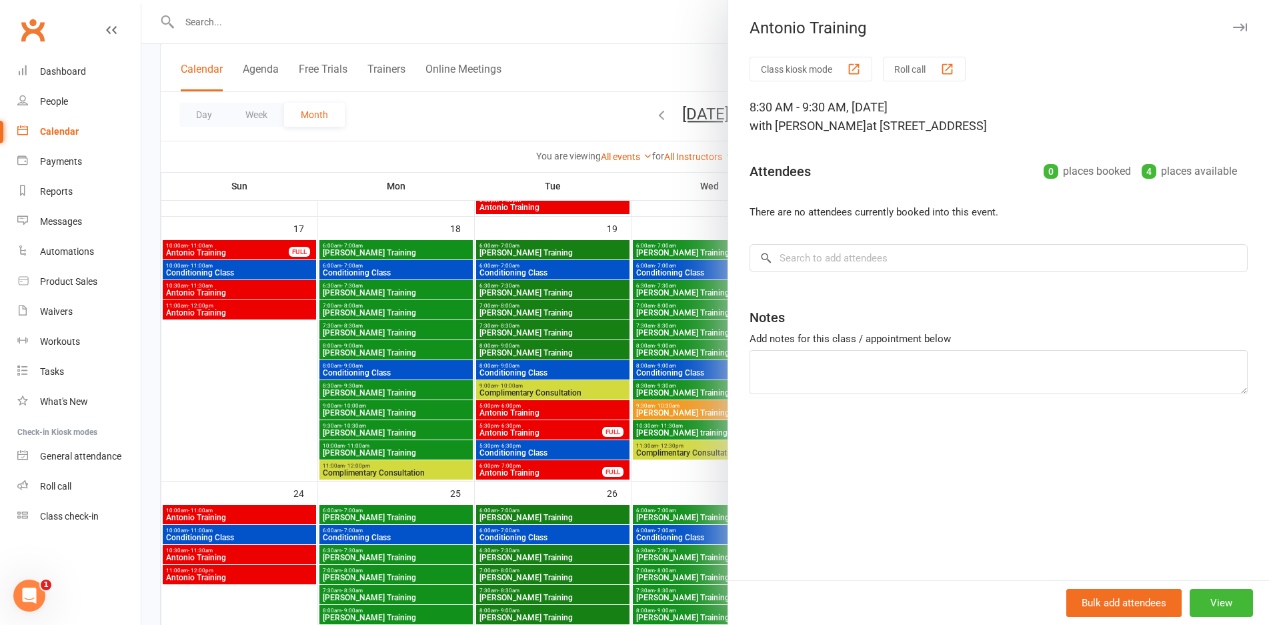
click at [669, 473] on div at bounding box center [704, 312] width 1127 height 625
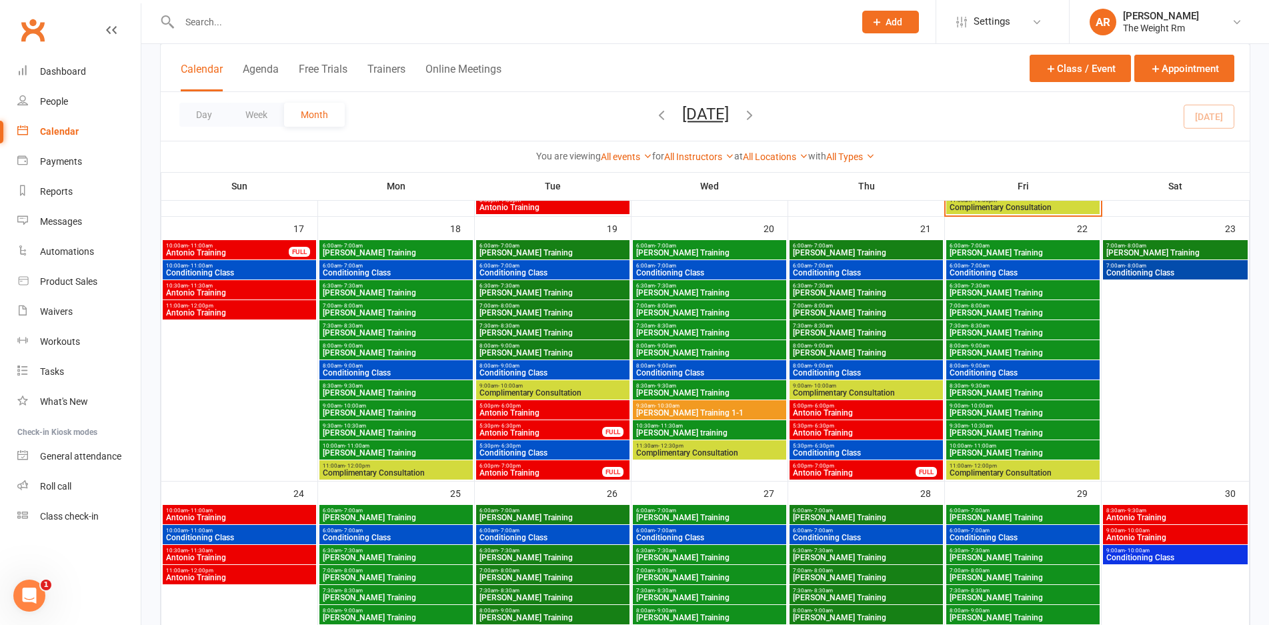
click at [1131, 535] on span "Antonio Training" at bounding box center [1174, 537] width 139 height 8
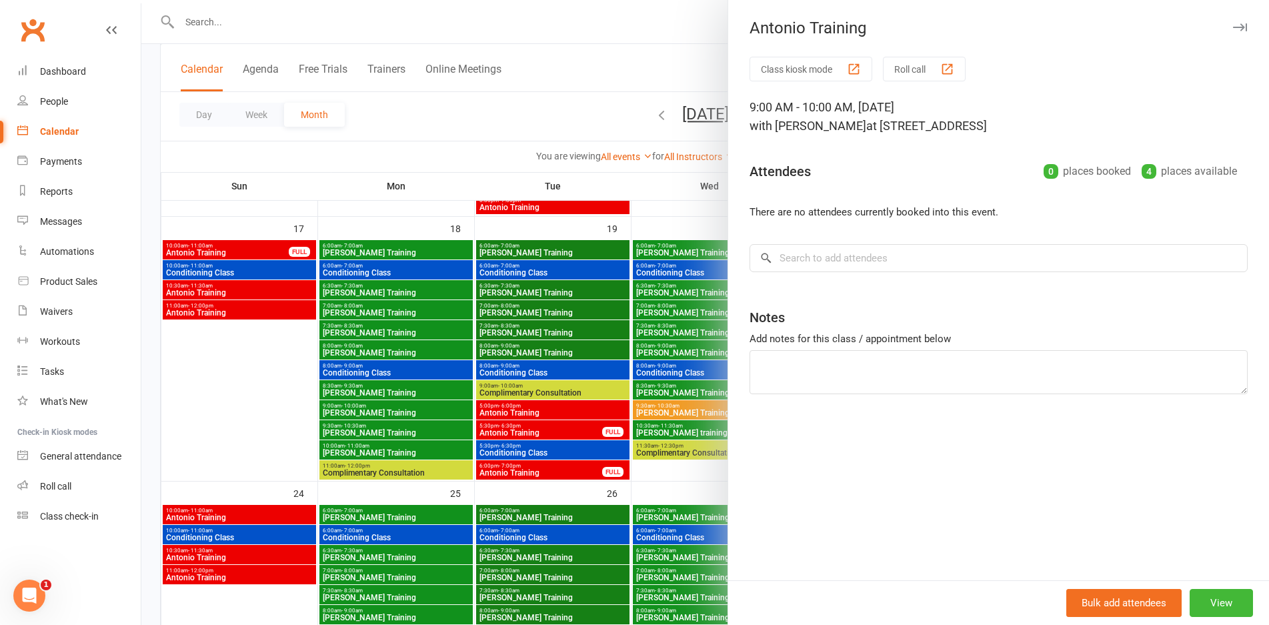
click at [637, 401] on div at bounding box center [704, 312] width 1127 height 625
